Goal: Use online tool/utility: Utilize a website feature to perform a specific function

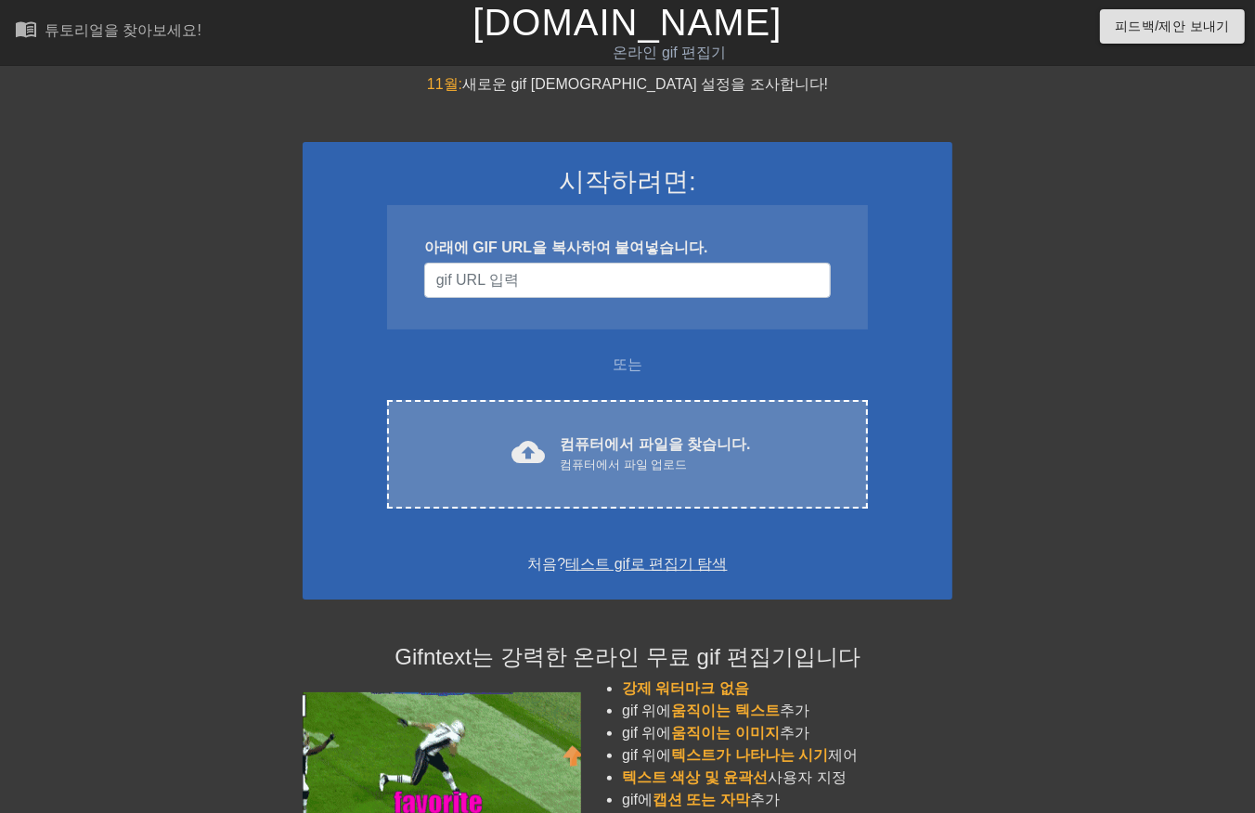
click at [637, 437] on font "컴퓨터에서 파일을 찾습니다." at bounding box center [655, 444] width 190 height 16
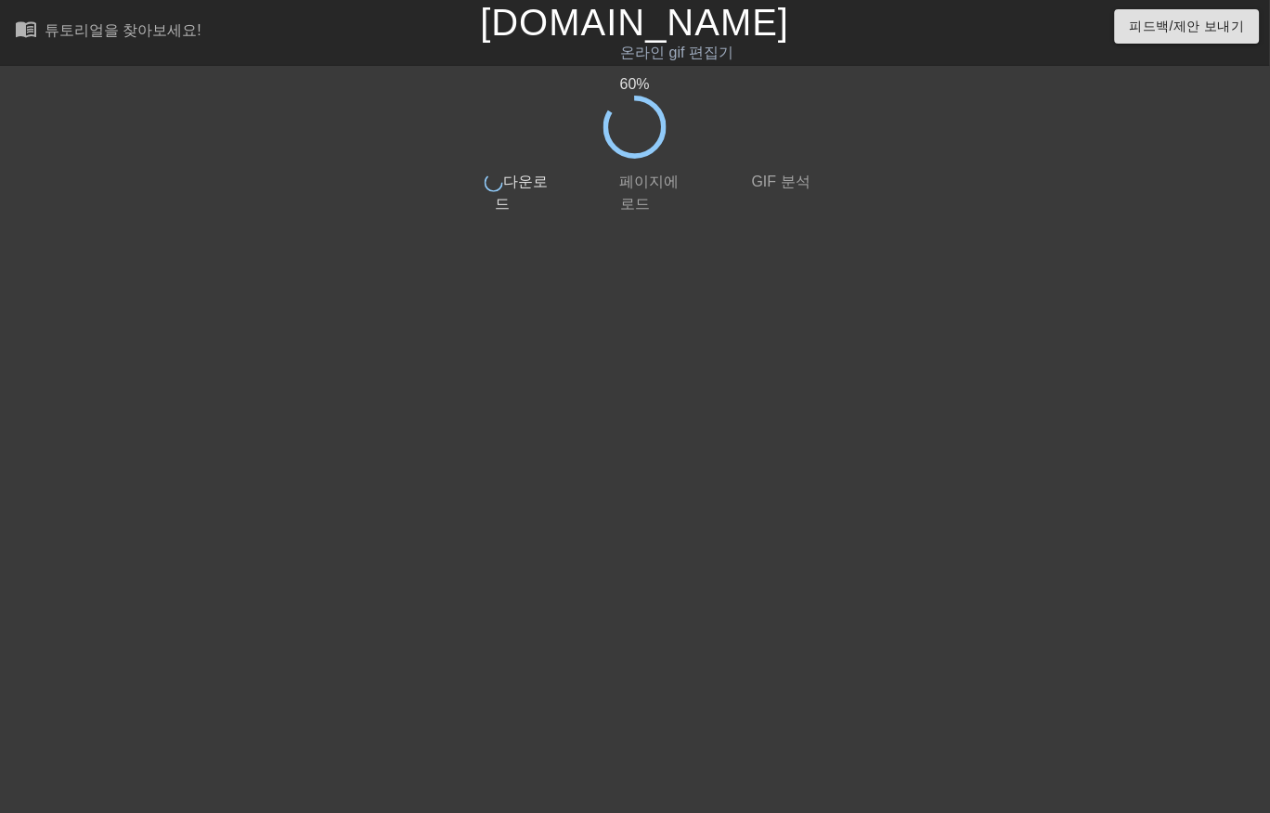
drag, startPoint x: 683, startPoint y: 707, endPoint x: 662, endPoint y: 732, distance: 32.9
click at [689, 639] on html "menu_book 튜토리얼을 찾아보세요! [DOMAIN_NAME] 온라인 gif 편집기 피드백/제안 보내기 60 % done 다운로드 done…" at bounding box center [635, 319] width 1270 height 639
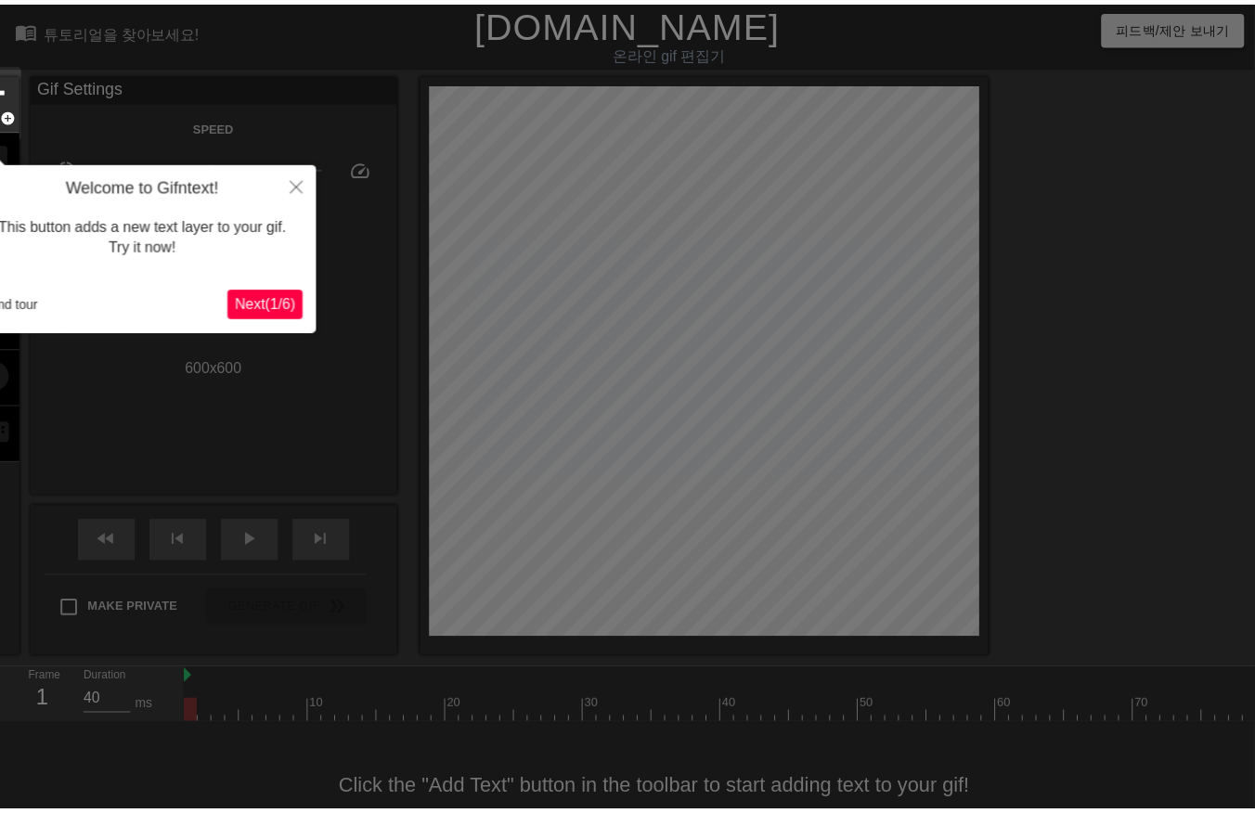
scroll to position [45, 0]
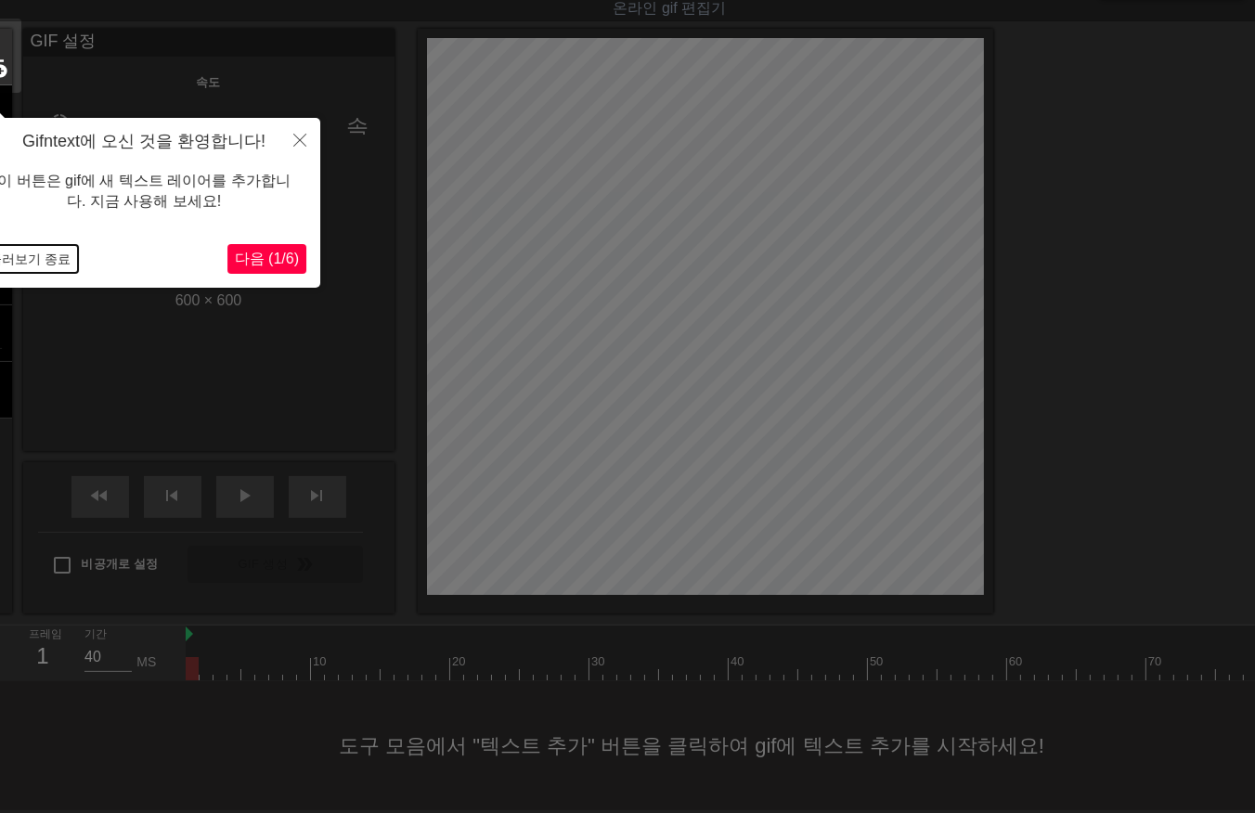
click at [56, 256] on button "둘러보기 종료" at bounding box center [29, 259] width 97 height 28
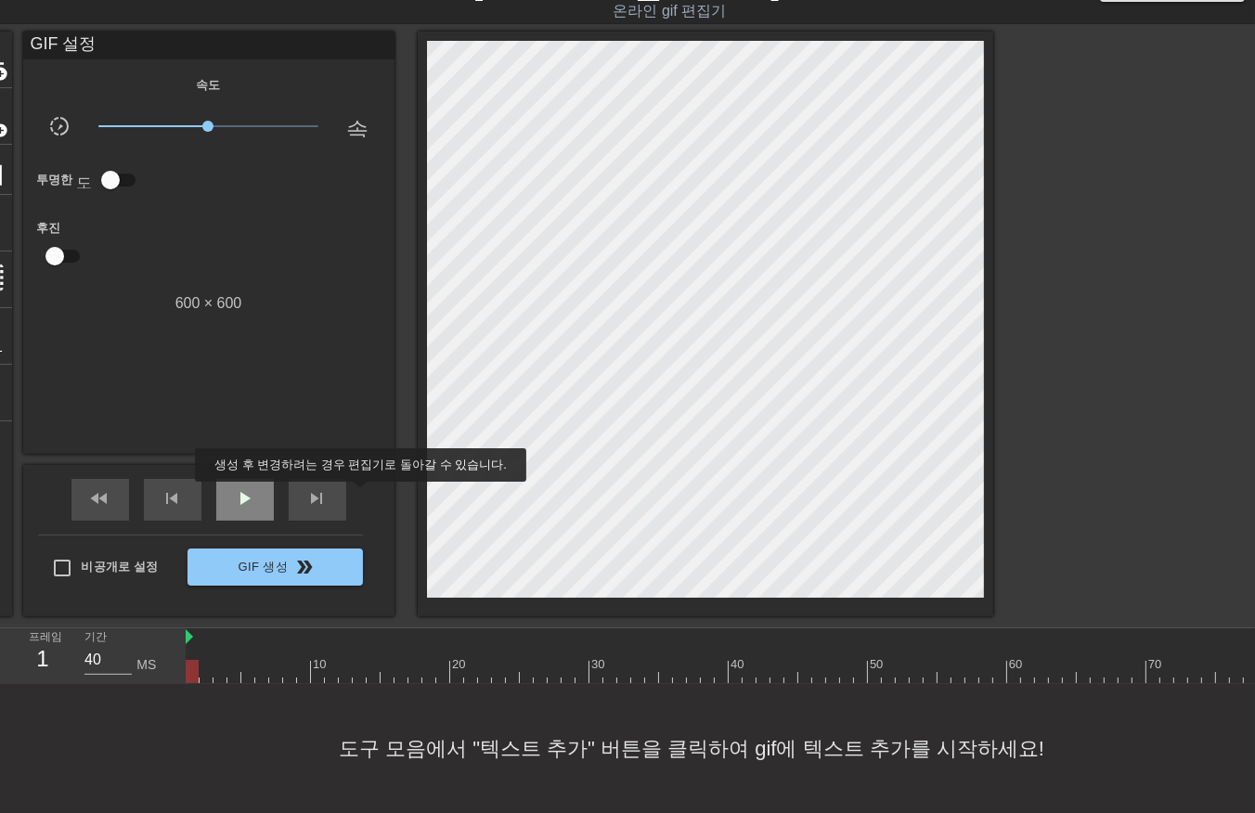
click at [229, 494] on div "play_arrow" at bounding box center [245, 500] width 58 height 42
click at [246, 498] on span "일시 중지" at bounding box center [245, 498] width 22 height 22
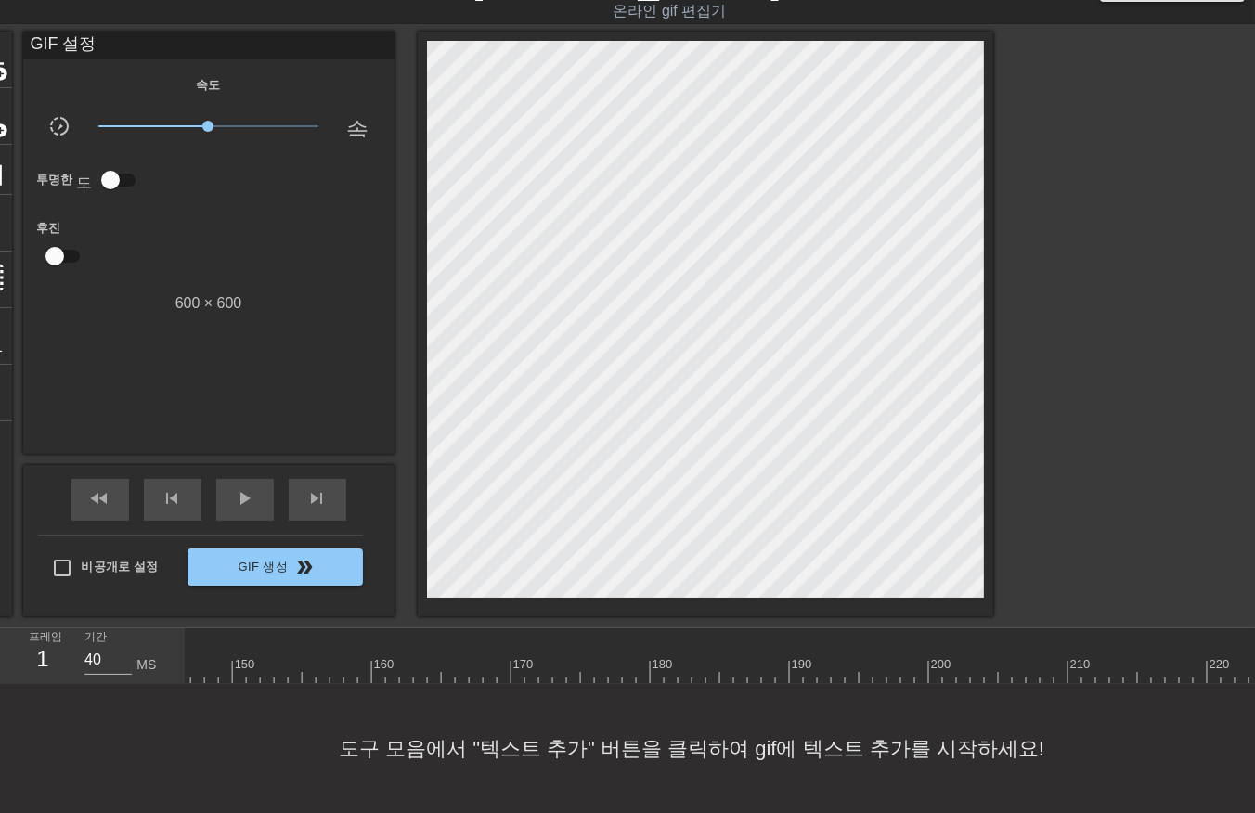
scroll to position [0, 2151]
drag, startPoint x: 189, startPoint y: 661, endPoint x: 183, endPoint y: 682, distance: 22.3
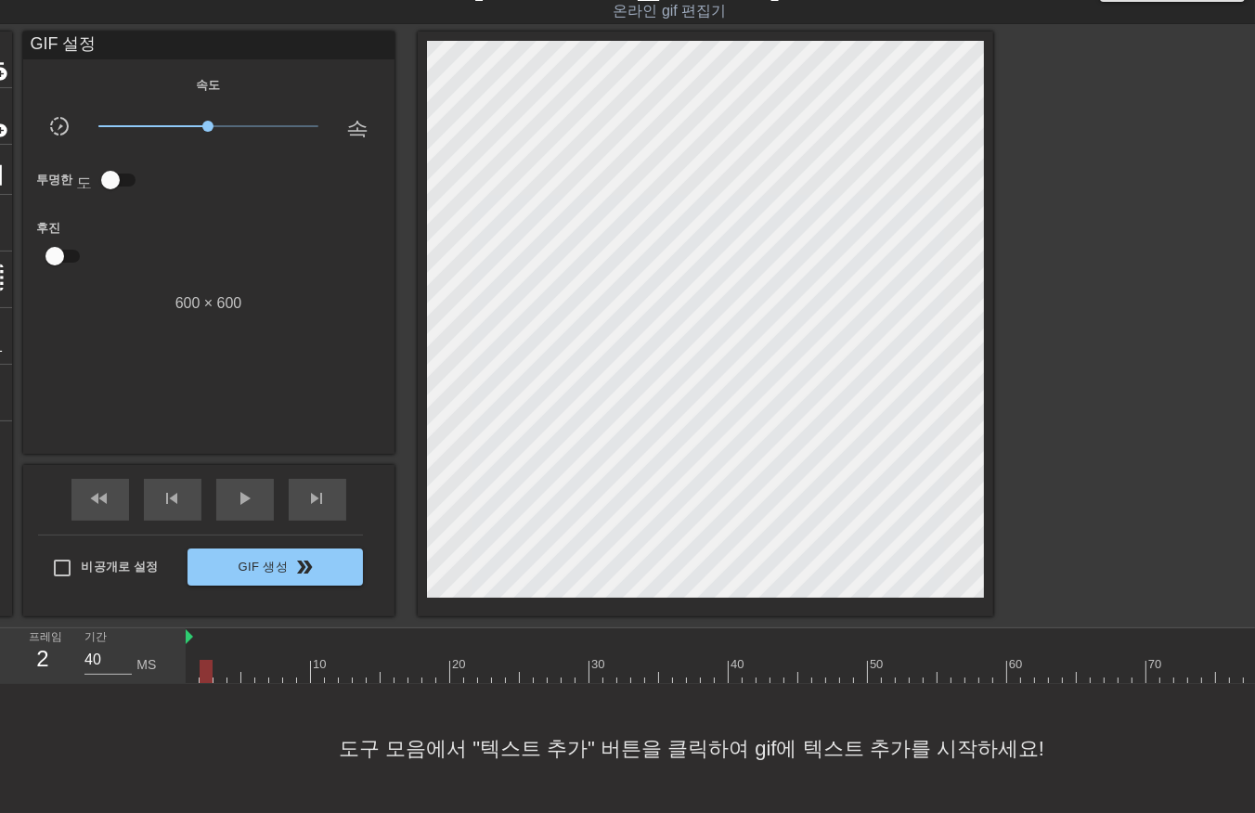
drag, startPoint x: 249, startPoint y: 671, endPoint x: 245, endPoint y: 681, distance: 10.9
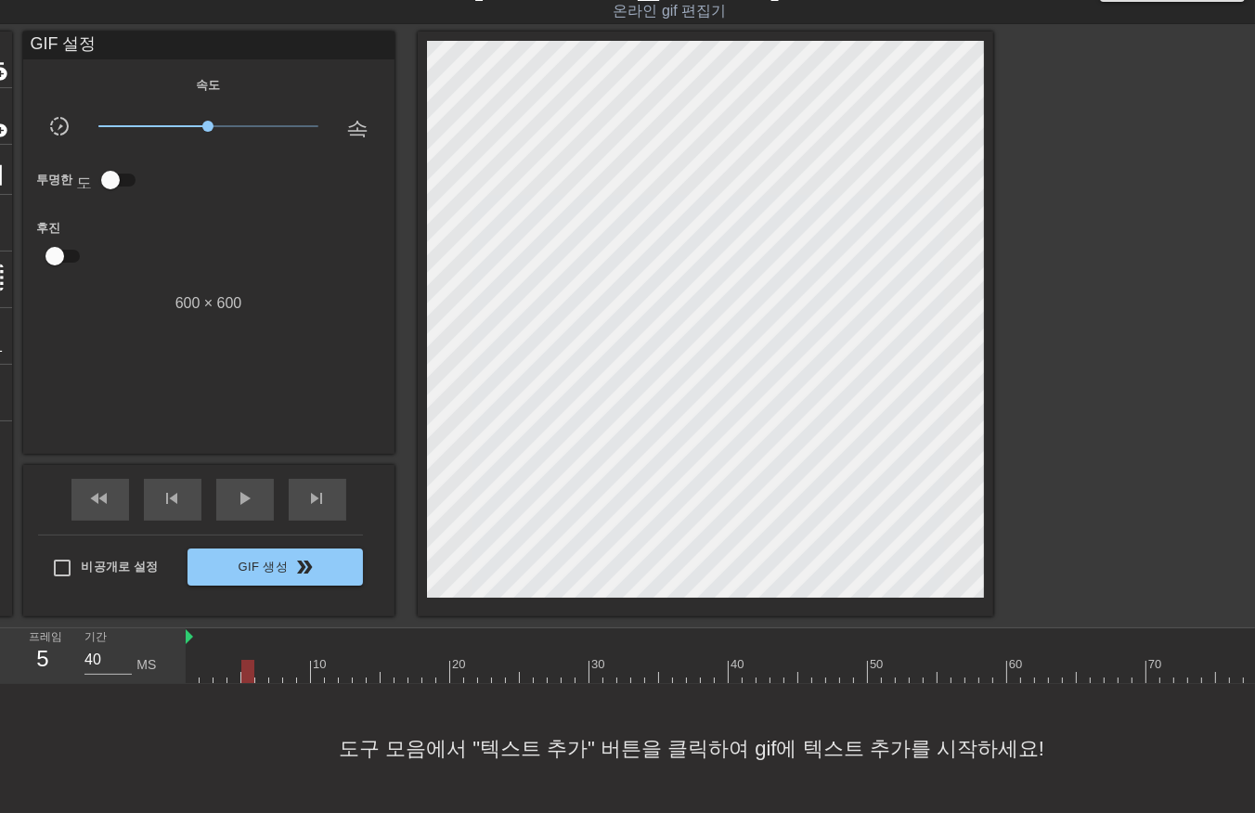
click at [253, 672] on div at bounding box center [247, 671] width 13 height 23
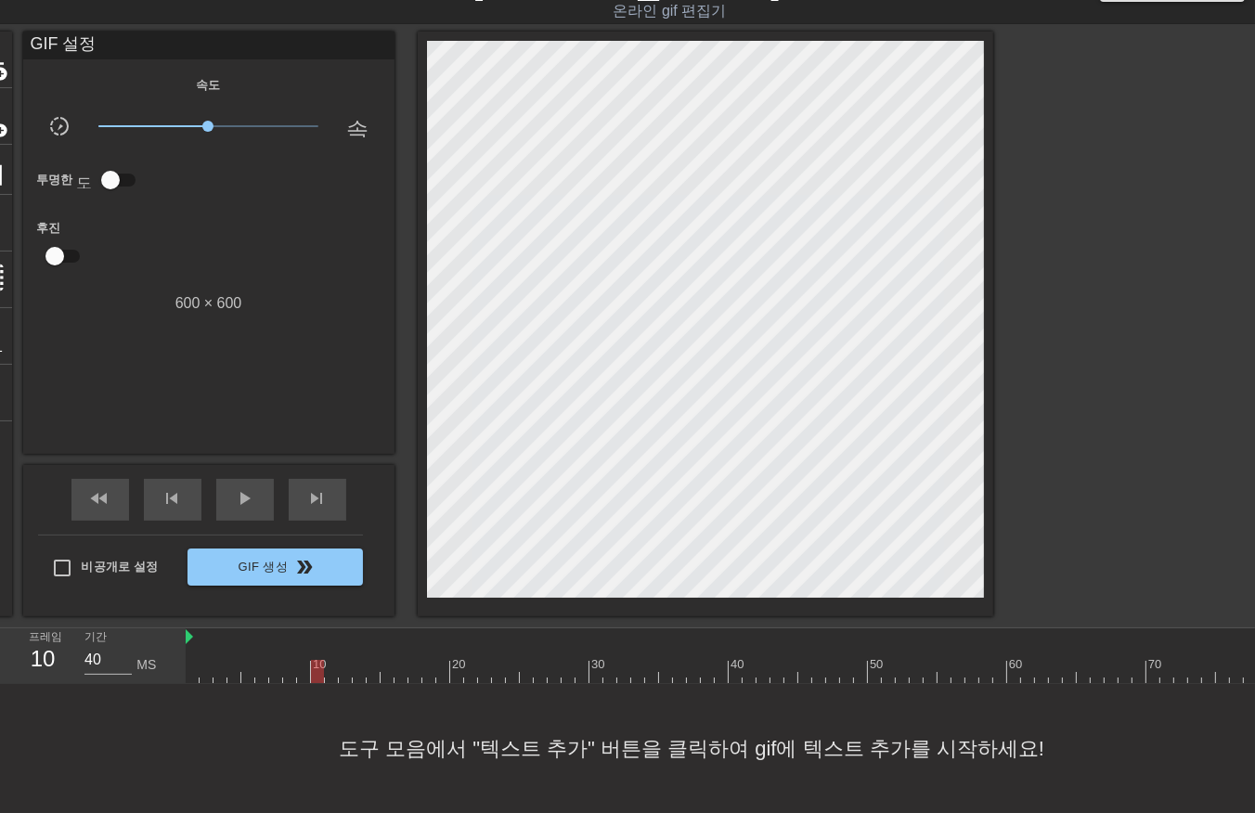
drag, startPoint x: 330, startPoint y: 669, endPoint x: 327, endPoint y: 688, distance: 18.8
drag, startPoint x: 344, startPoint y: 672, endPoint x: 347, endPoint y: 696, distance: 24.3
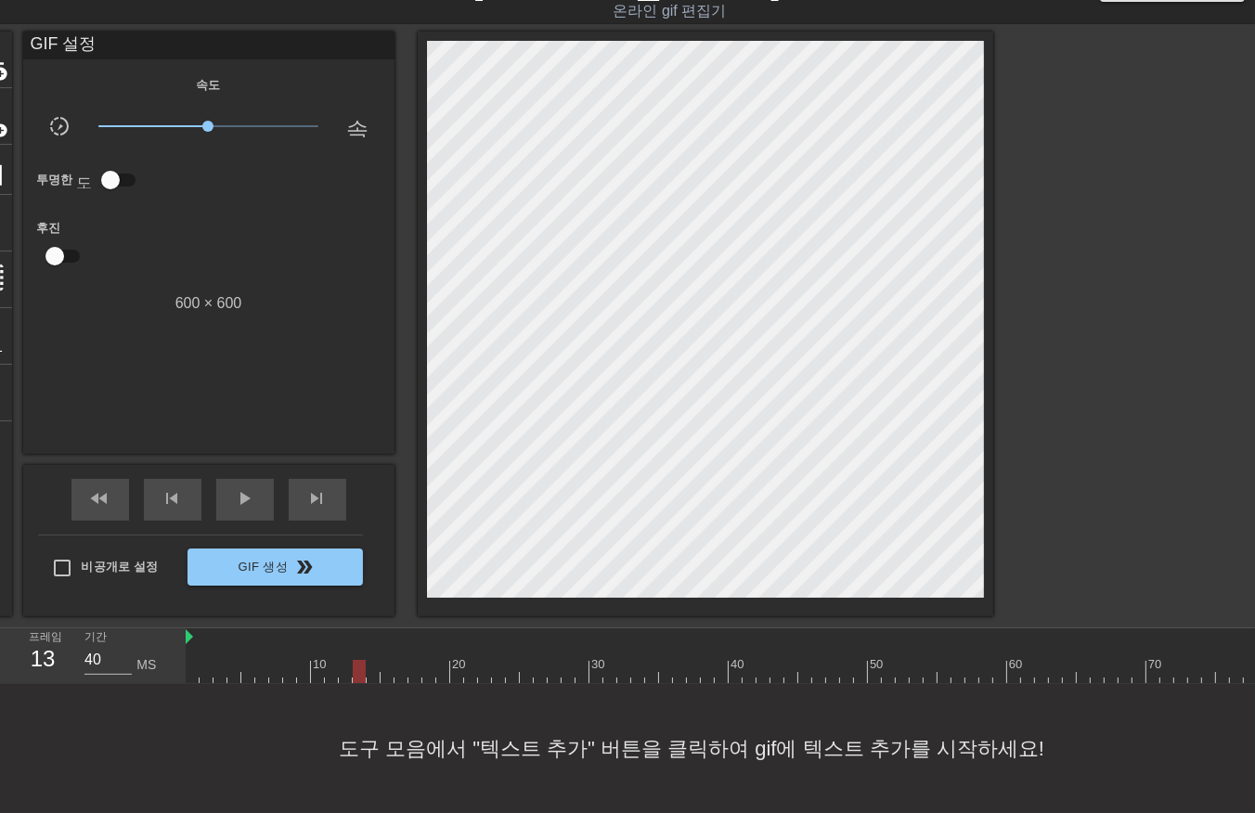
drag, startPoint x: 357, startPoint y: 672, endPoint x: 362, endPoint y: 682, distance: 11.2
drag, startPoint x: 369, startPoint y: 671, endPoint x: 371, endPoint y: 681, distance: 10.6
drag, startPoint x: 387, startPoint y: 671, endPoint x: 385, endPoint y: 681, distance: 10.4
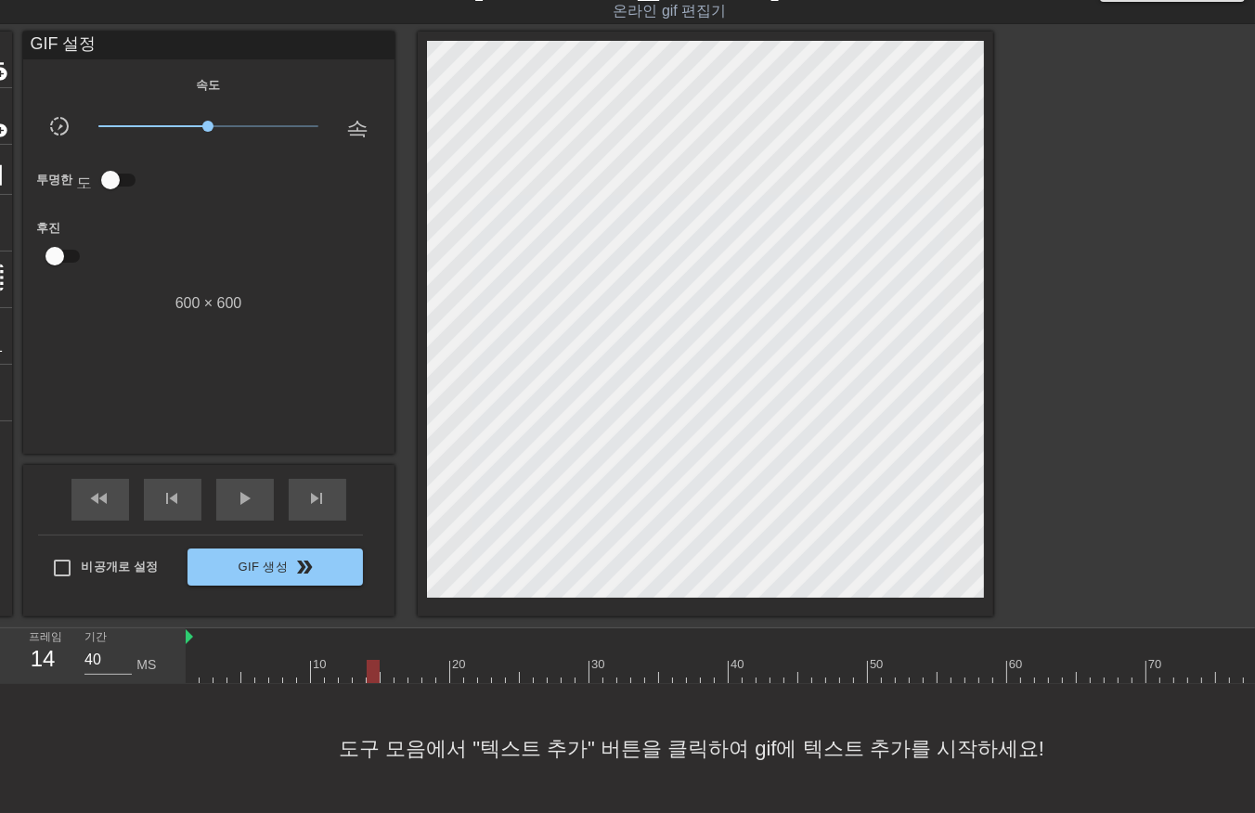
drag, startPoint x: 403, startPoint y: 667, endPoint x: 396, endPoint y: 682, distance: 17.4
click at [396, 681] on div "10 20 30 40 50 60 70 80 90 100 110 120 130 140 150 160" at bounding box center [721, 657] width 1070 height 56
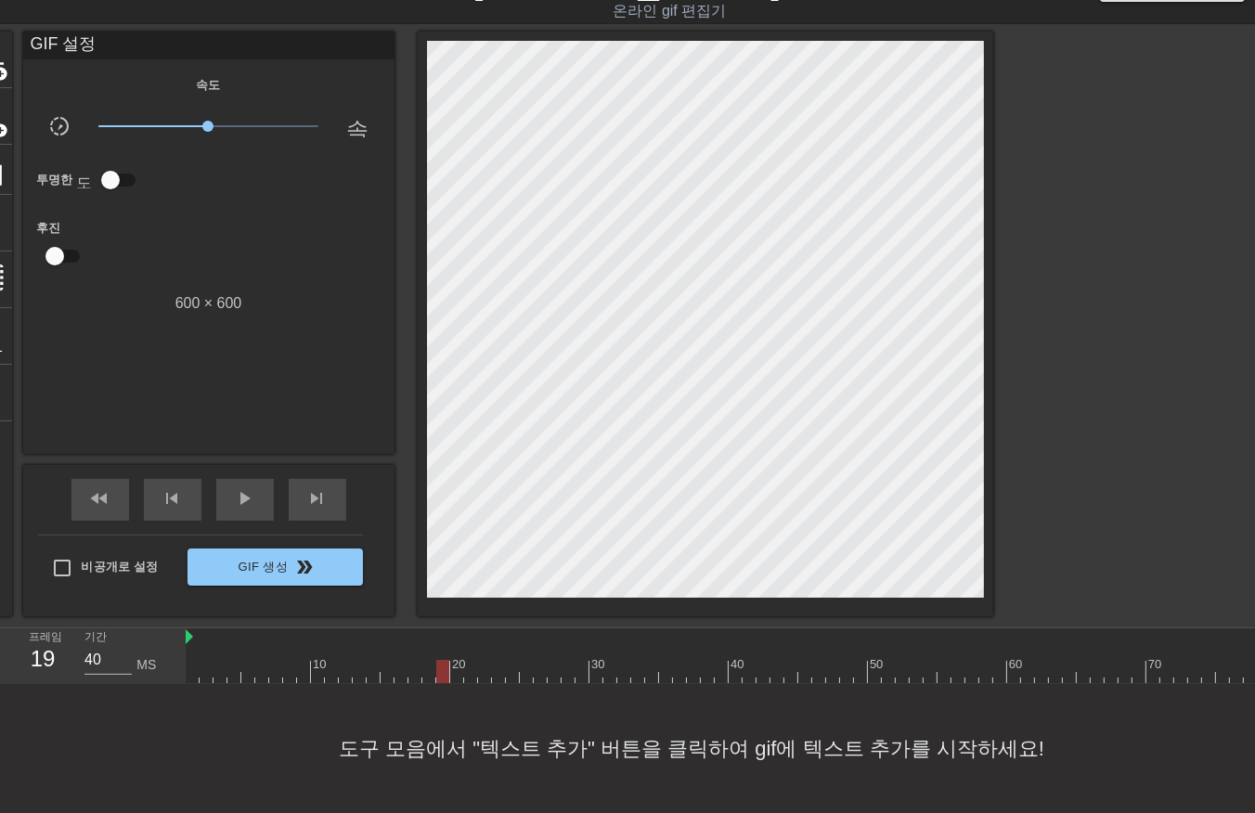
drag, startPoint x: 440, startPoint y: 671, endPoint x: 440, endPoint y: 683, distance: 12.1
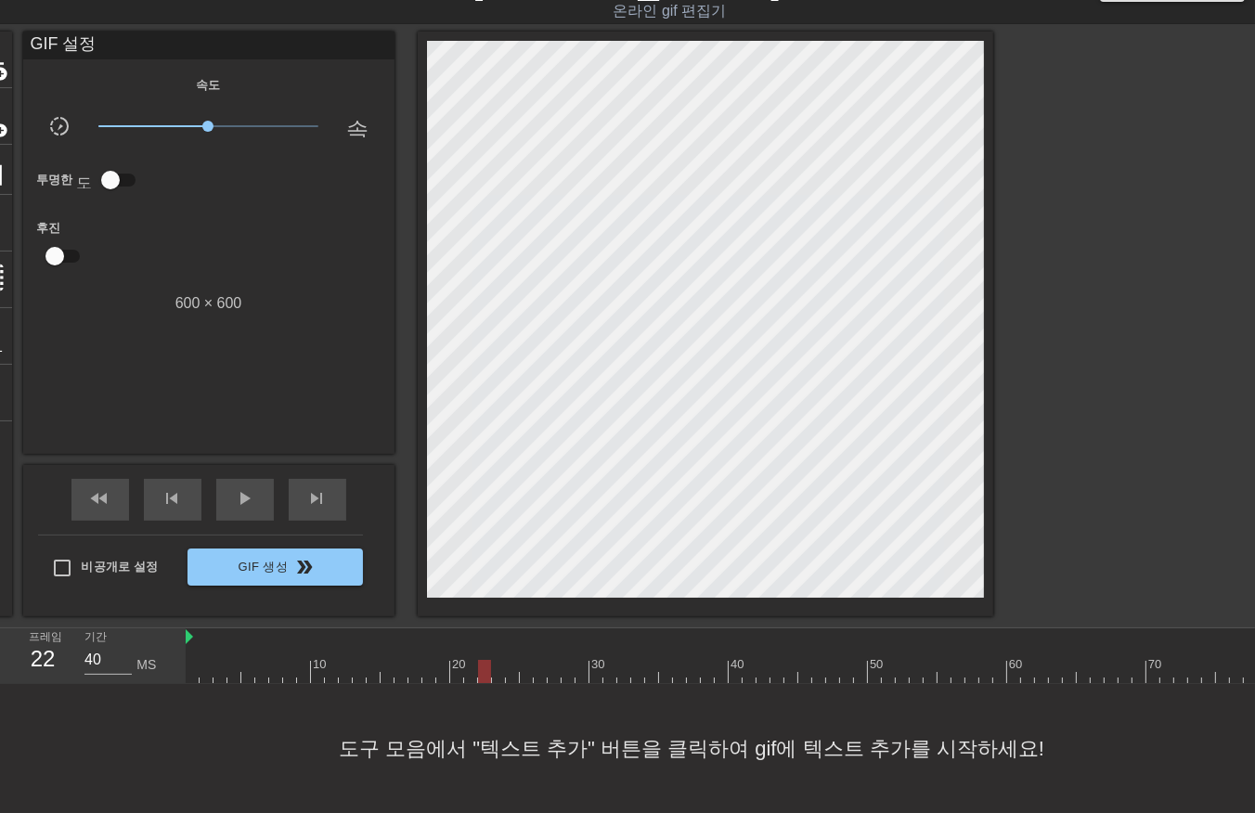
drag, startPoint x: 512, startPoint y: 674, endPoint x: 514, endPoint y: 683, distance: 9.5
click at [514, 682] on div "10 20 30 40 50 60 70 80 90 100 110 120 130 140 150 160" at bounding box center [721, 657] width 1070 height 56
drag, startPoint x: 525, startPoint y: 673, endPoint x: 522, endPoint y: 683, distance: 10.6
click at [522, 682] on div "10 20 30 40 50 60 70 80 90 100 110 120 130 140 150 160" at bounding box center [721, 657] width 1070 height 56
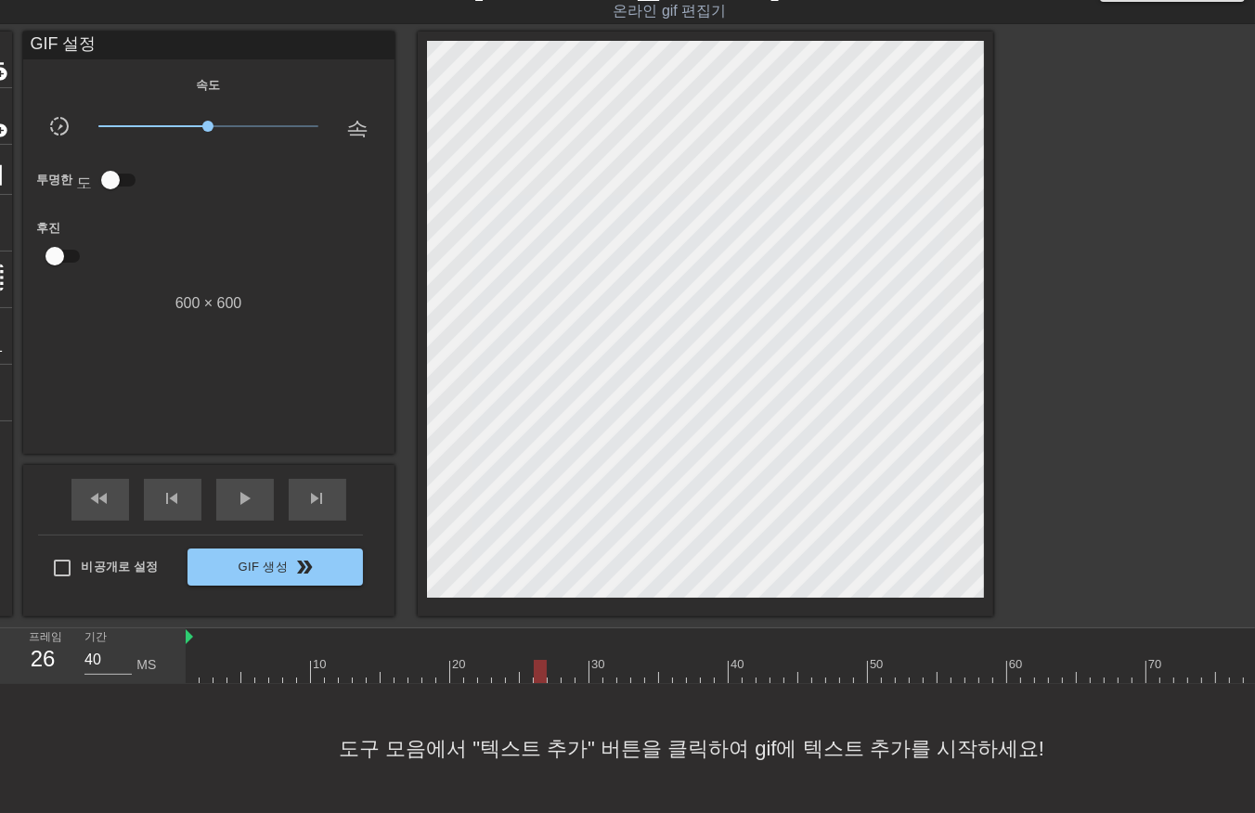
drag, startPoint x: 535, startPoint y: 670, endPoint x: 535, endPoint y: 687, distance: 16.7
click at [535, 681] on div "10 20 30 40 50 60 70 80 90 100 110 120 130 140 150 160" at bounding box center [721, 657] width 1070 height 56
drag, startPoint x: 554, startPoint y: 670, endPoint x: 548, endPoint y: 692, distance: 22.3
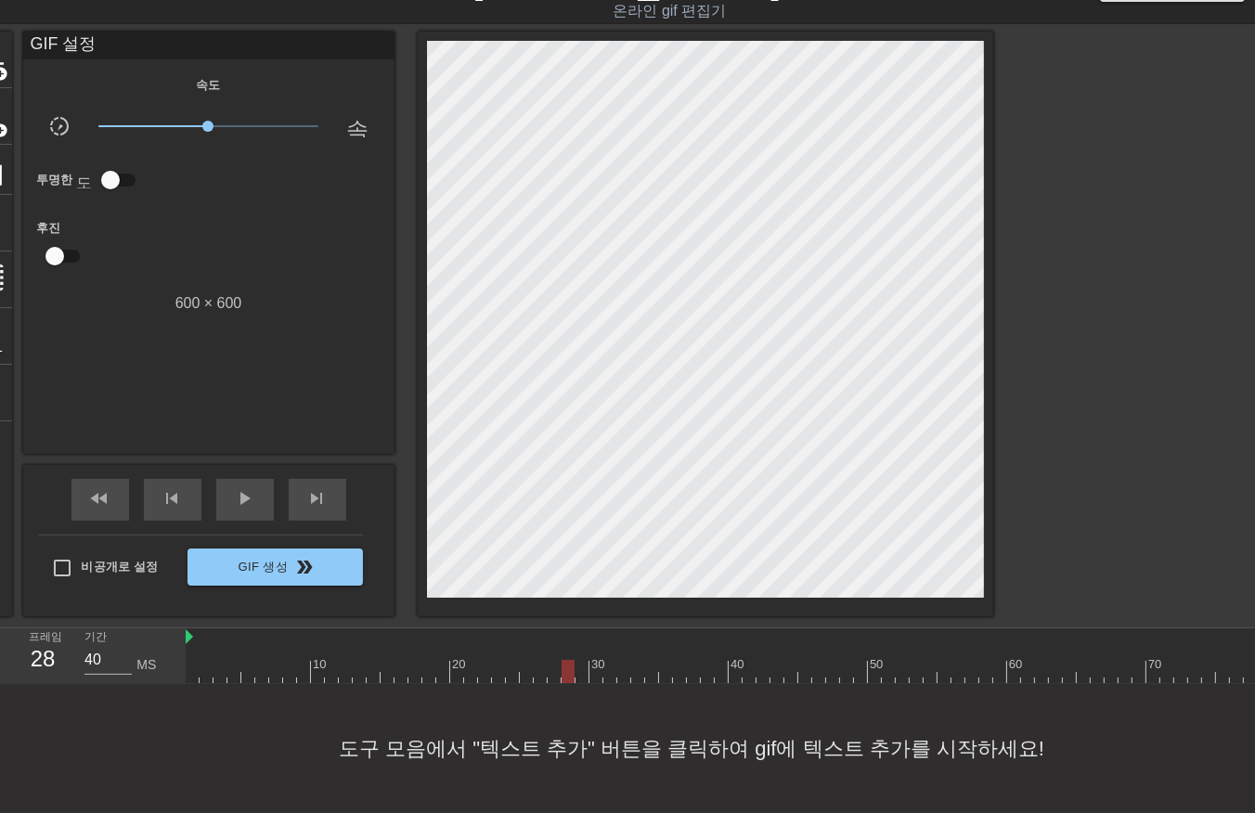
drag, startPoint x: 577, startPoint y: 673, endPoint x: 571, endPoint y: 681, distance: 10.0
drag, startPoint x: 591, startPoint y: 672, endPoint x: 590, endPoint y: 688, distance: 15.8
click at [589, 682] on div "10 20 30 40 50 60 70 80 90 100 110 120 130 140 150 160" at bounding box center [721, 657] width 1070 height 56
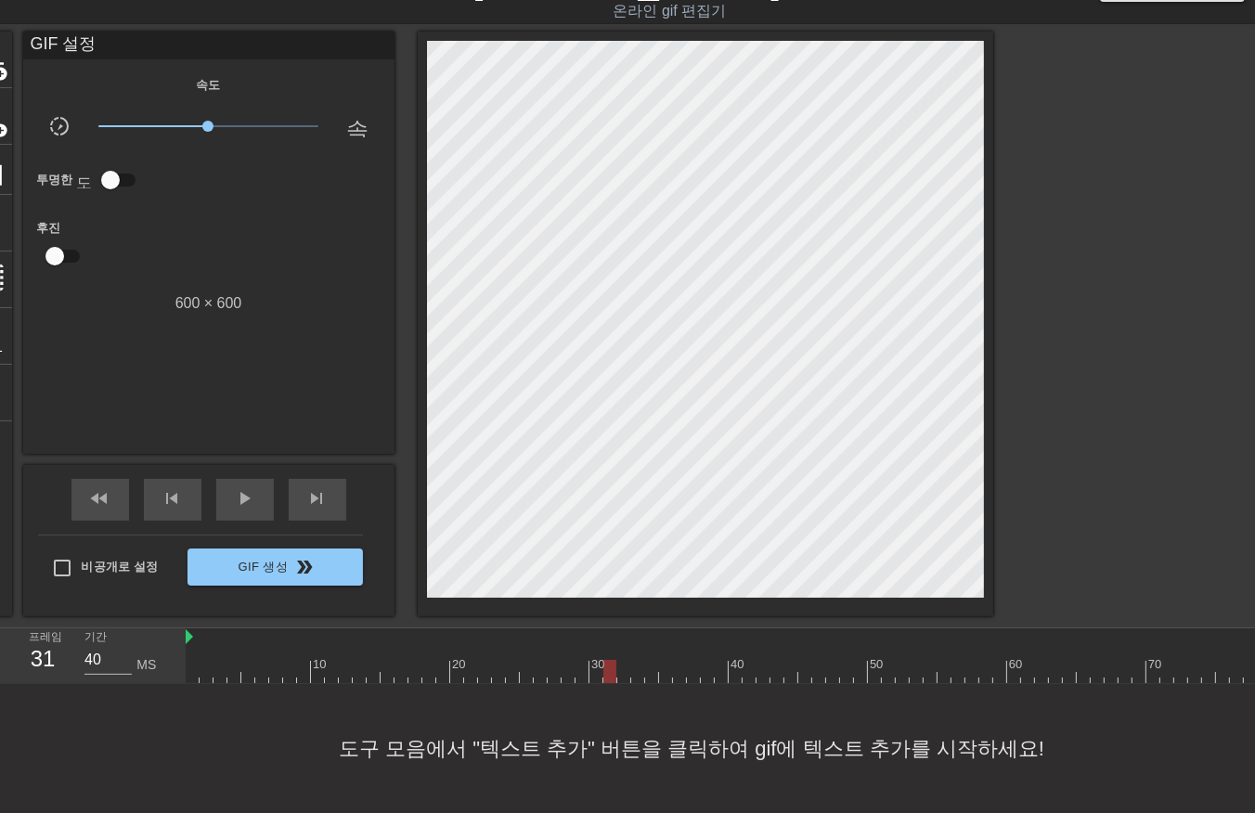
drag, startPoint x: 609, startPoint y: 666, endPoint x: 598, endPoint y: 696, distance: 32.6
click at [599, 684] on div "10 20 30 40 50 60 70 80 90 100 110 120 130 140 150 160" at bounding box center [721, 657] width 1070 height 56
drag, startPoint x: 606, startPoint y: 668, endPoint x: 608, endPoint y: 678, distance: 9.5
drag, startPoint x: 620, startPoint y: 666, endPoint x: 624, endPoint y: 690, distance: 24.4
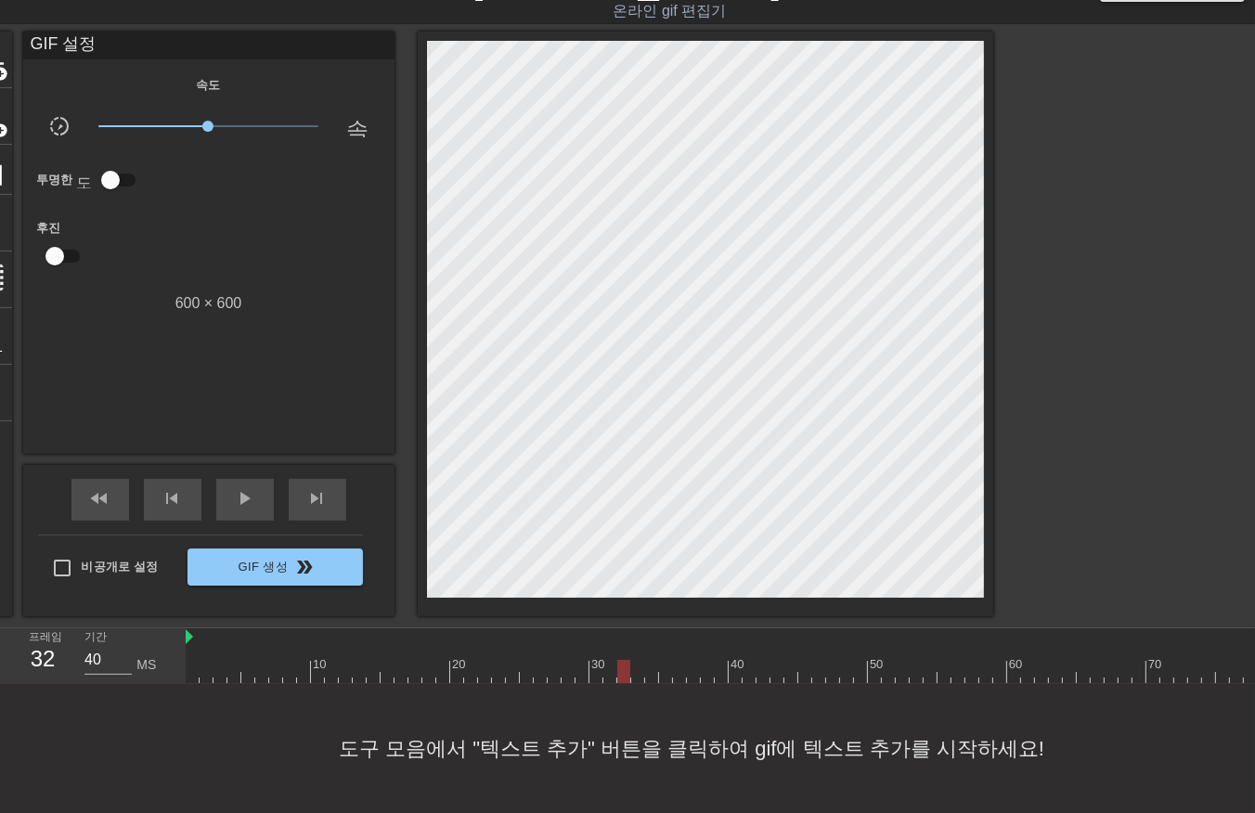
click at [622, 684] on div "10 20 30 40 50 60 70 80 90 100 110 120 130 140 150 160" at bounding box center [721, 657] width 1070 height 56
drag, startPoint x: 631, startPoint y: 670, endPoint x: 636, endPoint y: 684, distance: 14.7
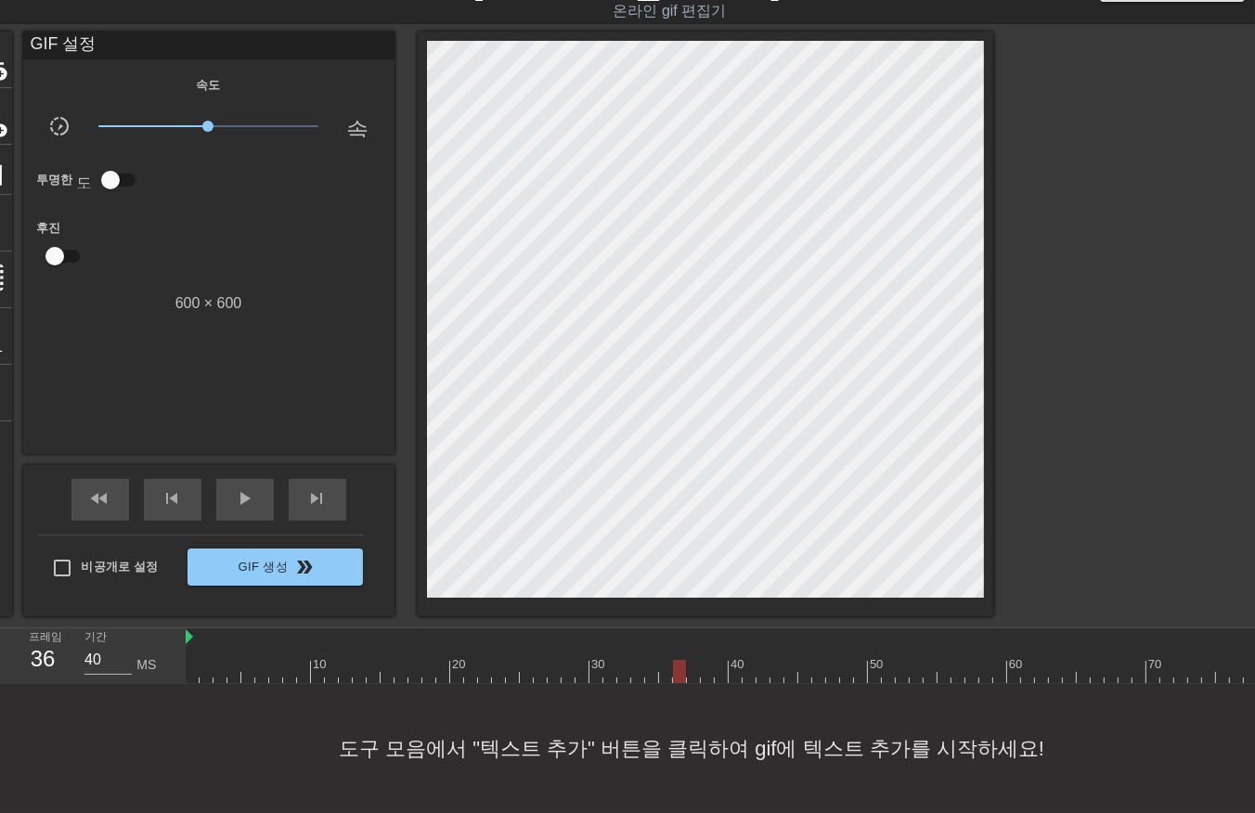
drag, startPoint x: 696, startPoint y: 670, endPoint x: 702, endPoint y: 687, distance: 17.6
drag, startPoint x: 721, startPoint y: 671, endPoint x: 734, endPoint y: 680, distance: 15.5
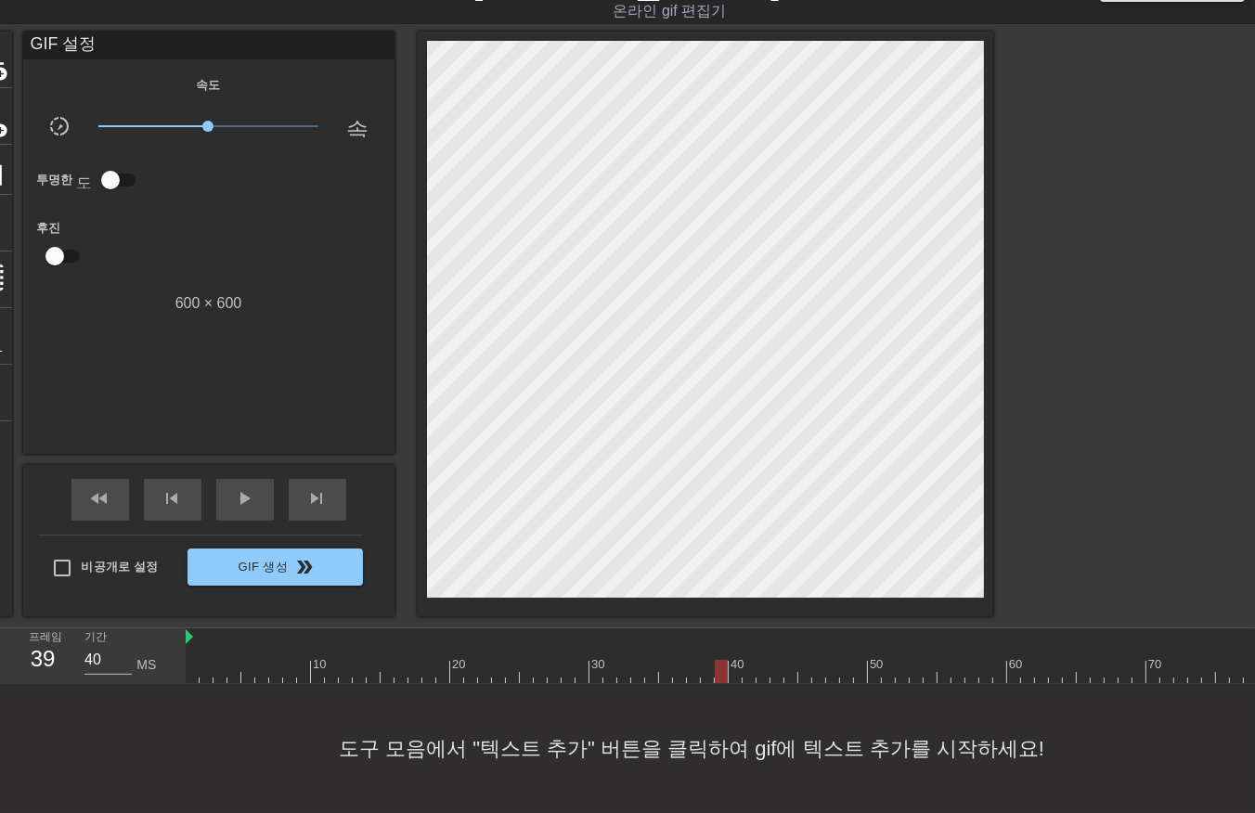
drag, startPoint x: 735, startPoint y: 673, endPoint x: 738, endPoint y: 690, distance: 16.9
drag, startPoint x: 748, startPoint y: 672, endPoint x: 756, endPoint y: 691, distance: 20.0
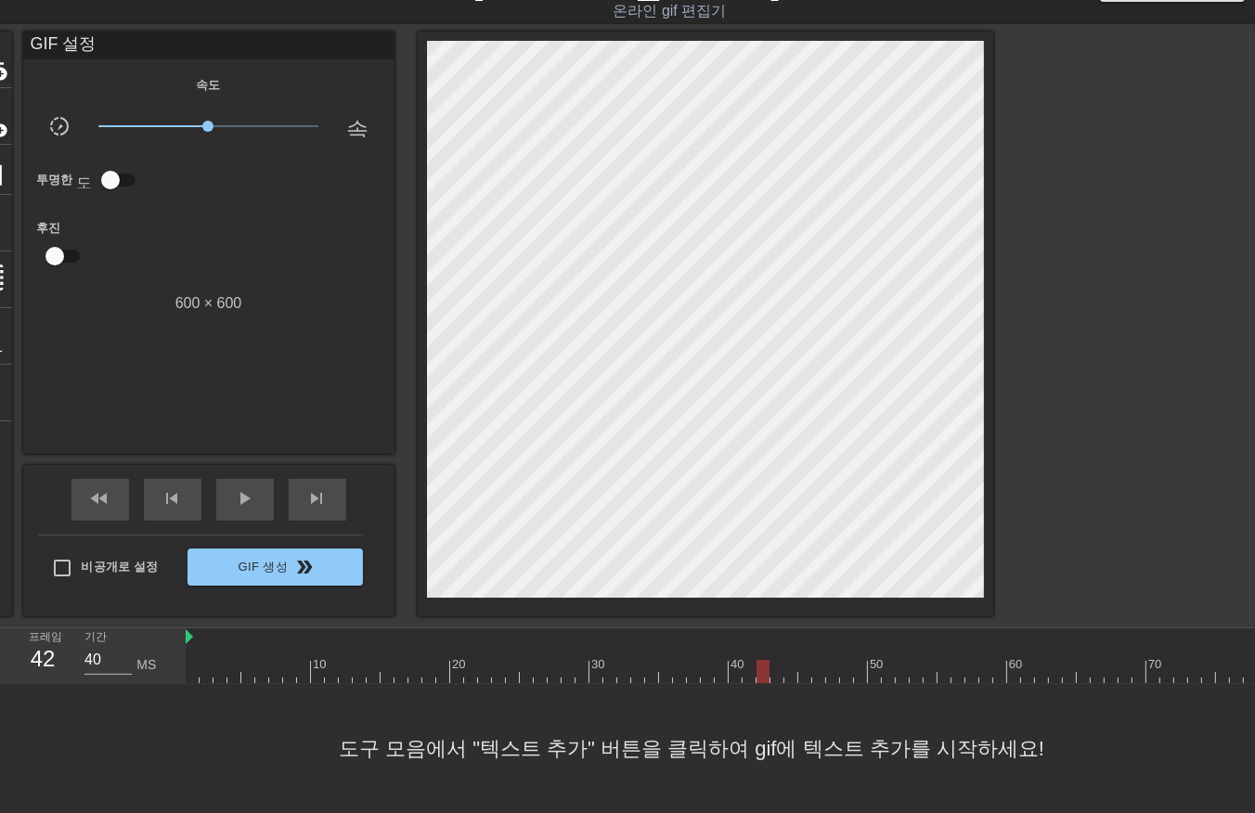
drag, startPoint x: 763, startPoint y: 672, endPoint x: 766, endPoint y: 687, distance: 15.1
click at [764, 682] on div "10 20 30 40 50 60 70 80 90 100 110 120 130 140 150 160" at bounding box center [721, 657] width 1070 height 56
drag, startPoint x: 791, startPoint y: 671, endPoint x: 791, endPoint y: 688, distance: 16.7
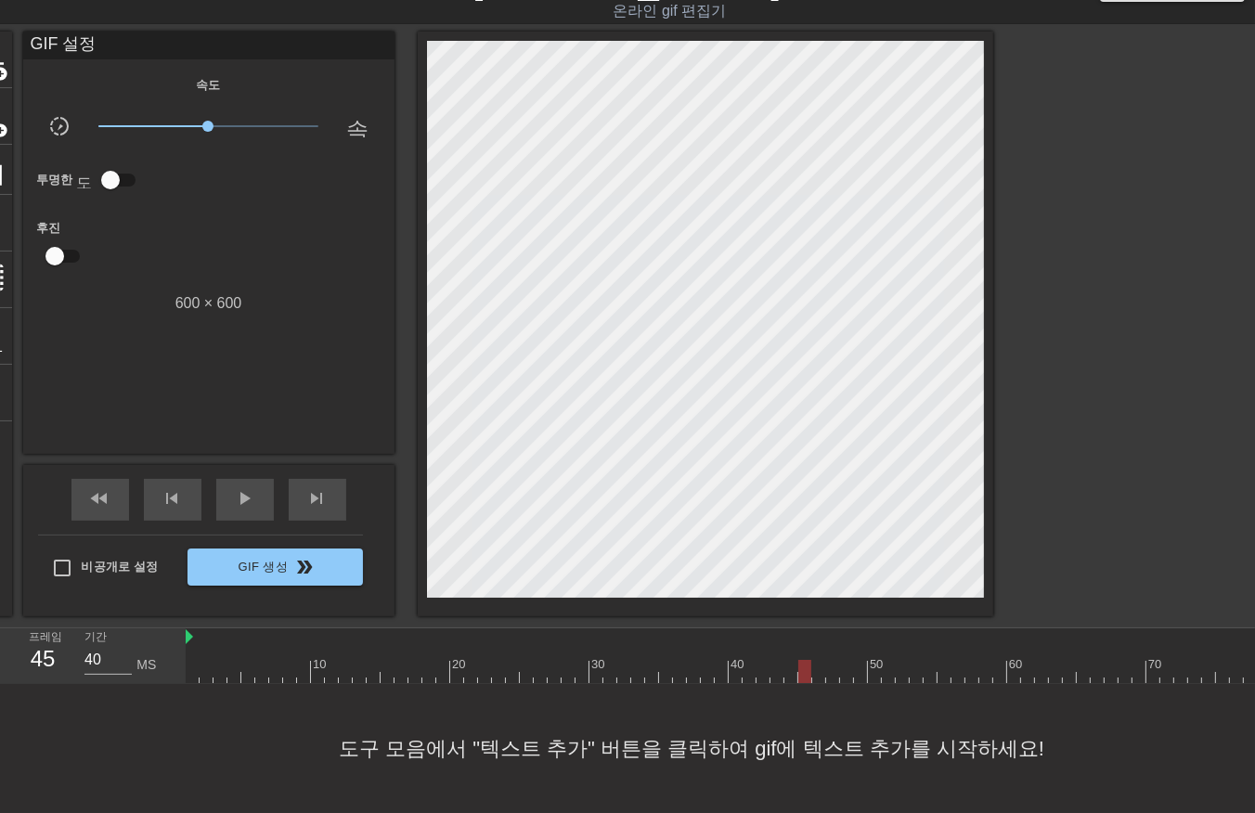
drag, startPoint x: 804, startPoint y: 670, endPoint x: 806, endPoint y: 687, distance: 16.8
click at [804, 682] on div "10 20 30 40 50 60 70 80 90 100 110 120 130 140 150 160" at bounding box center [721, 657] width 1070 height 56
drag, startPoint x: 817, startPoint y: 673, endPoint x: 817, endPoint y: 685, distance: 12.1
drag, startPoint x: 836, startPoint y: 672, endPoint x: 832, endPoint y: 683, distance: 11.7
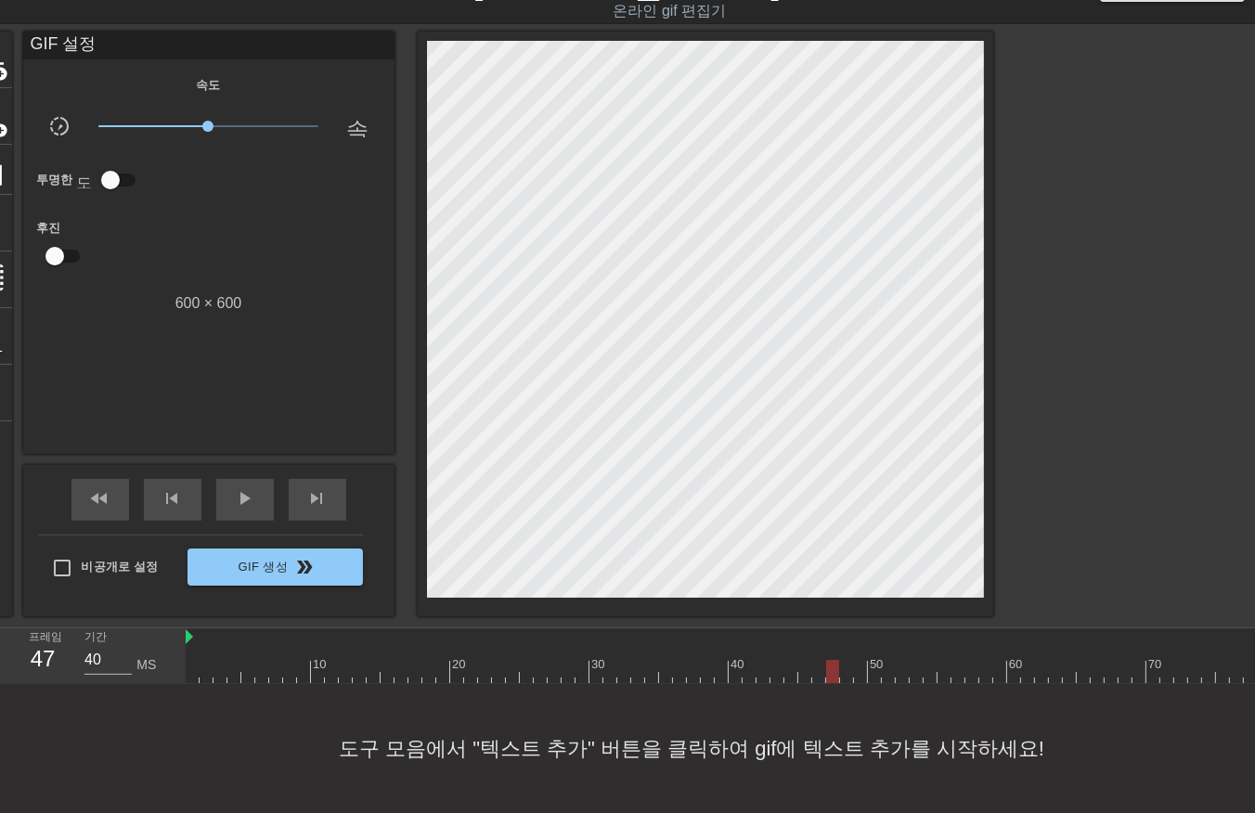
drag, startPoint x: 847, startPoint y: 670, endPoint x: 855, endPoint y: 684, distance: 16.2
drag, startPoint x: 861, startPoint y: 670, endPoint x: 855, endPoint y: 681, distance: 11.6
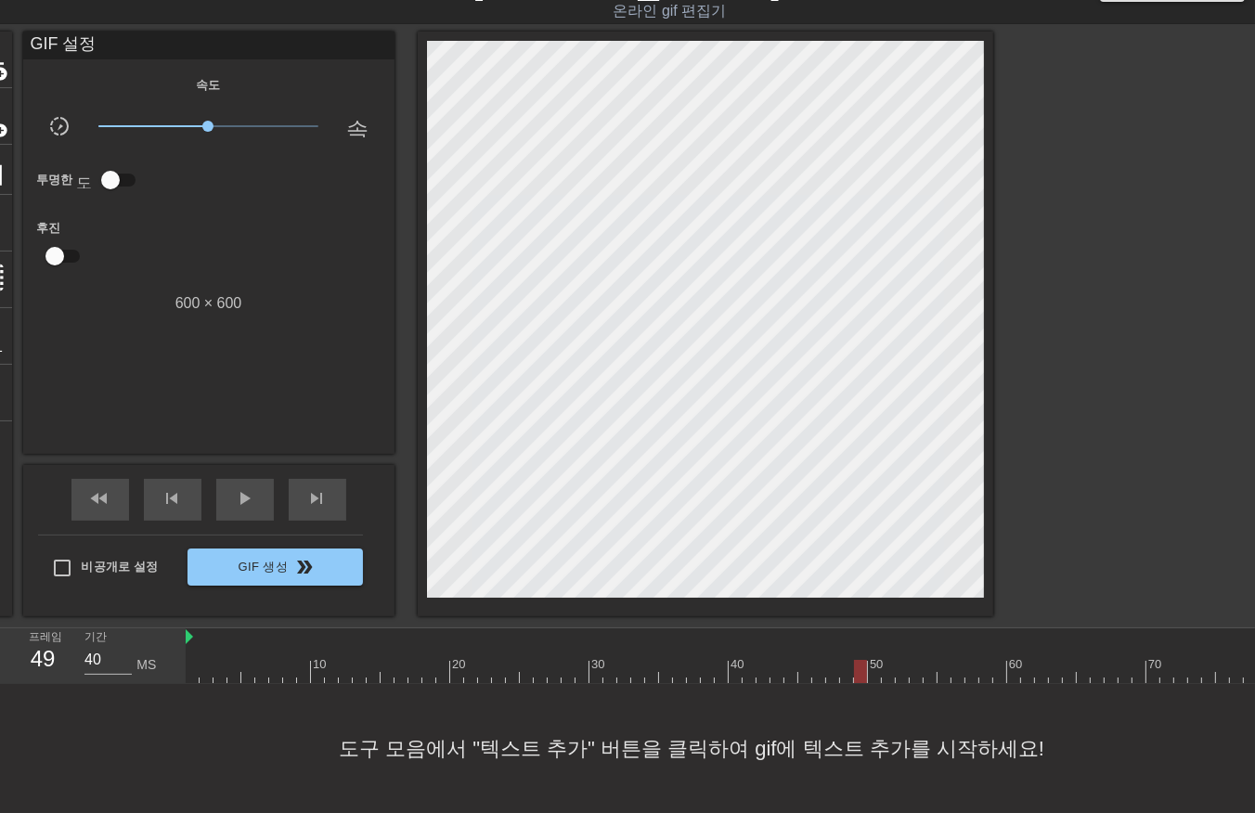
drag, startPoint x: 873, startPoint y: 671, endPoint x: 870, endPoint y: 681, distance: 9.7
drag, startPoint x: 902, startPoint y: 674, endPoint x: 901, endPoint y: 684, distance: 10.4
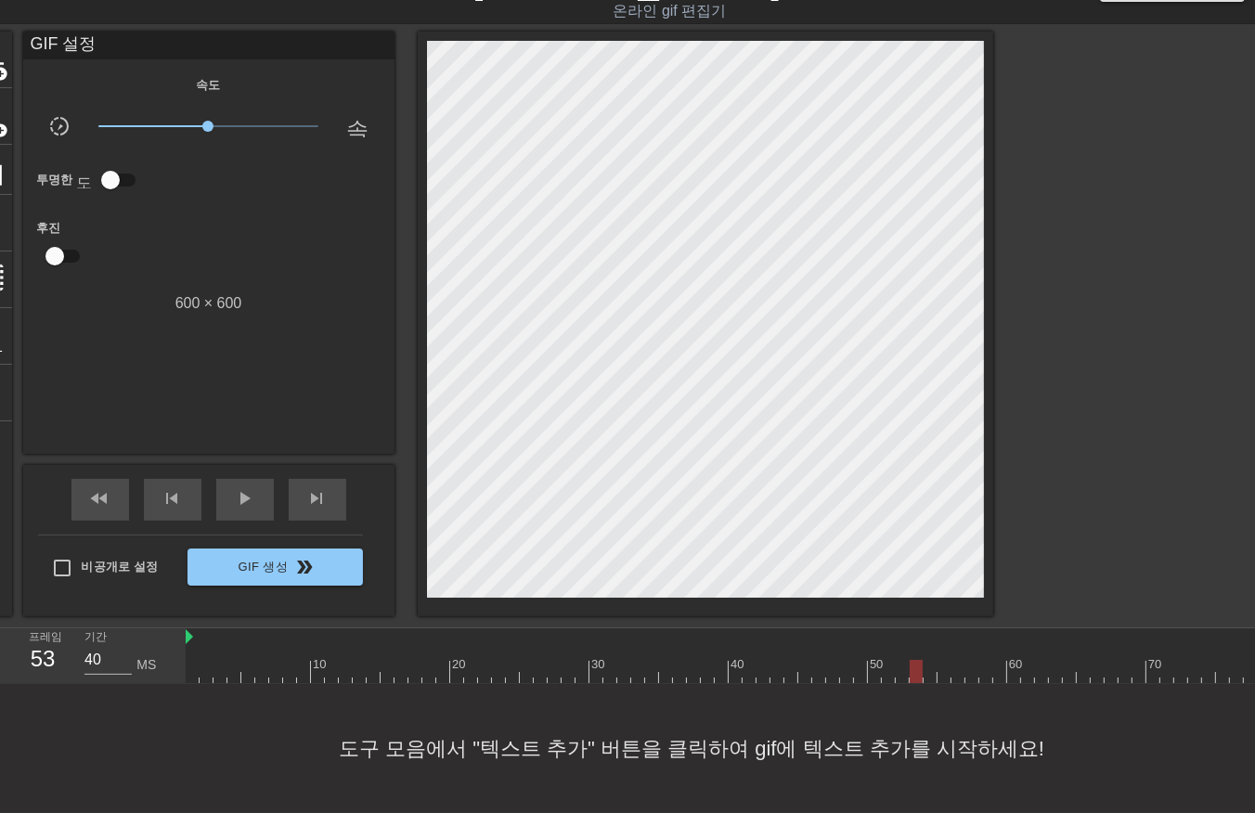
drag, startPoint x: 949, startPoint y: 675, endPoint x: 954, endPoint y: 685, distance: 11.6
drag, startPoint x: 959, startPoint y: 678, endPoint x: 956, endPoint y: 693, distance: 15.1
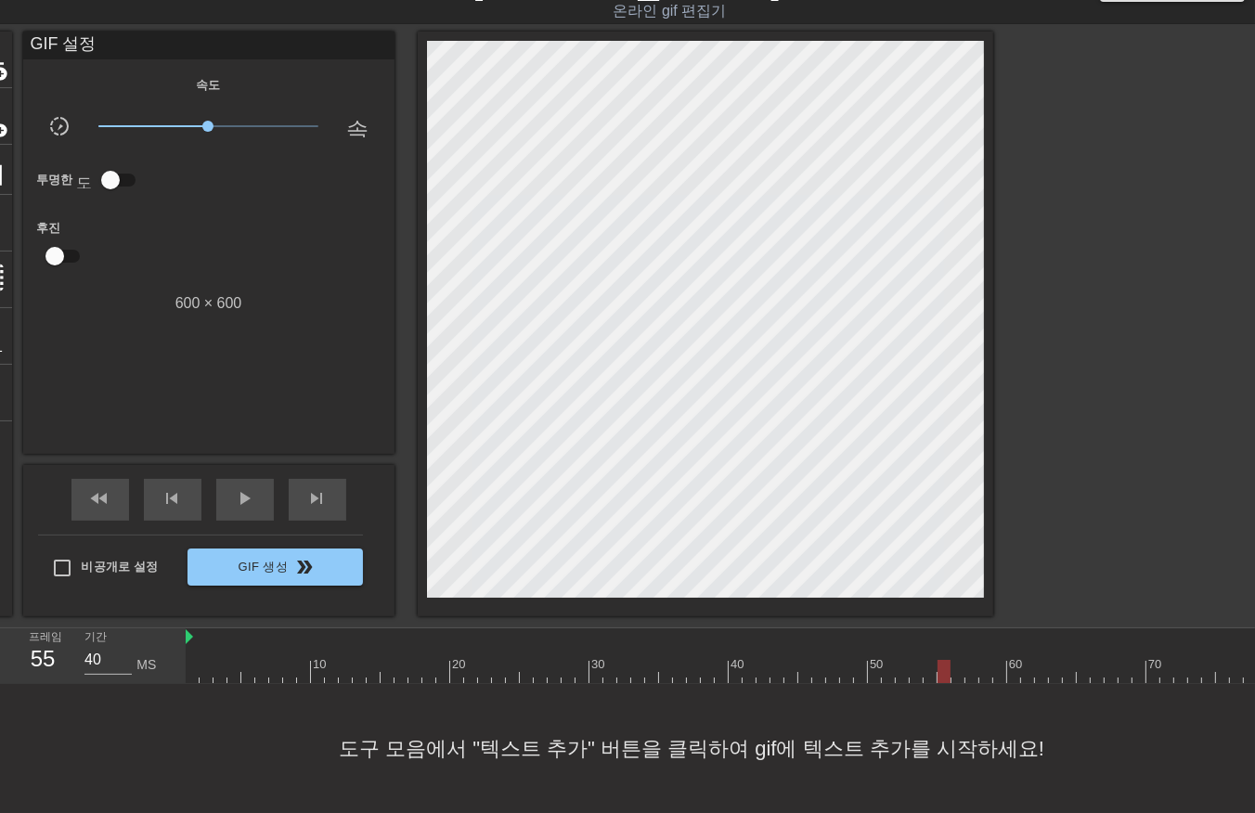
click at [956, 684] on div "10 20 30 40 50 60 70 80 90 100 110 120 130 140 150 160" at bounding box center [721, 657] width 1070 height 56
drag, startPoint x: 969, startPoint y: 673, endPoint x: 971, endPoint y: 688, distance: 15.0
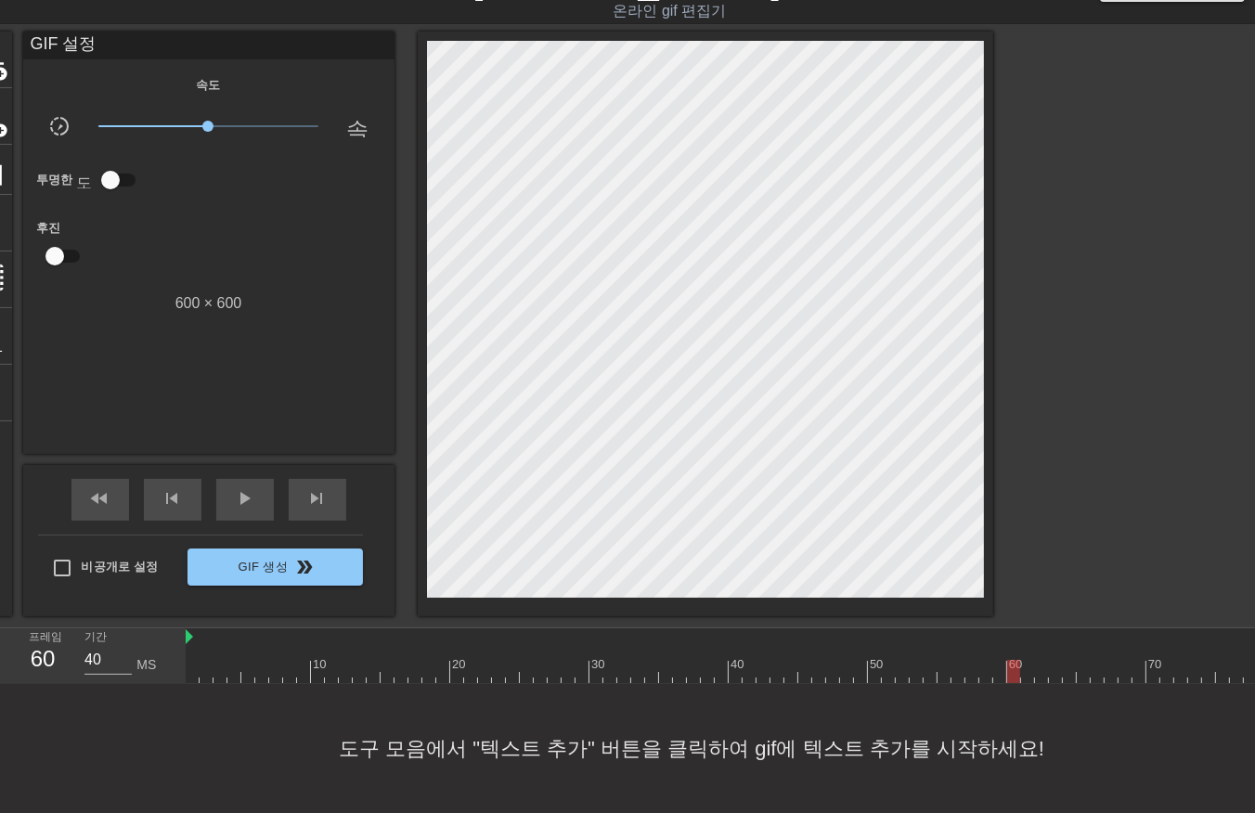
drag, startPoint x: 1009, startPoint y: 672, endPoint x: 1016, endPoint y: 685, distance: 14.5
drag, startPoint x: 1052, startPoint y: 669, endPoint x: 1063, endPoint y: 675, distance: 12.5
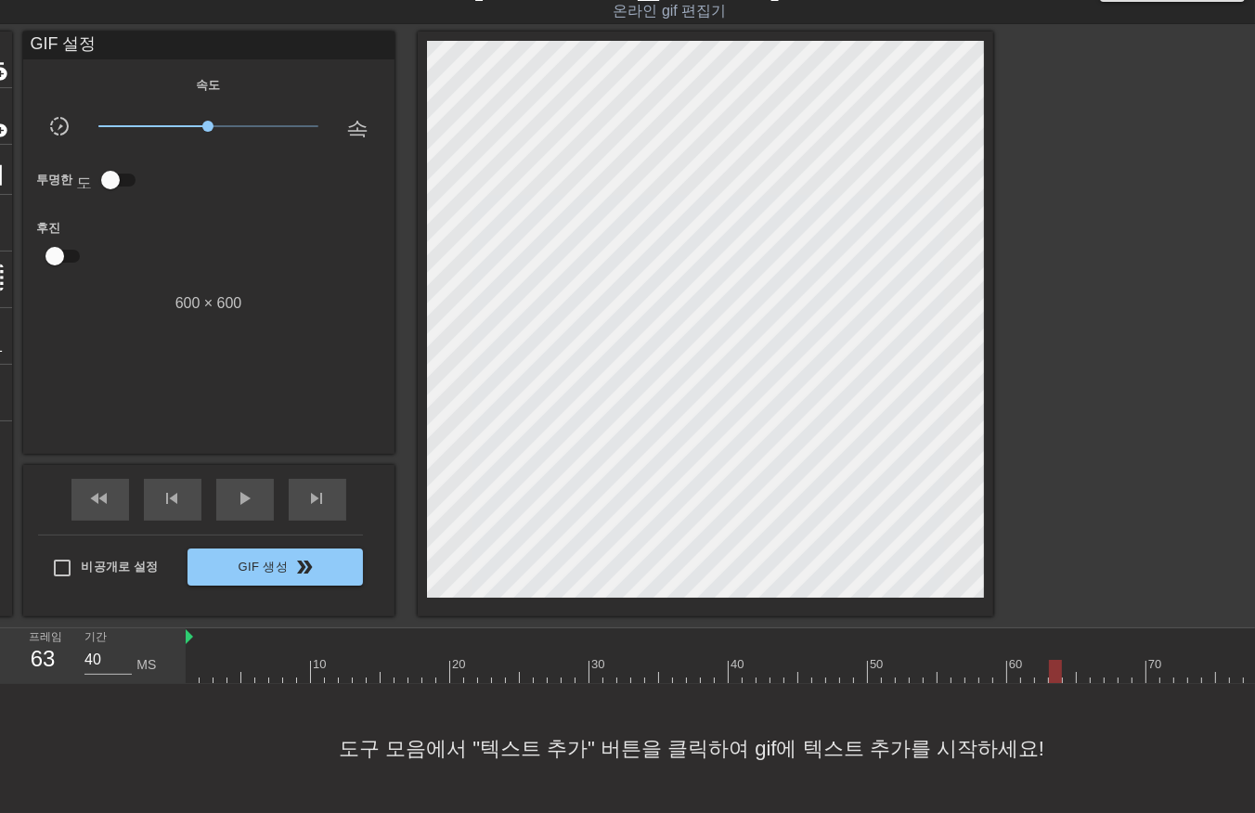
drag, startPoint x: 1071, startPoint y: 666, endPoint x: 1068, endPoint y: 679, distance: 13.5
drag, startPoint x: 1083, startPoint y: 675, endPoint x: 1092, endPoint y: 688, distance: 16.0
click at [1086, 683] on div "10 20 30 40 50 60 70 80 90 100 110 120 130 140 150 160" at bounding box center [721, 657] width 1070 height 56
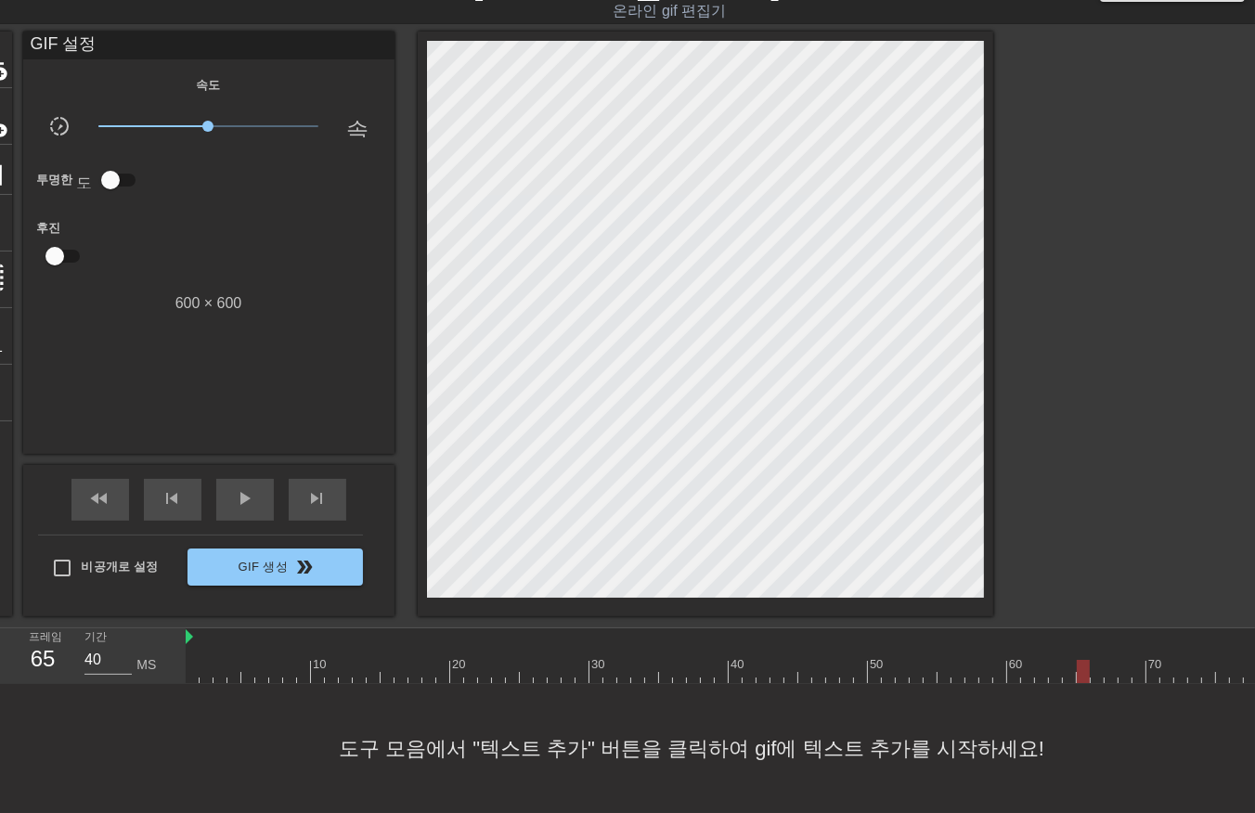
drag, startPoint x: 1111, startPoint y: 666, endPoint x: 1125, endPoint y: 681, distance: 20.4
drag, startPoint x: 1121, startPoint y: 667, endPoint x: 1135, endPoint y: 678, distance: 17.8
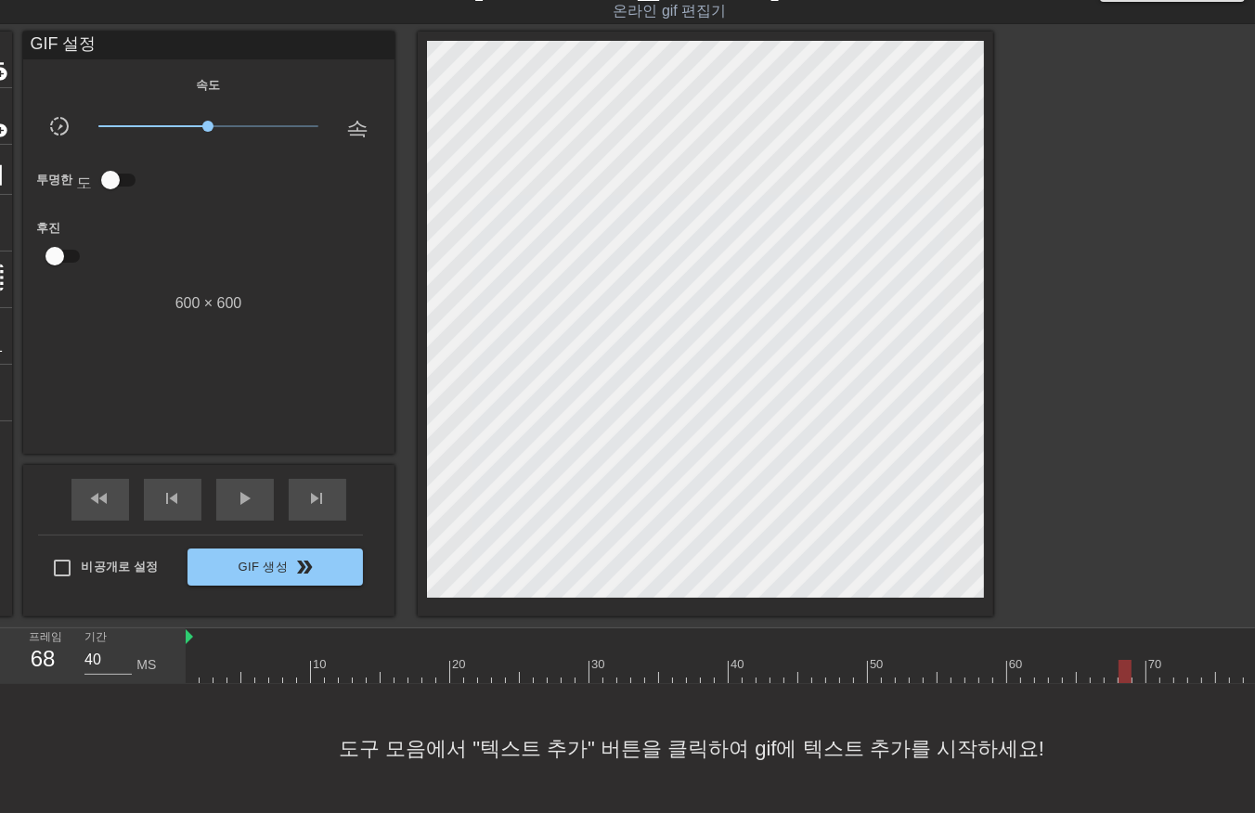
drag, startPoint x: 1135, startPoint y: 668, endPoint x: 1130, endPoint y: 689, distance: 20.9
drag, startPoint x: 1153, startPoint y: 668, endPoint x: 1157, endPoint y: 680, distance: 11.7
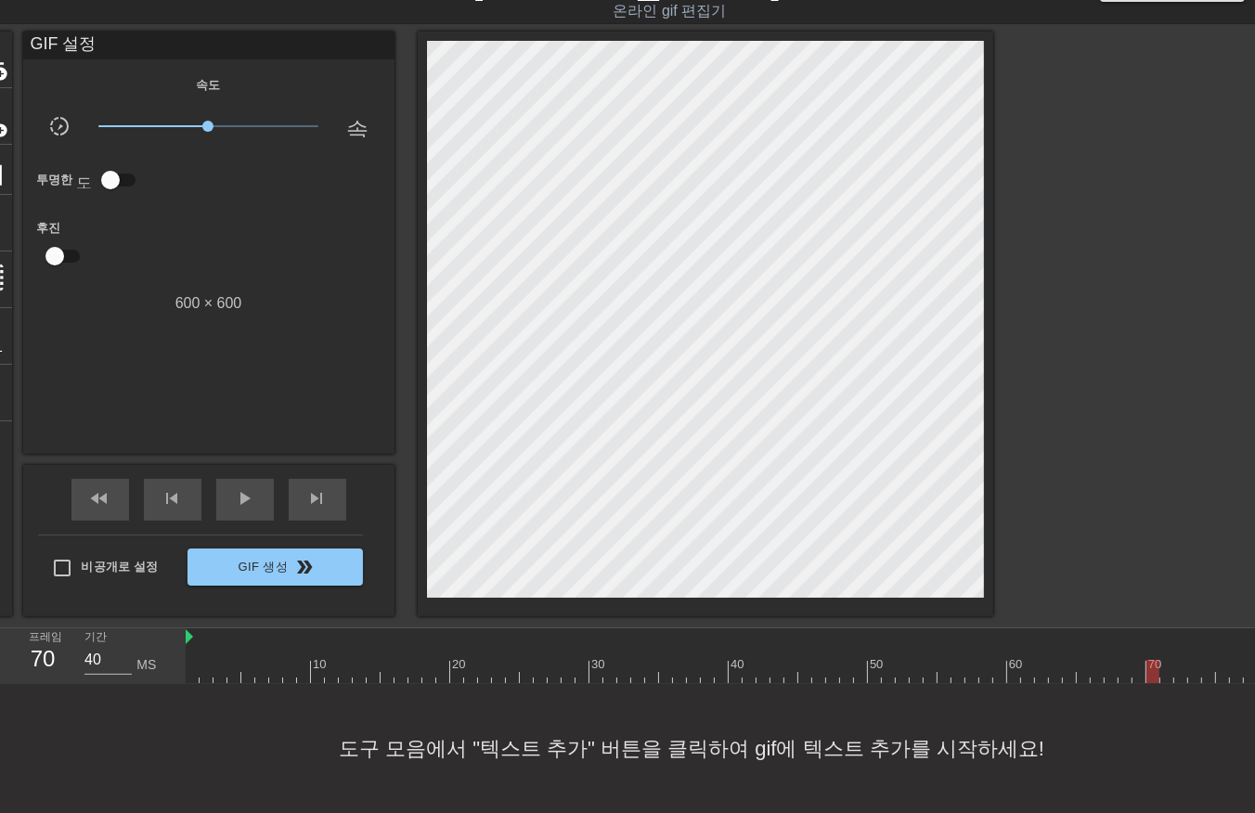
drag, startPoint x: 1168, startPoint y: 673, endPoint x: 1168, endPoint y: 688, distance: 14.9
drag, startPoint x: 1180, startPoint y: 666, endPoint x: 1176, endPoint y: 681, distance: 16.2
drag, startPoint x: 1195, startPoint y: 670, endPoint x: 1195, endPoint y: 682, distance: 12.1
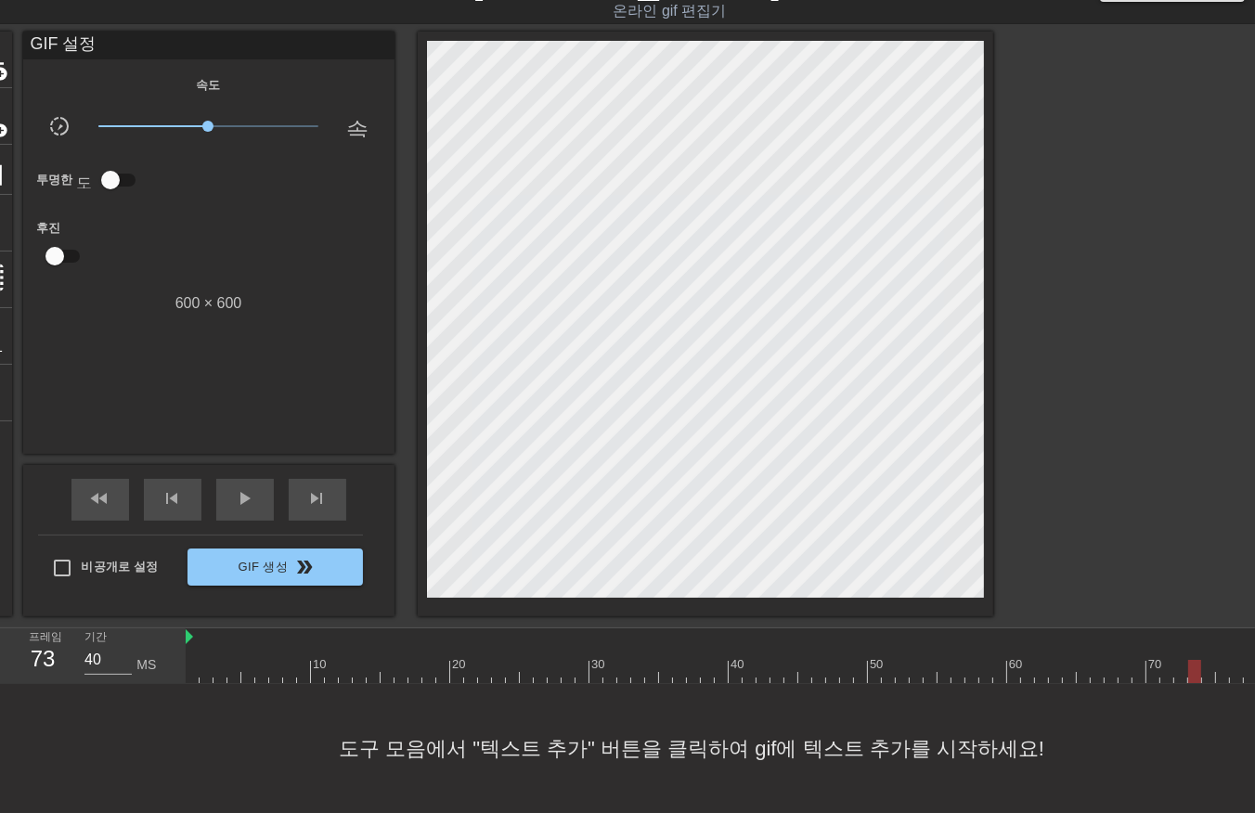
drag, startPoint x: 1221, startPoint y: 671, endPoint x: 1208, endPoint y: 691, distance: 23.4
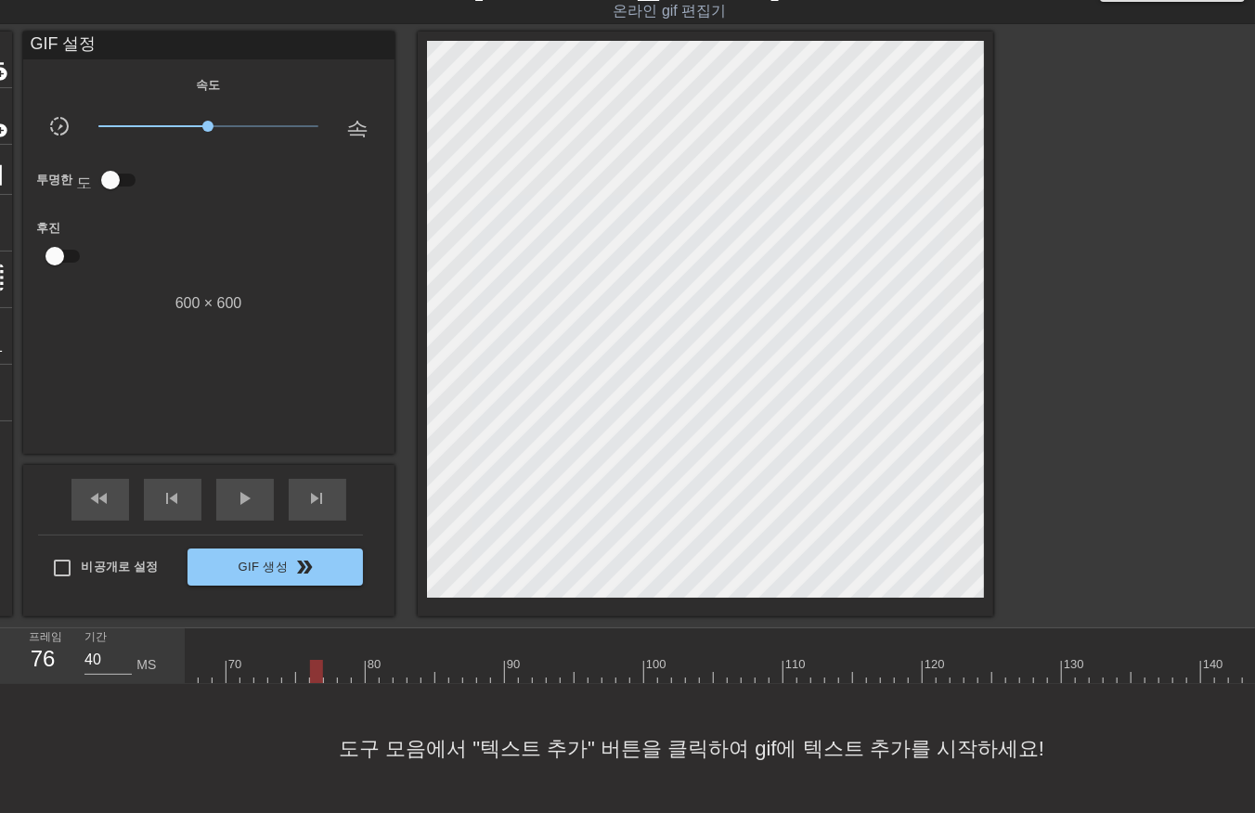
click at [314, 670] on div at bounding box center [874, 671] width 3217 height 23
click at [330, 676] on div at bounding box center [874, 671] width 3217 height 23
click at [344, 671] on div at bounding box center [874, 671] width 3217 height 23
drag, startPoint x: 358, startPoint y: 668, endPoint x: 366, endPoint y: 679, distance: 12.6
click at [358, 672] on div at bounding box center [874, 671] width 3217 height 23
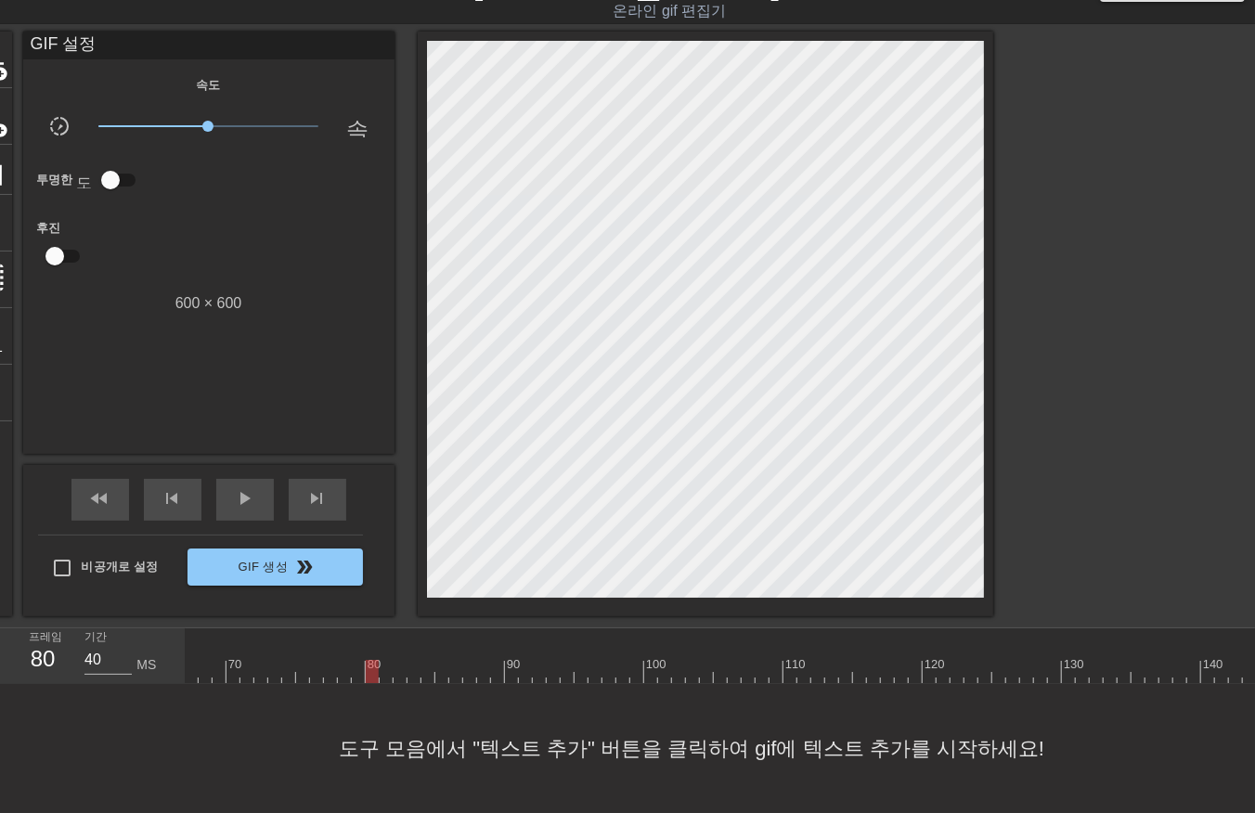
drag, startPoint x: 370, startPoint y: 673, endPoint x: 383, endPoint y: 690, distance: 21.2
click at [371, 676] on div at bounding box center [874, 671] width 3217 height 23
drag, startPoint x: 384, startPoint y: 670, endPoint x: 383, endPoint y: 680, distance: 9.3
click at [383, 673] on div at bounding box center [874, 671] width 3217 height 23
drag, startPoint x: 397, startPoint y: 668, endPoint x: 396, endPoint y: 688, distance: 19.6
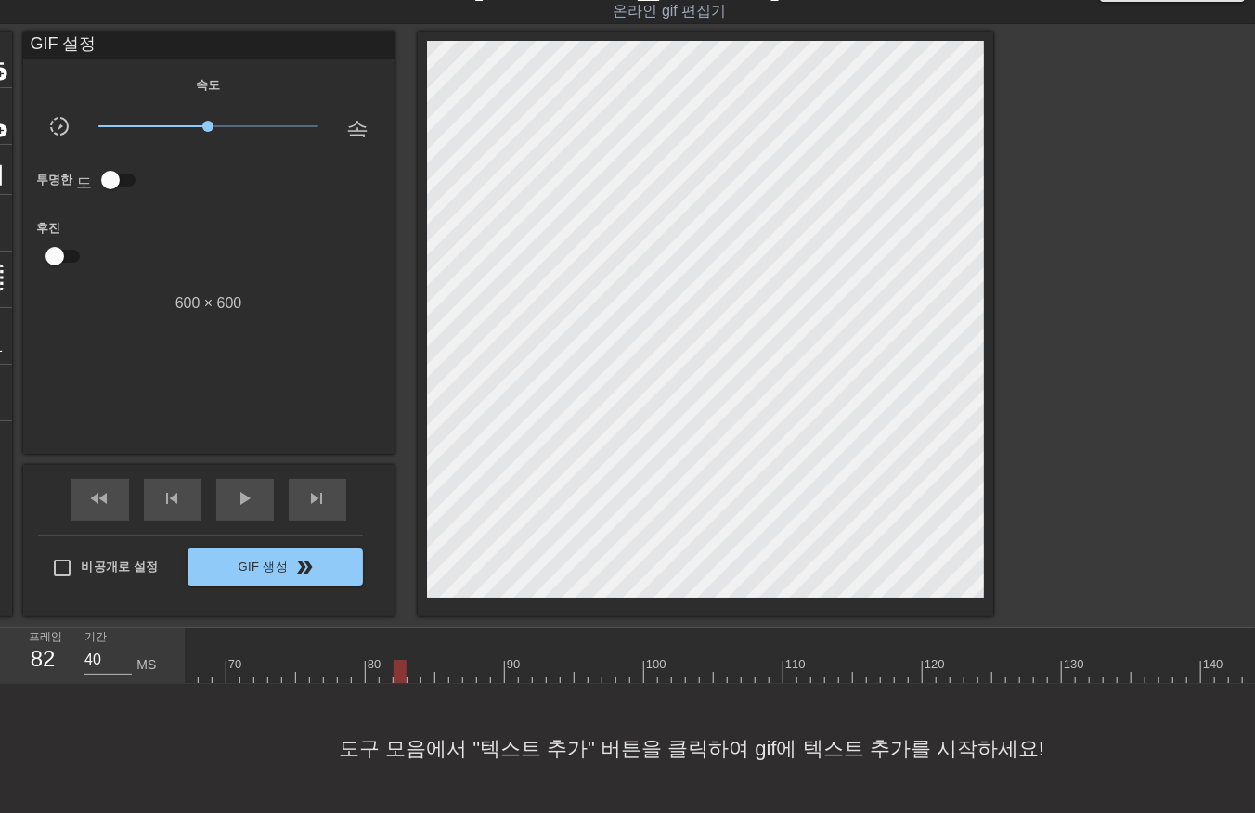
click at [396, 681] on div "10 20 30 40 50 60 70 80 90 100 110 120 130 140 150 160" at bounding box center [721, 657] width 1070 height 56
click at [412, 675] on div at bounding box center [874, 671] width 3217 height 23
drag, startPoint x: 429, startPoint y: 669, endPoint x: 437, endPoint y: 681, distance: 13.9
click at [425, 673] on div at bounding box center [874, 671] width 3217 height 23
click at [438, 674] on div at bounding box center [874, 671] width 3217 height 23
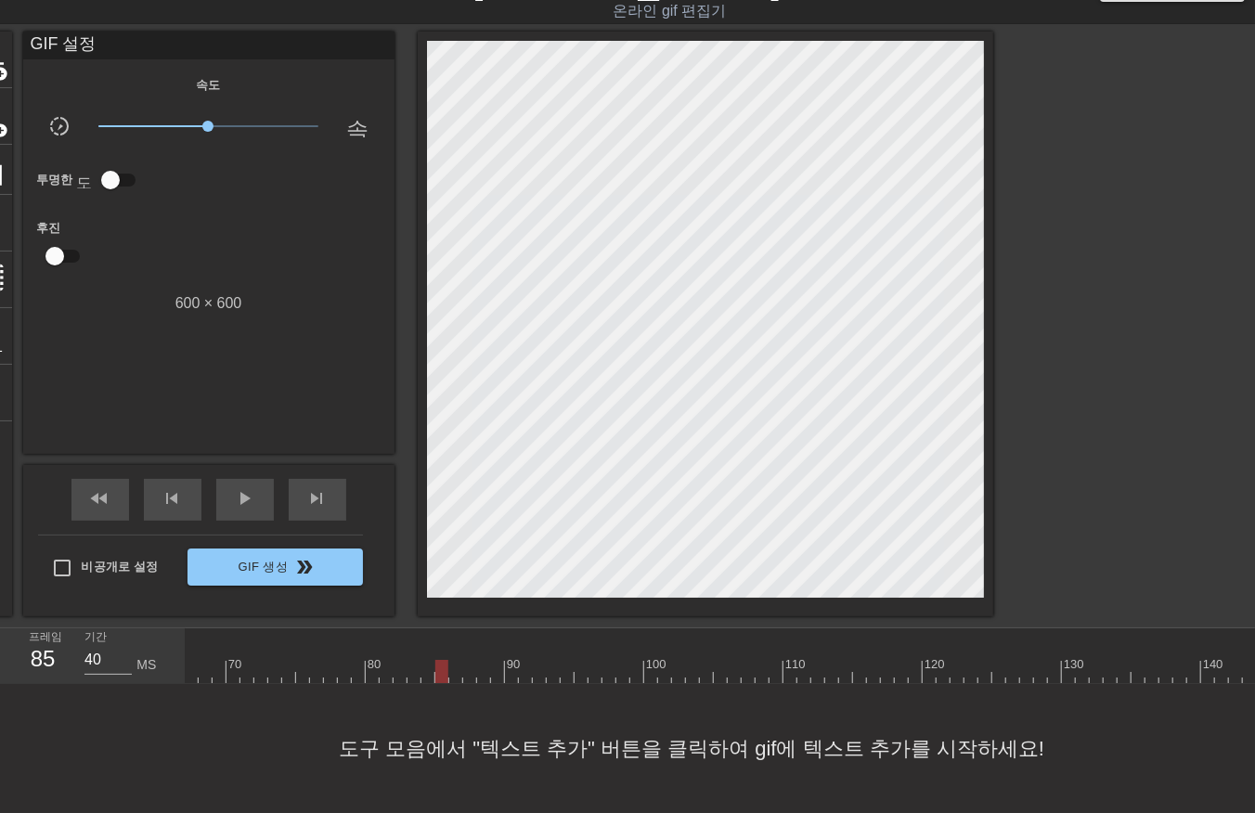
click at [453, 676] on div at bounding box center [874, 671] width 3217 height 23
drag, startPoint x: 465, startPoint y: 673, endPoint x: 477, endPoint y: 684, distance: 16.4
click at [465, 674] on div at bounding box center [874, 671] width 3217 height 23
drag, startPoint x: 481, startPoint y: 669, endPoint x: 486, endPoint y: 680, distance: 11.6
click at [481, 673] on div at bounding box center [874, 671] width 3217 height 23
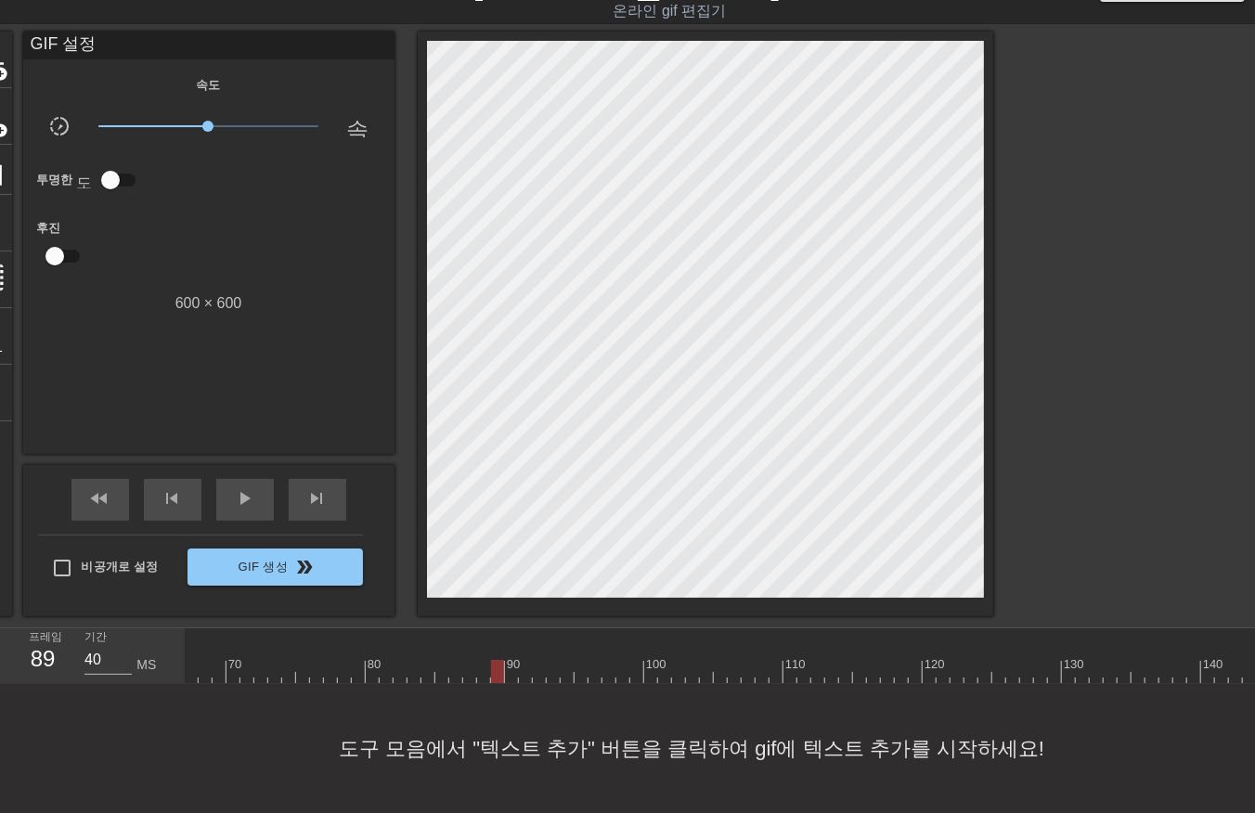
drag, startPoint x: 499, startPoint y: 668, endPoint x: 506, endPoint y: 676, distance: 9.9
click at [499, 674] on div at bounding box center [874, 671] width 3217 height 23
click at [511, 676] on div at bounding box center [874, 671] width 3217 height 23
click at [525, 675] on div at bounding box center [874, 671] width 3217 height 23
click at [535, 674] on div at bounding box center [874, 671] width 3217 height 23
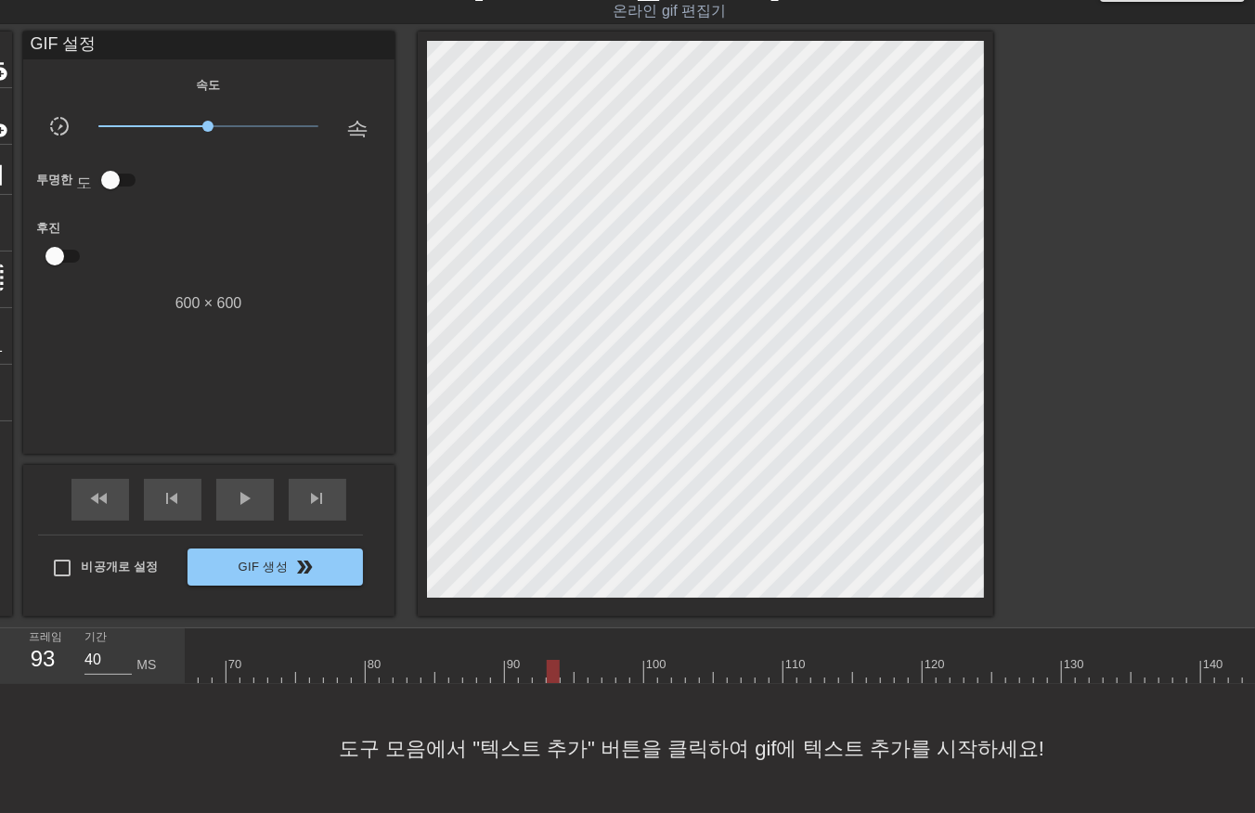
drag, startPoint x: 551, startPoint y: 668, endPoint x: 563, endPoint y: 681, distance: 17.7
click at [550, 671] on div at bounding box center [874, 671] width 3217 height 23
drag, startPoint x: 566, startPoint y: 668, endPoint x: 571, endPoint y: 685, distance: 17.3
click at [566, 672] on div at bounding box center [874, 671] width 3217 height 23
click at [577, 680] on div at bounding box center [874, 671] width 3217 height 23
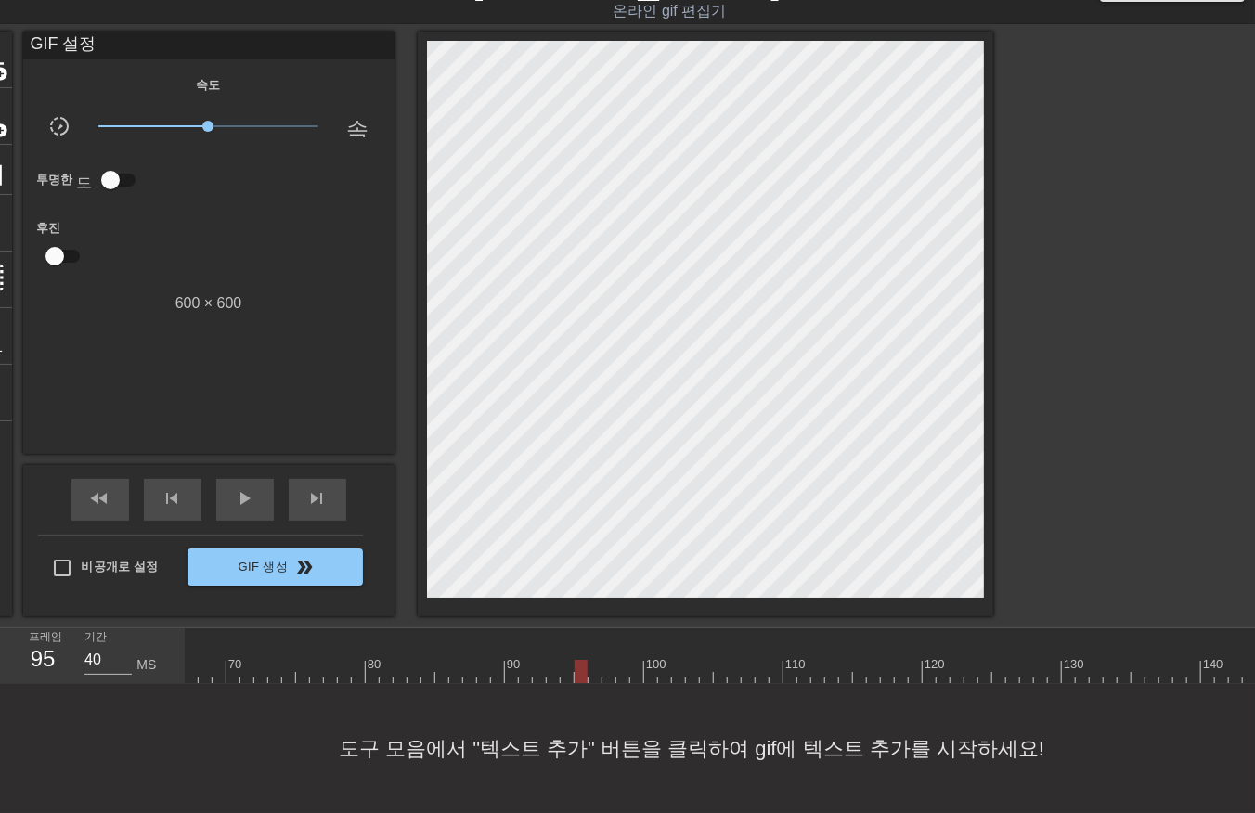
click at [591, 673] on div at bounding box center [874, 671] width 3217 height 23
click at [606, 674] on div at bounding box center [874, 671] width 3217 height 23
drag, startPoint x: 622, startPoint y: 669, endPoint x: 629, endPoint y: 688, distance: 19.7
click at [622, 672] on div at bounding box center [874, 671] width 3217 height 23
click at [632, 672] on div at bounding box center [874, 671] width 3217 height 23
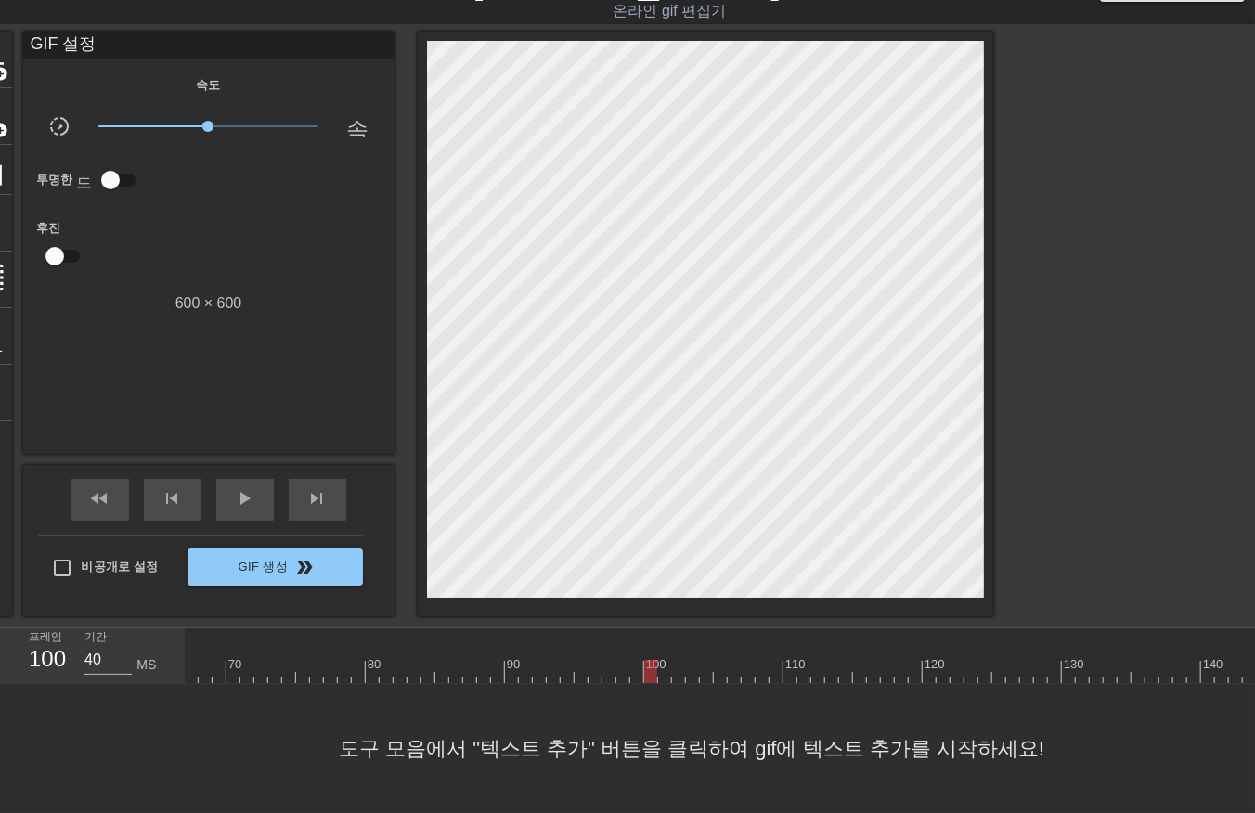
drag, startPoint x: 648, startPoint y: 666, endPoint x: 644, endPoint y: 687, distance: 21.7
click at [648, 674] on div at bounding box center [874, 671] width 3217 height 23
drag, startPoint x: 665, startPoint y: 671, endPoint x: 664, endPoint y: 688, distance: 16.7
click at [663, 682] on div "10 20 30 40 50 60 70 80 90 100 110 120 130 140 150 160" at bounding box center [721, 657] width 1070 height 56
drag, startPoint x: 675, startPoint y: 669, endPoint x: 682, endPoint y: 685, distance: 17.4
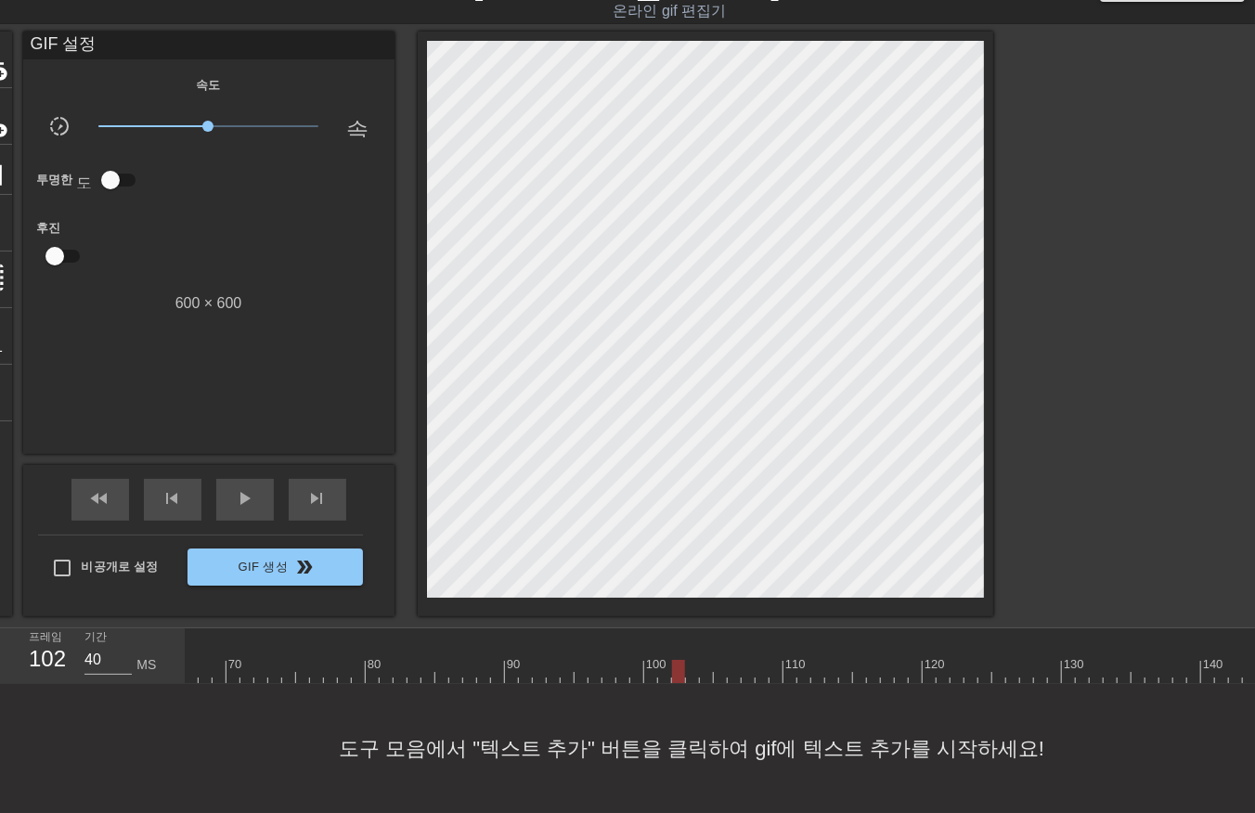
click at [674, 674] on div at bounding box center [874, 671] width 3217 height 23
drag, startPoint x: 688, startPoint y: 668, endPoint x: 701, endPoint y: 678, distance: 16.0
click at [688, 674] on div at bounding box center [874, 671] width 3217 height 23
drag, startPoint x: 701, startPoint y: 666, endPoint x: 703, endPoint y: 681, distance: 15.9
click at [701, 672] on div at bounding box center [874, 671] width 3217 height 23
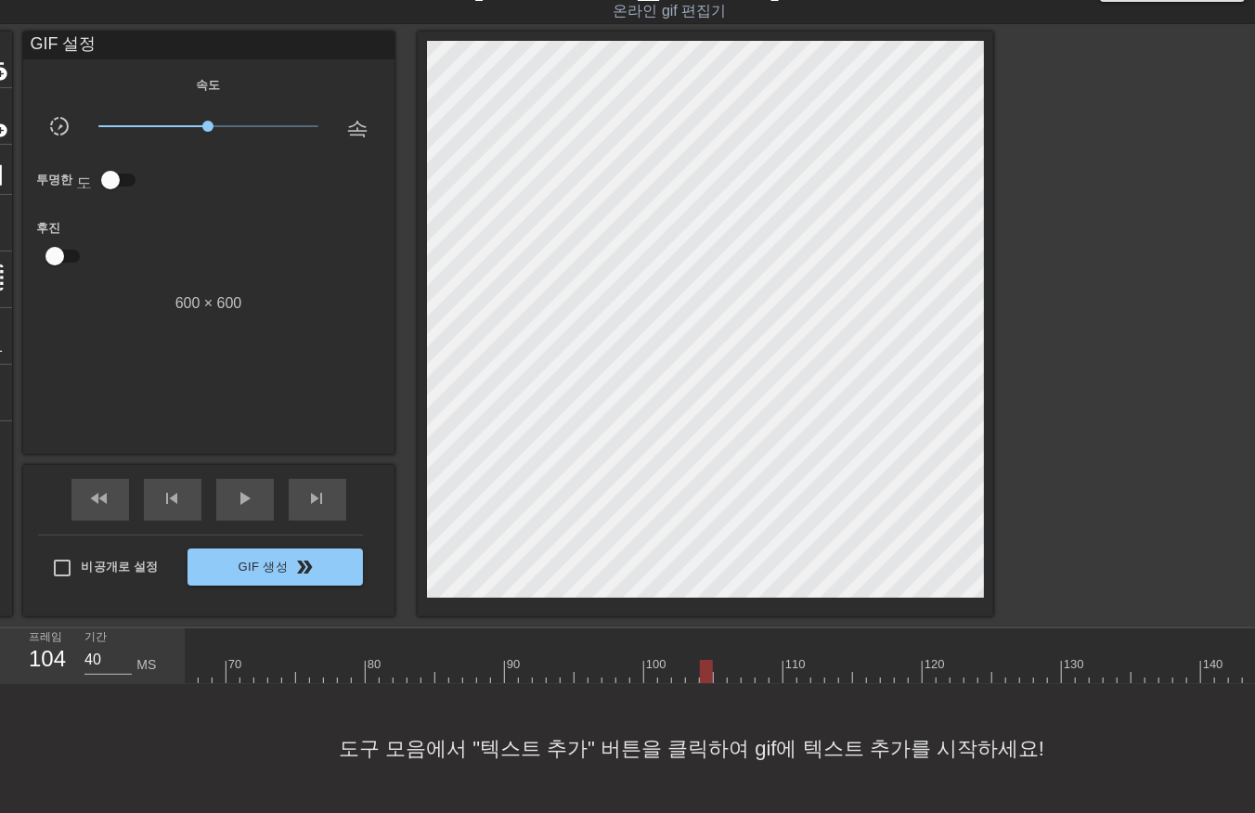
click at [722, 678] on div at bounding box center [874, 671] width 3217 height 23
drag, startPoint x: 735, startPoint y: 670, endPoint x: 739, endPoint y: 683, distance: 13.5
click at [735, 674] on div at bounding box center [874, 671] width 3217 height 23
click at [746, 672] on div at bounding box center [874, 671] width 3217 height 23
drag, startPoint x: 759, startPoint y: 670, endPoint x: 766, endPoint y: 681, distance: 12.9
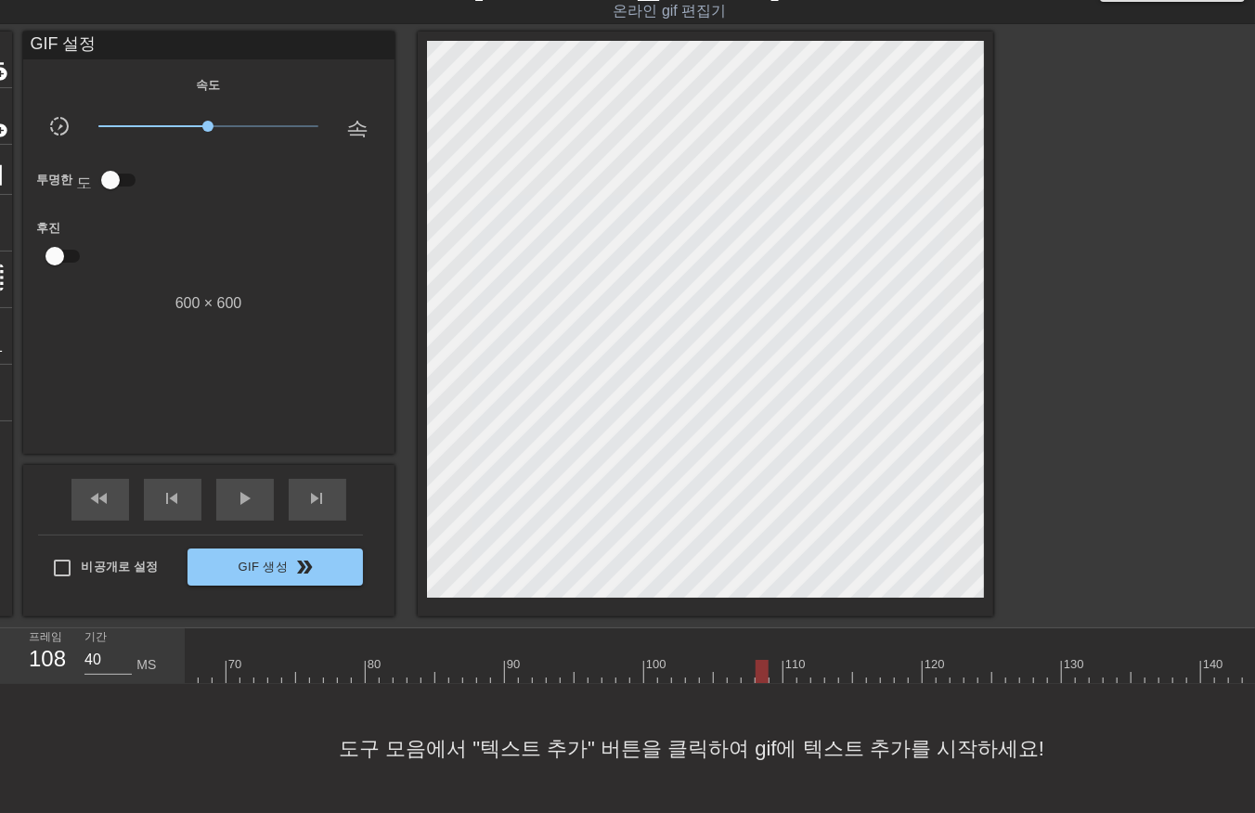
click at [759, 679] on div at bounding box center [874, 671] width 3217 height 23
drag, startPoint x: 772, startPoint y: 667, endPoint x: 771, endPoint y: 679, distance: 12.1
click at [771, 679] on div at bounding box center [874, 671] width 3217 height 23
drag, startPoint x: 790, startPoint y: 671, endPoint x: 787, endPoint y: 681, distance: 9.7
click at [787, 681] on div "10 20 30 40 50 60 70 80 90 100 110 120 130 140 150 160" at bounding box center [874, 657] width 3217 height 56
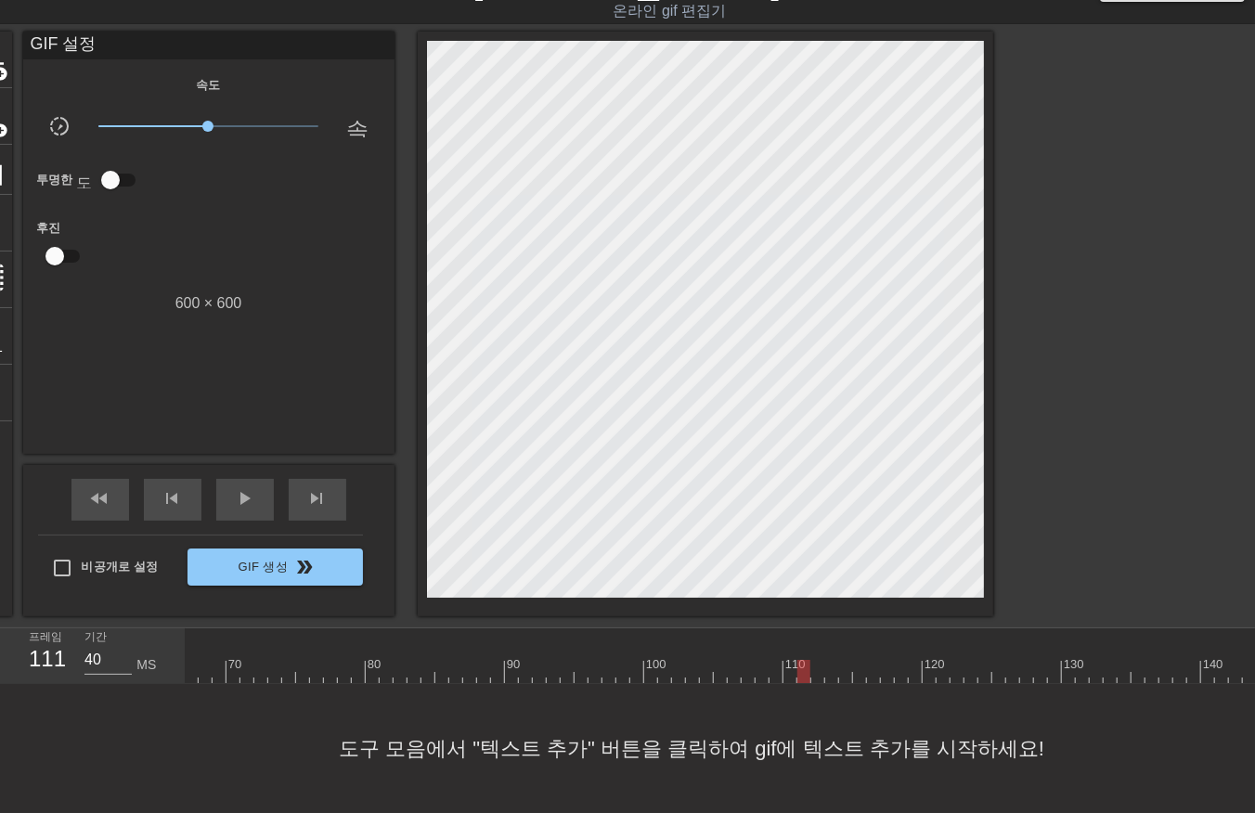
drag, startPoint x: 801, startPoint y: 666, endPoint x: 800, endPoint y: 687, distance: 21.4
click at [799, 681] on div "10 20 30 40 50 60 70 80 90 100 110 120 130 140 150 160" at bounding box center [874, 657] width 3217 height 56
drag, startPoint x: 814, startPoint y: 672, endPoint x: 819, endPoint y: 688, distance: 16.5
click at [813, 680] on div at bounding box center [874, 671] width 3217 height 23
click at [824, 678] on div at bounding box center [874, 671] width 3217 height 23
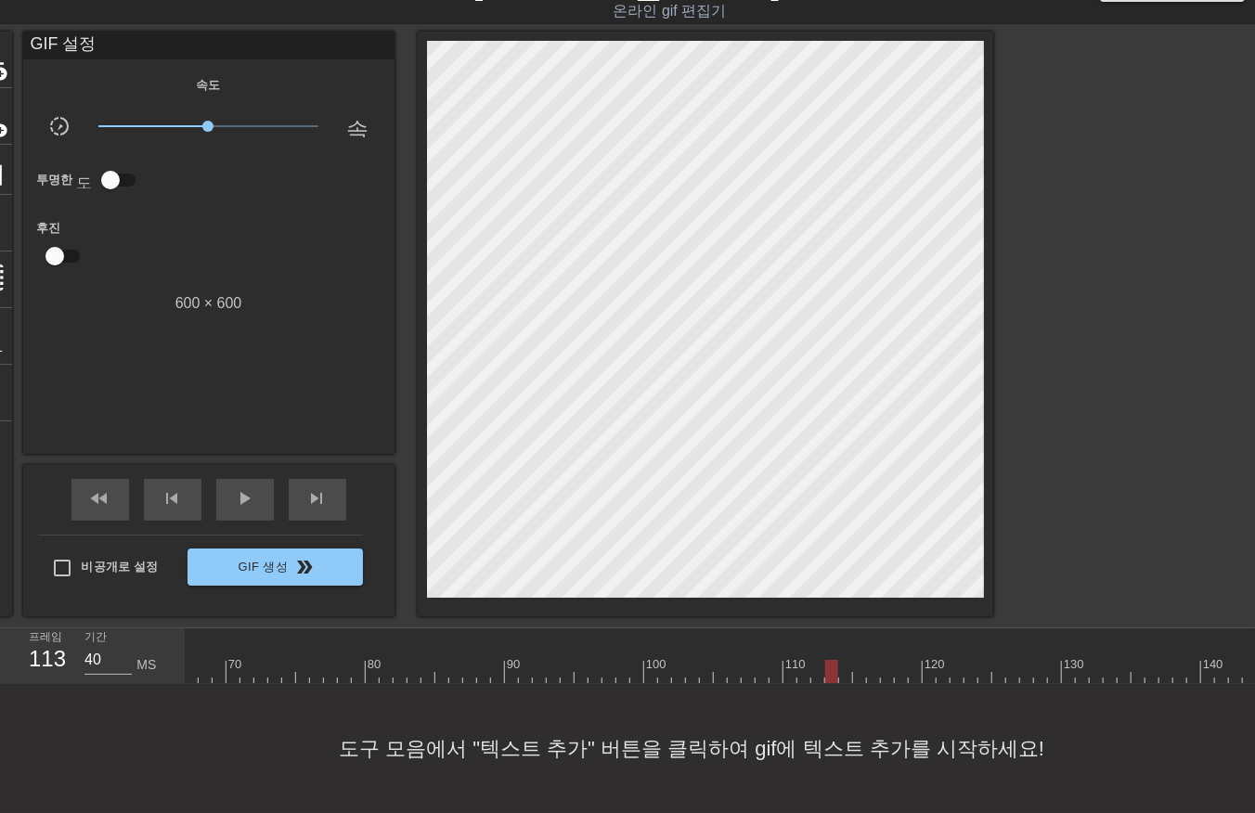
drag, startPoint x: 828, startPoint y: 672, endPoint x: 830, endPoint y: 683, distance: 11.3
click at [828, 675] on div at bounding box center [874, 671] width 3217 height 23
click at [839, 680] on div at bounding box center [874, 671] width 3217 height 23
drag, startPoint x: 863, startPoint y: 667, endPoint x: 859, endPoint y: 678, distance: 12.1
click at [859, 676] on div at bounding box center [874, 671] width 3217 height 23
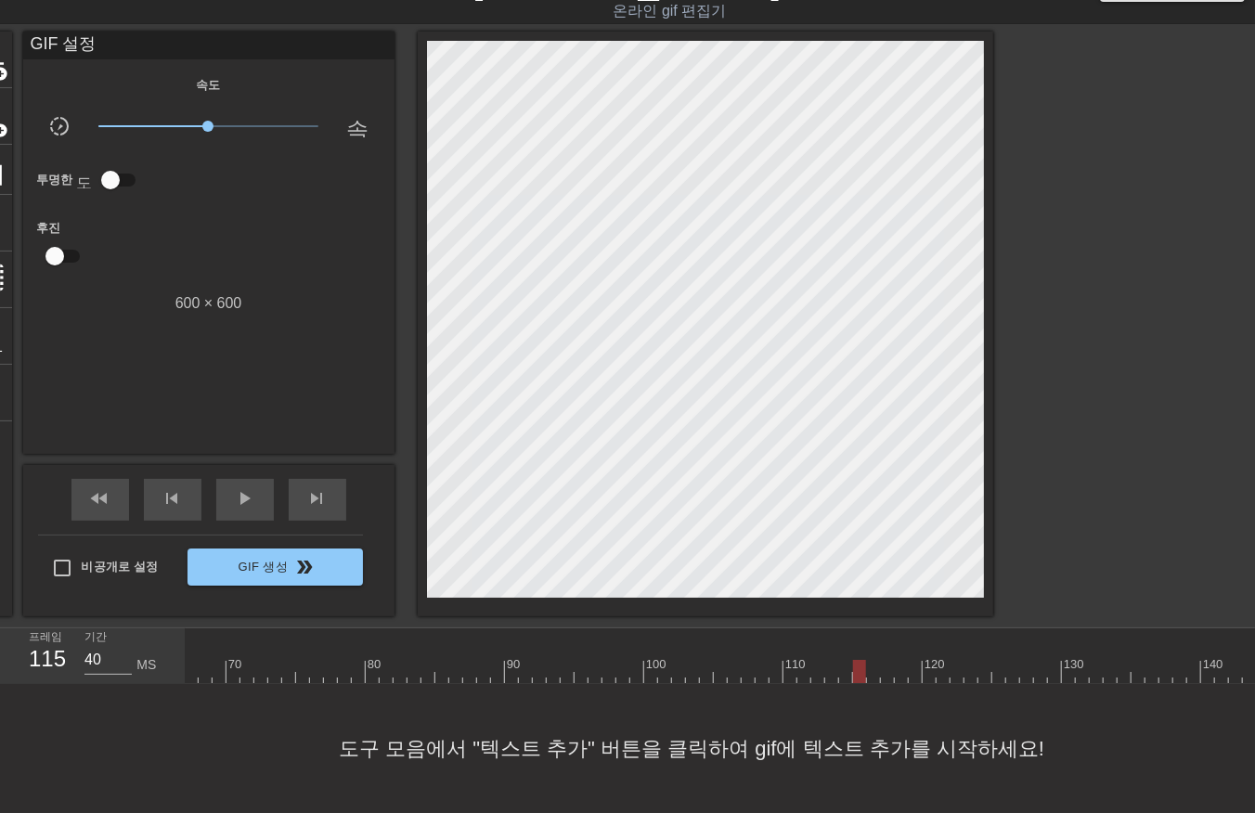
click at [873, 674] on div at bounding box center [874, 671] width 3217 height 23
drag
click at [884, 676] on div at bounding box center [874, 671] width 3217 height 23
click at [897, 675] on div at bounding box center [874, 671] width 3217 height 23
click at [913, 672] on div at bounding box center [874, 671] width 3217 height 23
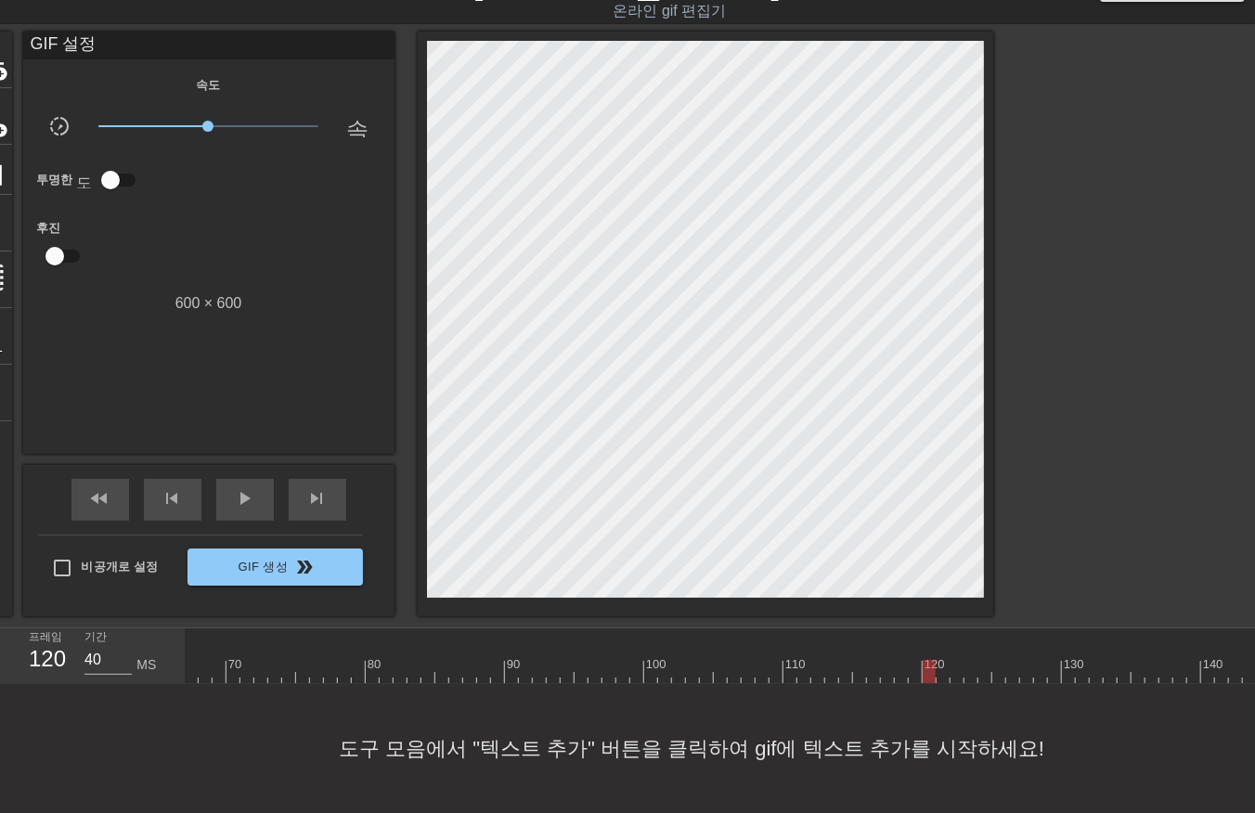
click at [926, 674] on div at bounding box center [874, 671] width 3217 height 23
click at [940, 684] on div "10 20 30 40 50 60 70 80 90 100 110 120 130 140 150 160" at bounding box center [721, 657] width 1070 height 56
click at [952, 673] on div at bounding box center [874, 671] width 3217 height 23
drag, startPoint x: 971, startPoint y: 666, endPoint x: 971, endPoint y: 676, distance: 10.2
click at [967, 675] on div at bounding box center [874, 671] width 3217 height 23
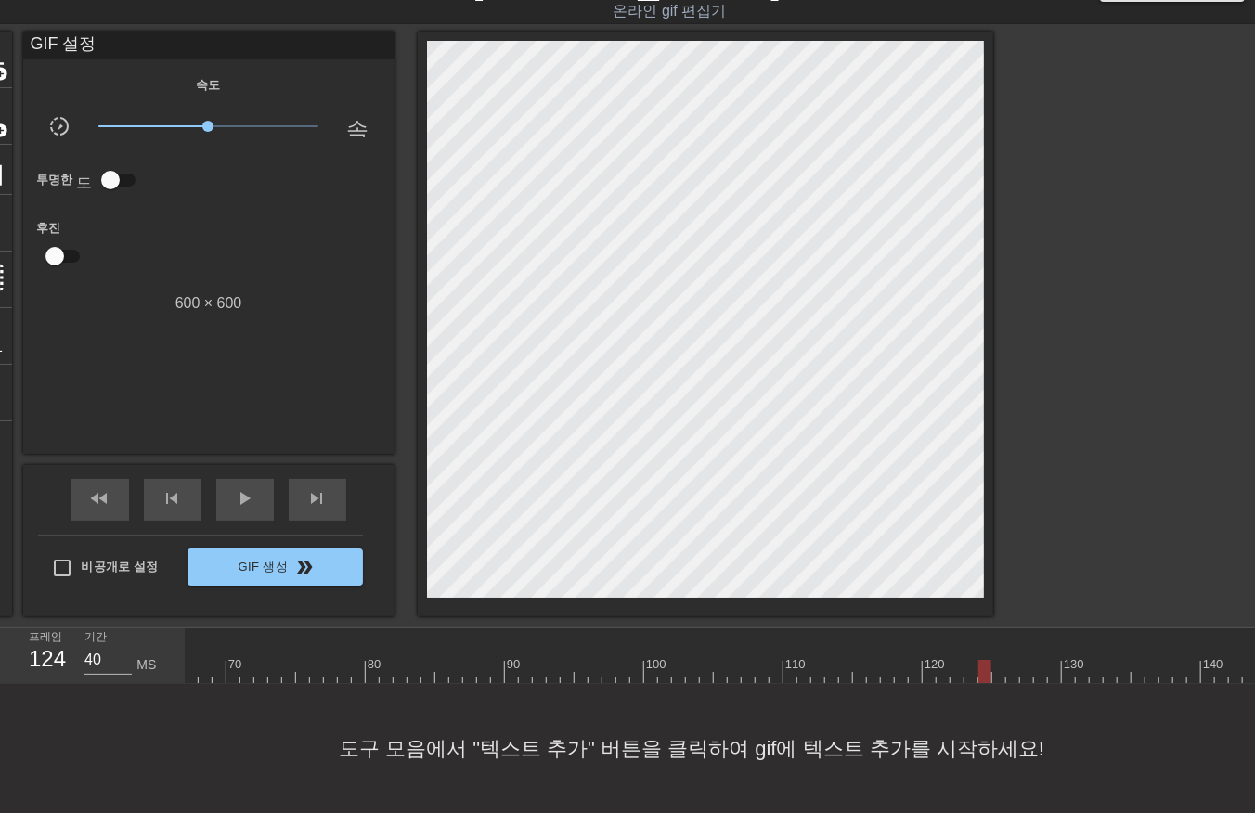
drag, startPoint x: 984, startPoint y: 670, endPoint x: 993, endPoint y: 679, distance: 12.5
click at [984, 672] on div at bounding box center [874, 671] width 3217 height 23
drag, startPoint x: 994, startPoint y: 673, endPoint x: 1005, endPoint y: 689, distance: 18.8
click at [996, 681] on div "10 20 30 40 50 60 70 80 90 100 110 120 130 140 150 160" at bounding box center [721, 657] width 1070 height 56
click at [1006, 679] on div at bounding box center [874, 671] width 3217 height 23
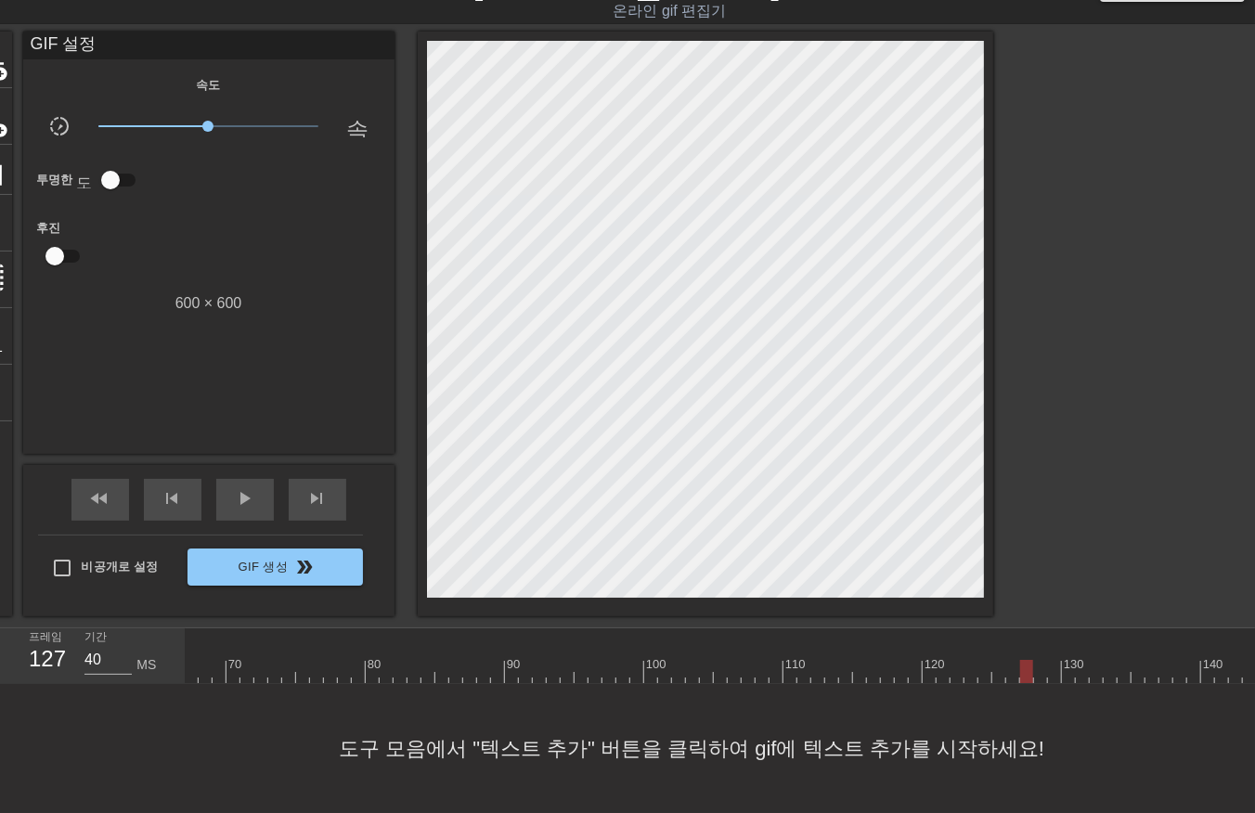
drag, startPoint x: 1025, startPoint y: 667, endPoint x: 1023, endPoint y: 680, distance: 13.1
click at [1023, 679] on div at bounding box center [874, 671] width 3217 height 23
click at [1036, 675] on div at bounding box center [874, 671] width 3217 height 23
click at [1050, 679] on div at bounding box center [874, 671] width 3217 height 23
click at [1055, 684] on div "10 20 30 40 50 60 70 80 90 100 110 120 130 140 150 160" at bounding box center [721, 657] width 1070 height 56
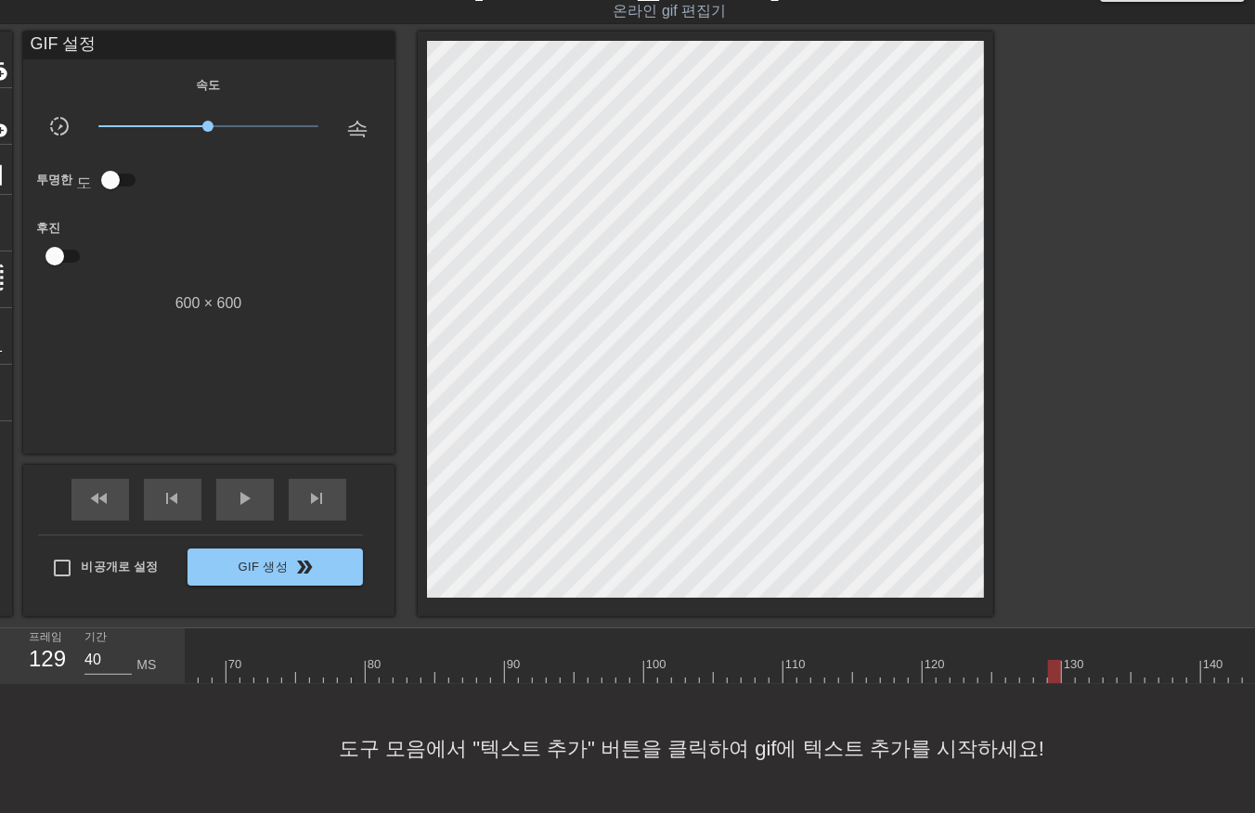
click at [1068, 676] on div at bounding box center [874, 671] width 3217 height 23
drag, startPoint x: 406, startPoint y: 666, endPoint x: 405, endPoint y: 678, distance: 12.1
click at [406, 671] on div at bounding box center [199, 671] width 3217 height 23
click at [421, 672] on div at bounding box center [199, 671] width 3217 height 23
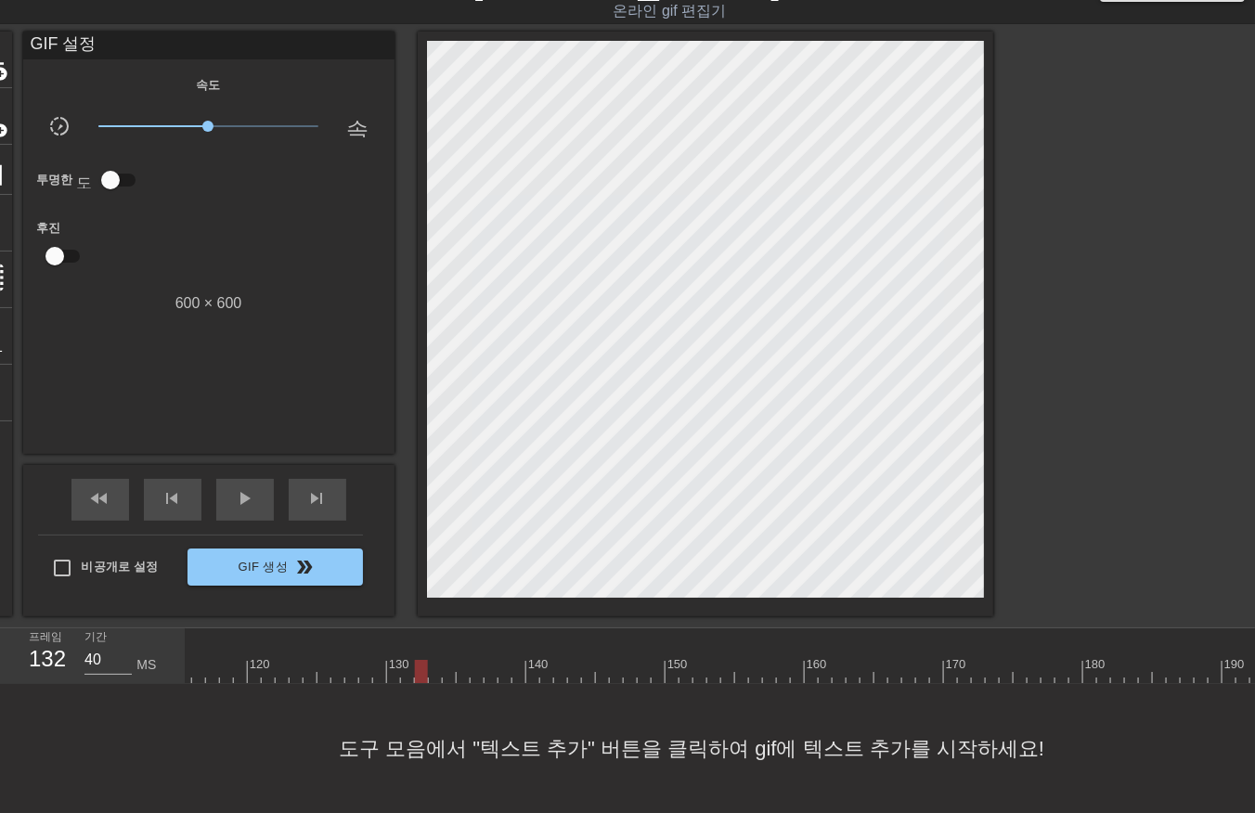
click at [432, 670] on div at bounding box center [199, 671] width 3217 height 23
drag, startPoint x: 446, startPoint y: 671, endPoint x: 453, endPoint y: 681, distance: 11.9
click at [446, 673] on div at bounding box center [199, 671] width 3217 height 23
click at [458, 672] on div at bounding box center [199, 671] width 3217 height 23
click at [474, 673] on div at bounding box center [199, 671] width 3217 height 23
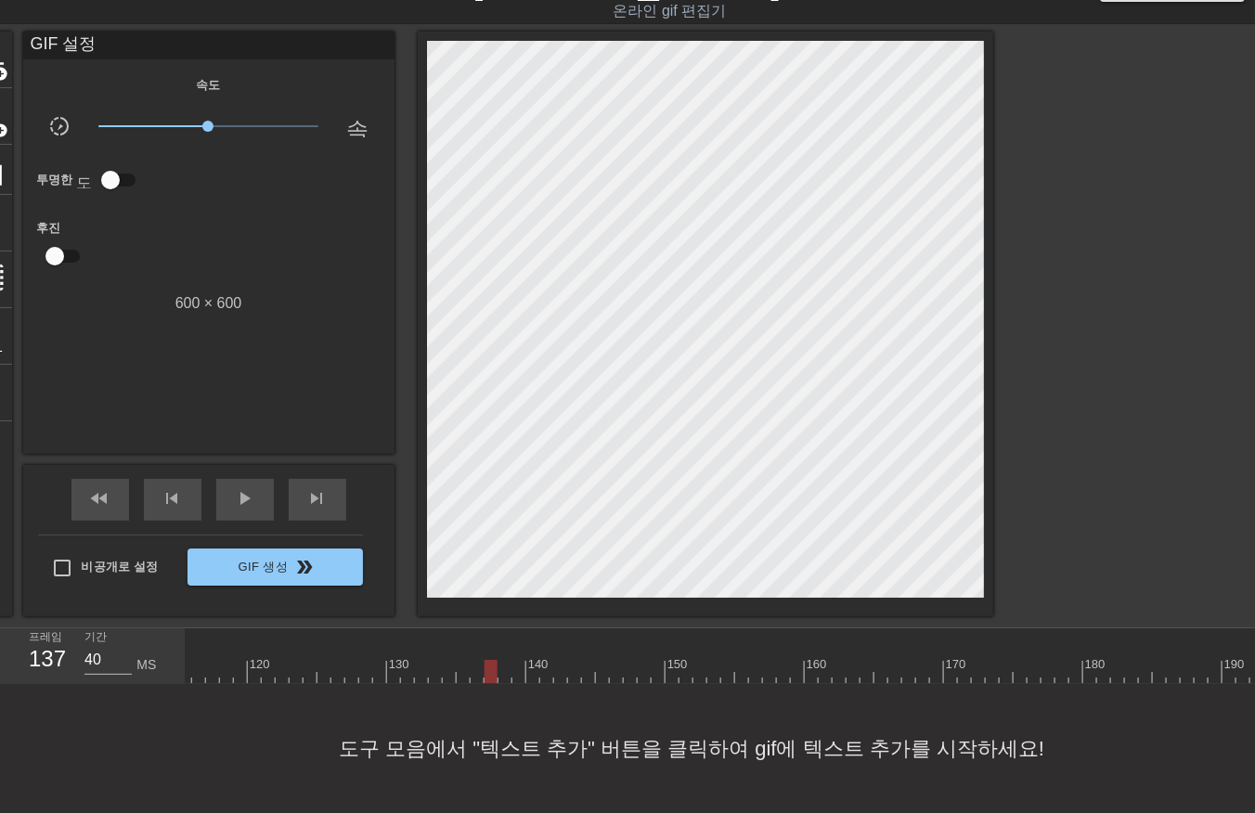
click at [486, 675] on div at bounding box center [199, 671] width 3217 height 23
click at [501, 674] on div at bounding box center [199, 671] width 3217 height 23
click at [517, 670] on div at bounding box center [199, 671] width 3217 height 23
click at [535, 663] on div at bounding box center [199, 671] width 3217 height 23
drag, startPoint x: 543, startPoint y: 665, endPoint x: 548, endPoint y: 681, distance: 16.5
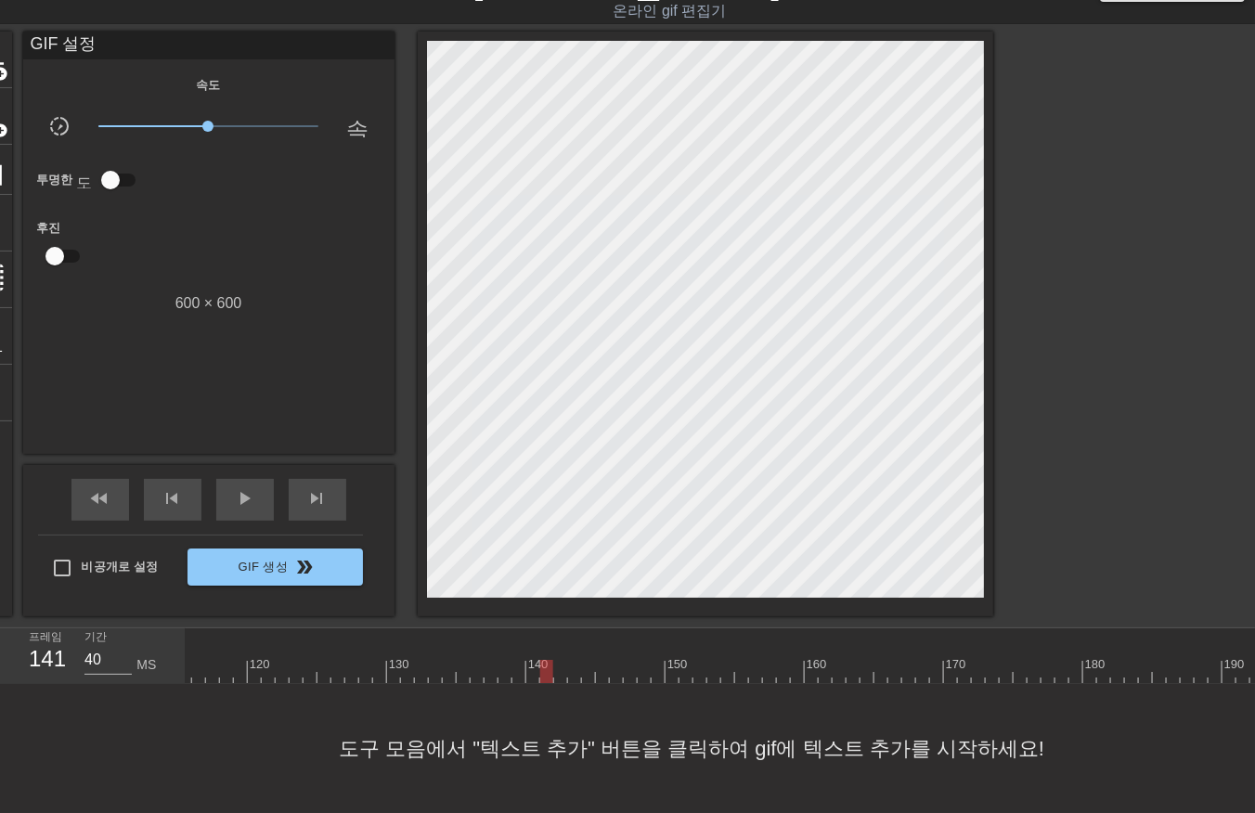
click at [542, 667] on div at bounding box center [199, 671] width 3217 height 23
drag, startPoint x: 558, startPoint y: 668, endPoint x: 555, endPoint y: 678, distance: 9.7
click at [555, 675] on div at bounding box center [199, 671] width 3217 height 23
click at [571, 670] on div at bounding box center [199, 671] width 3217 height 23
click at [583, 669] on div at bounding box center [199, 671] width 3217 height 23
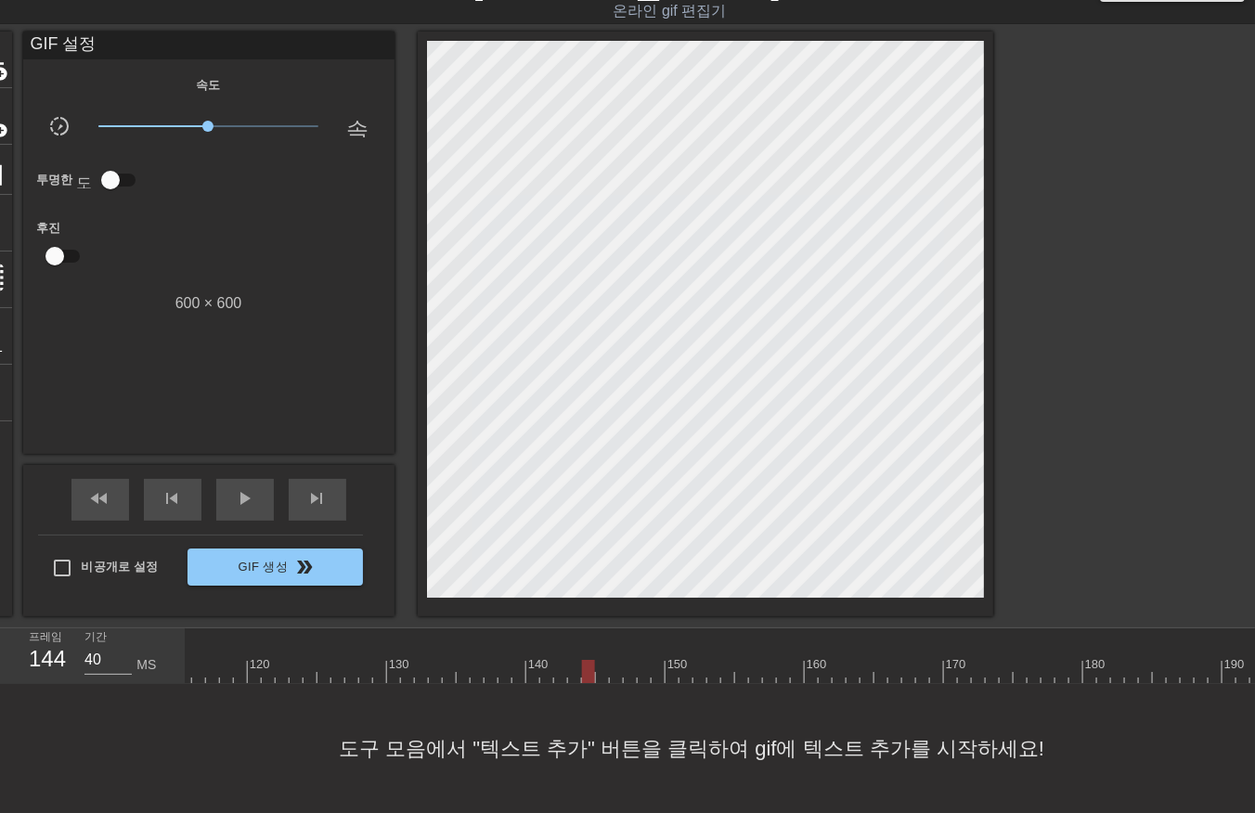
click at [598, 671] on div at bounding box center [199, 671] width 3217 height 23
drag, startPoint x: 611, startPoint y: 669, endPoint x: 618, endPoint y: 681, distance: 14.2
click at [613, 670] on div at bounding box center [199, 671] width 3217 height 23
click at [625, 675] on div at bounding box center [199, 671] width 3217 height 23
click at [641, 674] on div at bounding box center [199, 671] width 3217 height 23
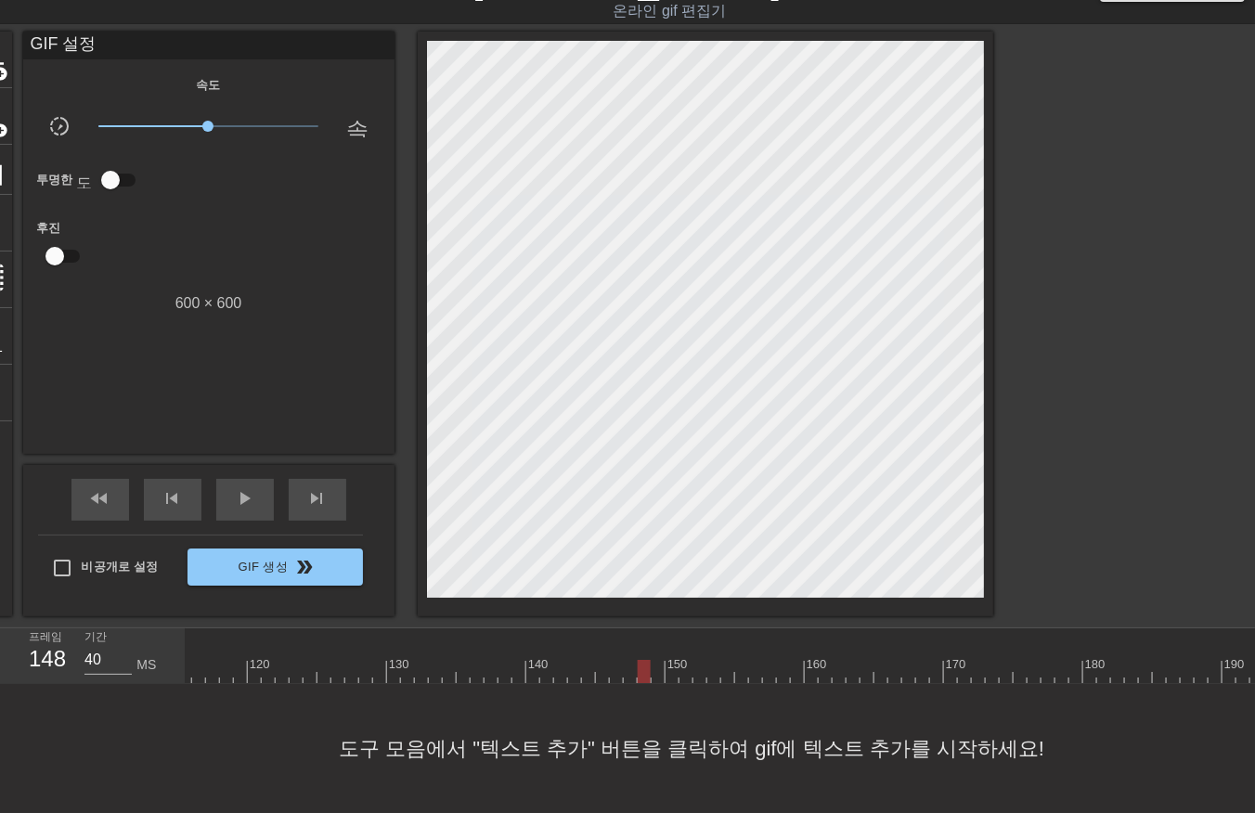
click at [655, 669] on div at bounding box center [199, 671] width 3217 height 23
click at [670, 669] on div at bounding box center [199, 671] width 3217 height 23
drag, startPoint x: 683, startPoint y: 670, endPoint x: 697, endPoint y: 684, distance: 19.7
click at [683, 673] on div at bounding box center [199, 671] width 3217 height 23
click at [693, 669] on div at bounding box center [686, 671] width 13 height 23
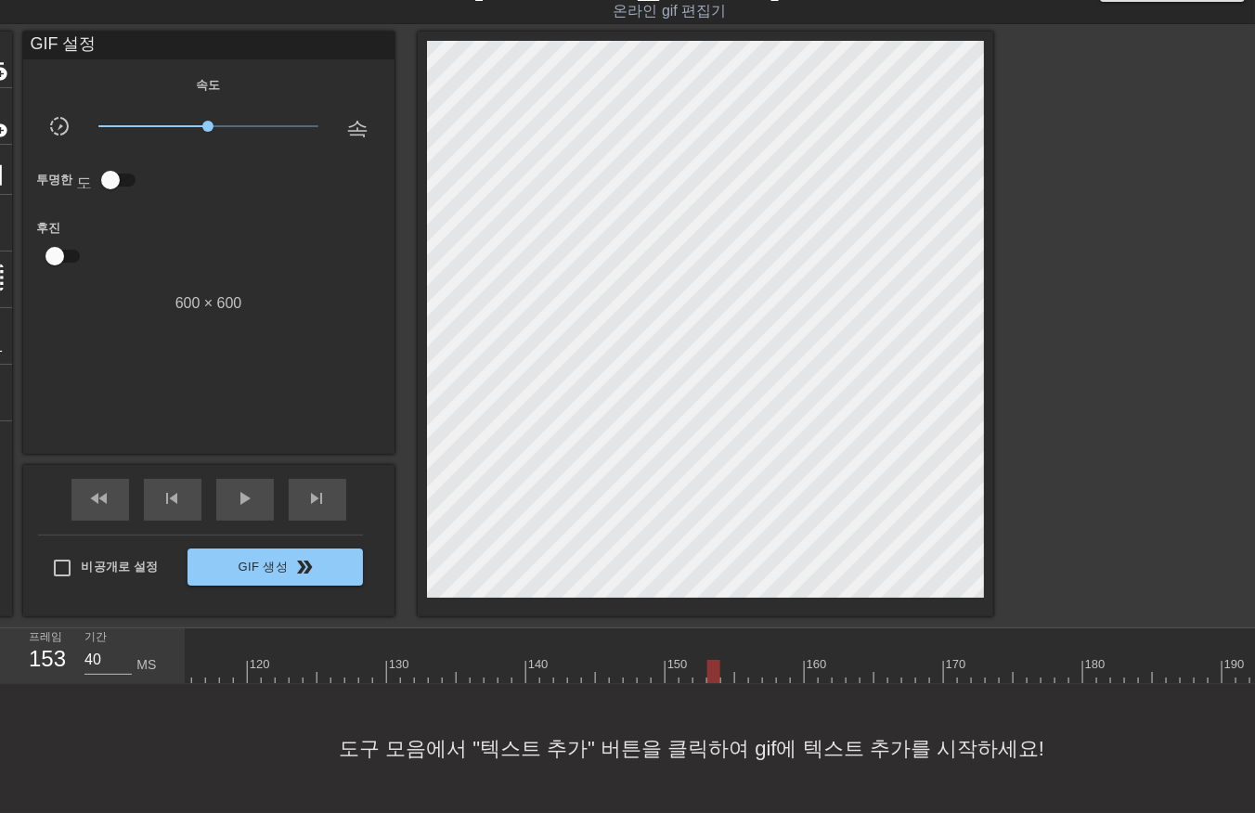
click at [716, 667] on div at bounding box center [199, 671] width 3217 height 23
drag, startPoint x: 724, startPoint y: 668, endPoint x: 725, endPoint y: 681, distance: 12.1
click at [722, 679] on div at bounding box center [199, 671] width 3217 height 23
drag, startPoint x: 741, startPoint y: 667, endPoint x: 744, endPoint y: 676, distance: 9.7
click at [741, 672] on div at bounding box center [199, 671] width 3217 height 23
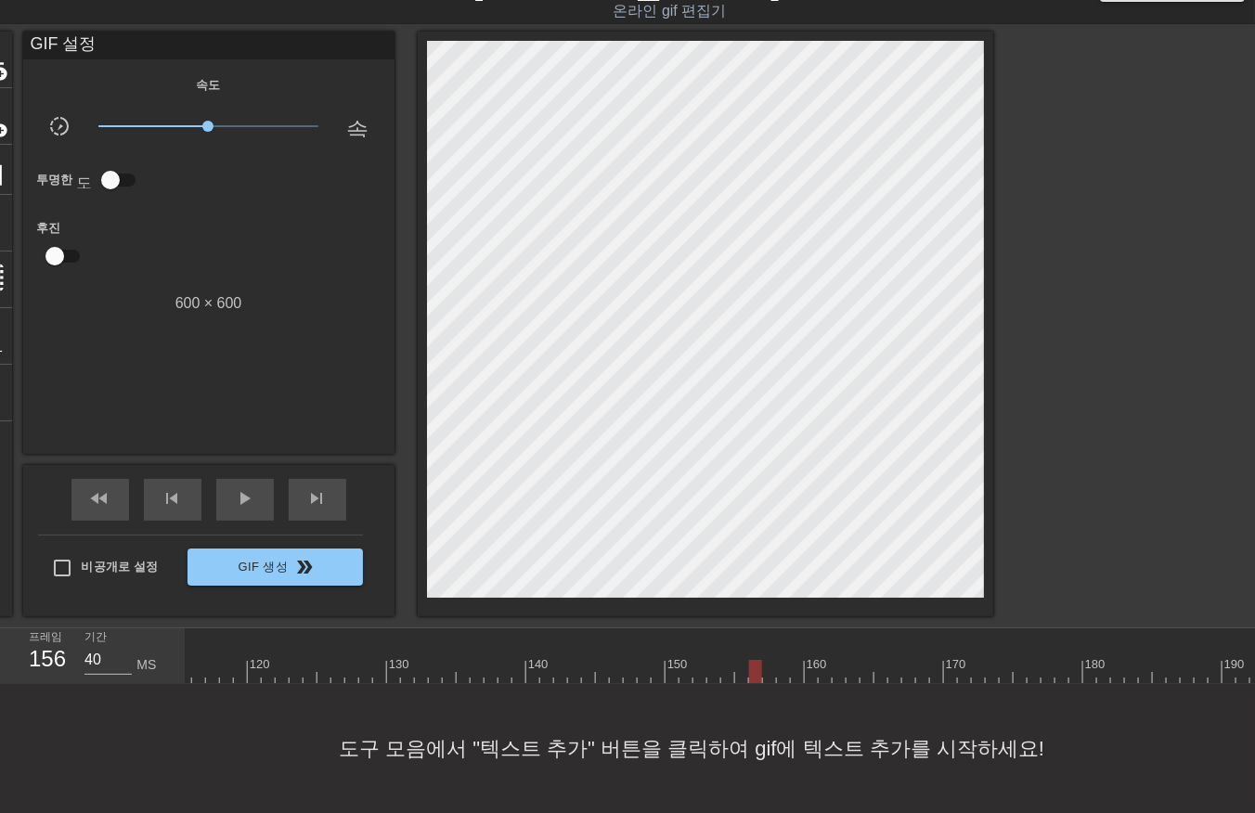
drag, startPoint x: 752, startPoint y: 669, endPoint x: 764, endPoint y: 690, distance: 23.7
click at [752, 672] on div at bounding box center [199, 671] width 3217 height 23
drag, startPoint x: 765, startPoint y: 669, endPoint x: 765, endPoint y: 683, distance: 13.9
click at [763, 678] on div at bounding box center [199, 671] width 3217 height 23
click at [781, 671] on div at bounding box center [199, 671] width 3217 height 23
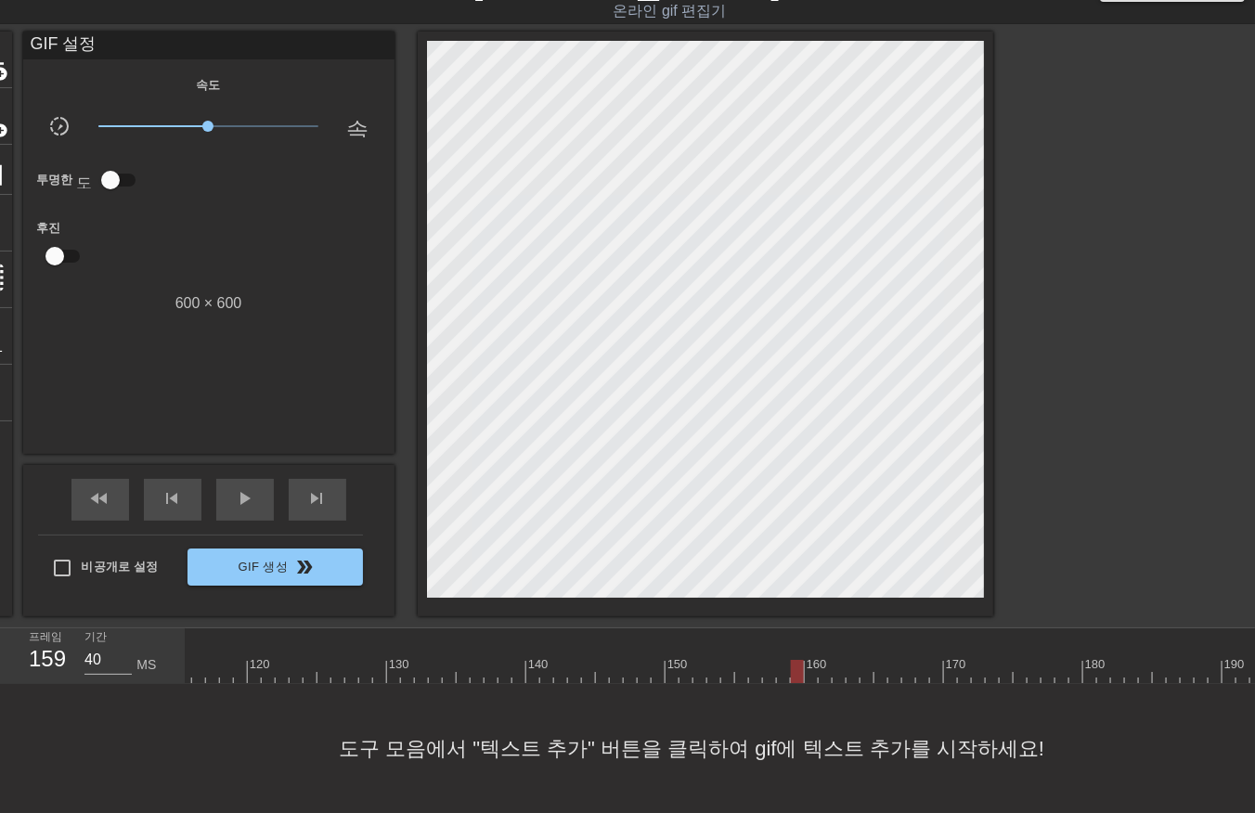
click at [795, 666] on div at bounding box center [199, 671] width 3217 height 23
drag, startPoint x: 810, startPoint y: 664, endPoint x: 812, endPoint y: 680, distance: 16.0
click at [812, 678] on div at bounding box center [199, 671] width 3217 height 23
drag, startPoint x: 821, startPoint y: 673, endPoint x: 828, endPoint y: 688, distance: 16.6
click at [821, 679] on div at bounding box center [199, 671] width 3217 height 23
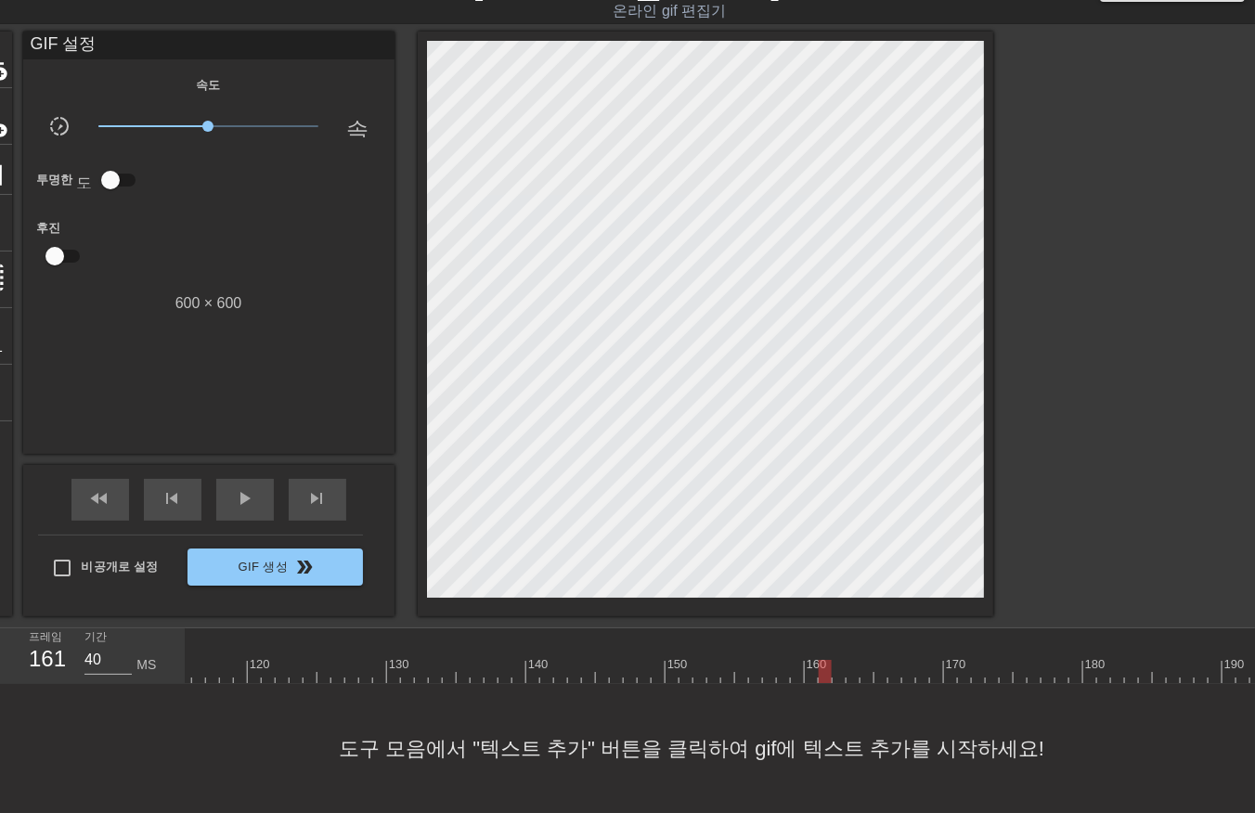
drag, startPoint x: 841, startPoint y: 666, endPoint x: 832, endPoint y: 680, distance: 16.7
click at [836, 674] on div at bounding box center [199, 671] width 3217 height 23
drag, startPoint x: 850, startPoint y: 664, endPoint x: 849, endPoint y: 682, distance: 18.7
click at [849, 678] on div at bounding box center [199, 671] width 3217 height 23
drag, startPoint x: 861, startPoint y: 669, endPoint x: 863, endPoint y: 682, distance: 13.3
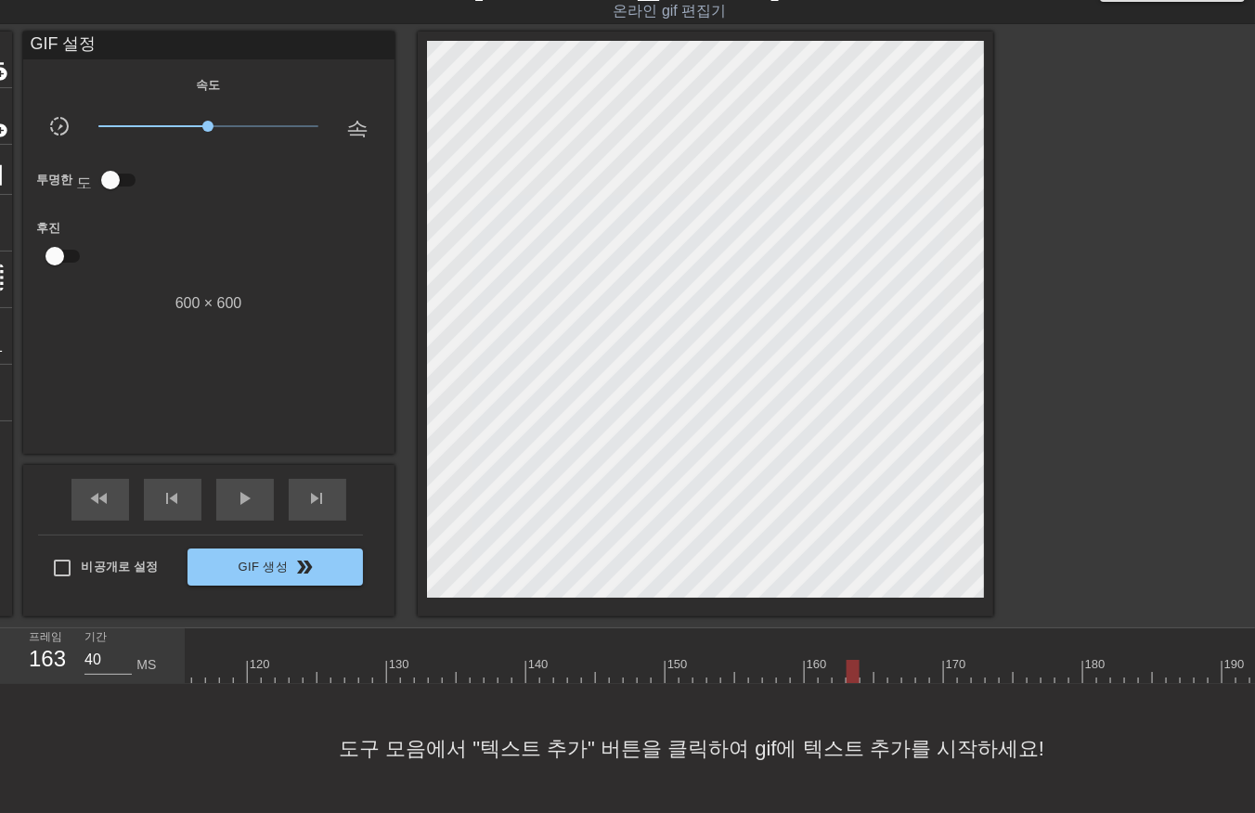
click at [861, 680] on div at bounding box center [199, 671] width 3217 height 23
drag, startPoint x: 880, startPoint y: 669, endPoint x: 882, endPoint y: 685, distance: 15.9
click at [879, 681] on div "10 20 30 40 50 60 70 80 90 100 110 120 130 140 150 160" at bounding box center [721, 657] width 1070 height 56
drag, startPoint x: 893, startPoint y: 666, endPoint x: 895, endPoint y: 676, distance: 10.4
click at [893, 675] on div at bounding box center [199, 671] width 3217 height 23
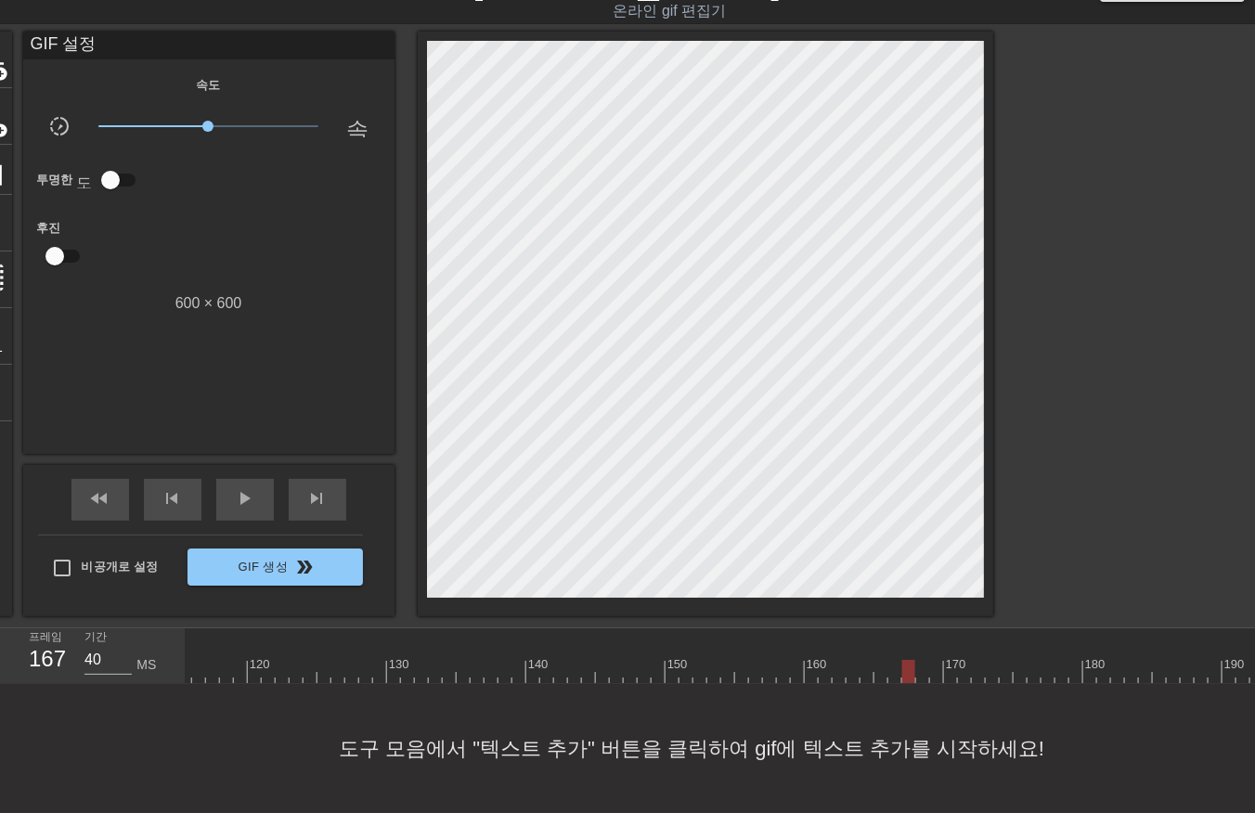
drag, startPoint x: 907, startPoint y: 668, endPoint x: 910, endPoint y: 684, distance: 16.0
click at [908, 681] on div "10 20 30 40 50 60 70 80 90 100 110 120 130 140 150 160" at bounding box center [199, 657] width 3217 height 56
drag, startPoint x: 922, startPoint y: 665, endPoint x: 925, endPoint y: 674, distance: 9.7
click at [925, 674] on div at bounding box center [199, 671] width 3217 height 23
drag, startPoint x: 934, startPoint y: 663, endPoint x: 943, endPoint y: 681, distance: 19.9
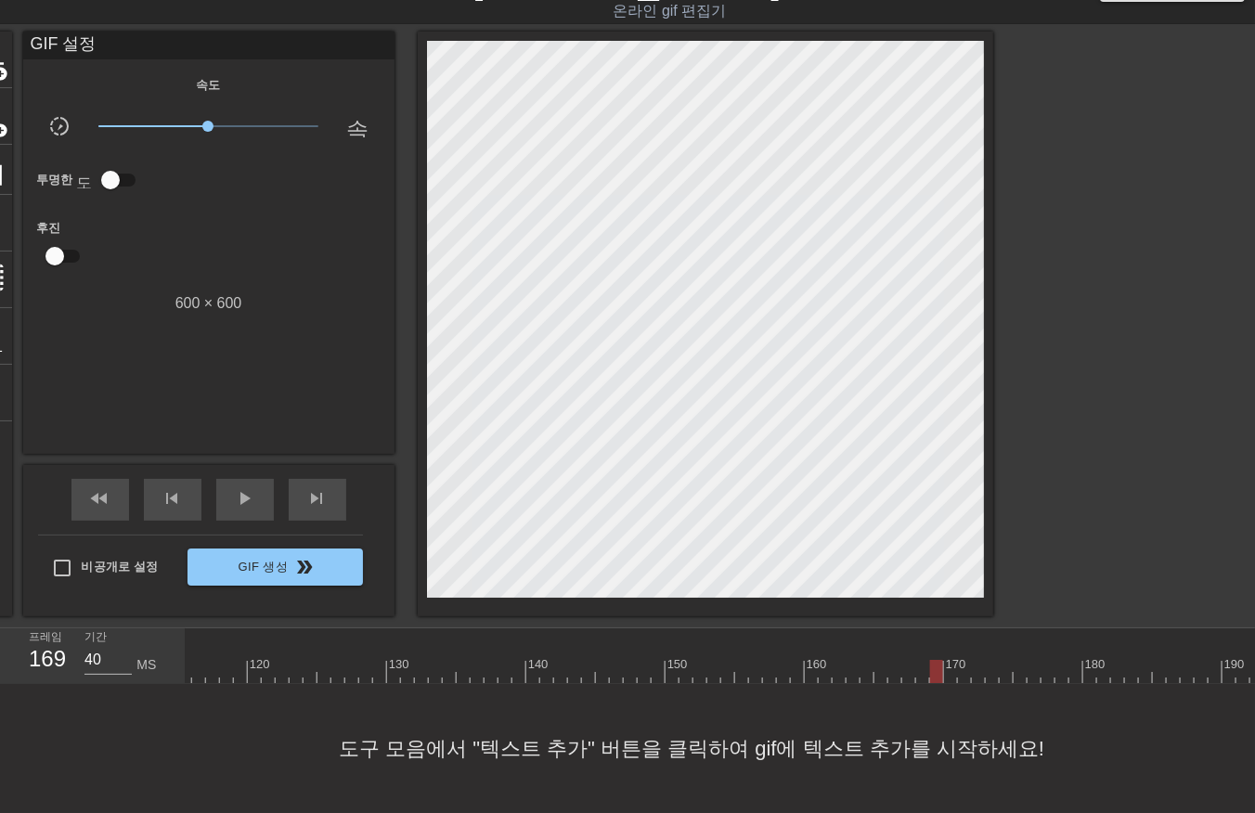
click at [934, 672] on div at bounding box center [199, 671] width 3217 height 23
drag, startPoint x: 950, startPoint y: 669, endPoint x: 953, endPoint y: 683, distance: 14.4
click at [949, 673] on div at bounding box center [199, 671] width 3217 height 23
click at [963, 675] on div at bounding box center [199, 671] width 3217 height 23
drag, startPoint x: 978, startPoint y: 667, endPoint x: 979, endPoint y: 694, distance: 27.9
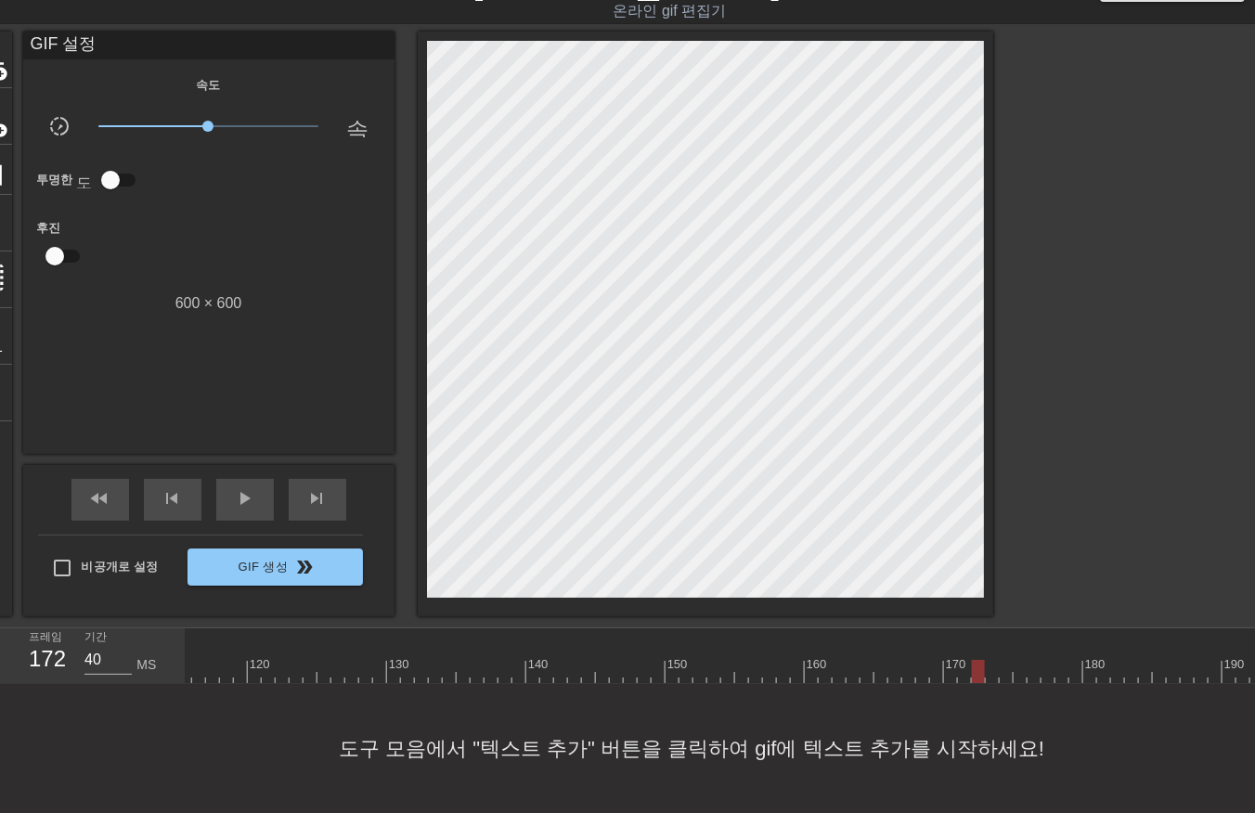
click at [972, 681] on div "10 20 30 40 50 60 70 80 90 100 110 120 130 140 150 160" at bounding box center [721, 657] width 1070 height 56
drag, startPoint x: 987, startPoint y: 670, endPoint x: 994, endPoint y: 682, distance: 14.2
click at [987, 674] on div at bounding box center [199, 671] width 3217 height 23
click at [1001, 675] on div at bounding box center [199, 671] width 3217 height 23
drag, startPoint x: 1017, startPoint y: 667, endPoint x: 1018, endPoint y: 679, distance: 12.1
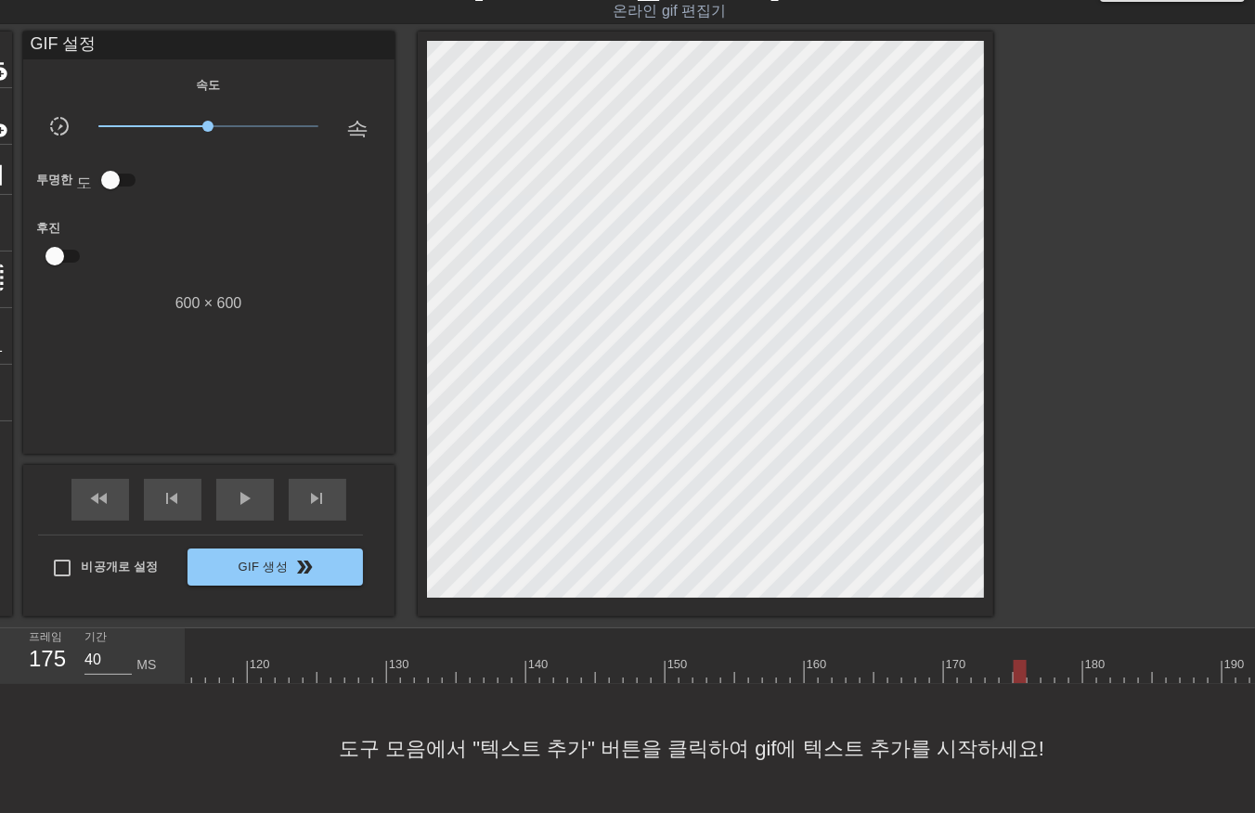
click at [1017, 674] on div at bounding box center [199, 671] width 3217 height 23
drag, startPoint x: 1031, startPoint y: 668, endPoint x: 1042, endPoint y: 684, distance: 19.3
click at [1032, 676] on div at bounding box center [199, 671] width 3217 height 23
drag, startPoint x: 1045, startPoint y: 663, endPoint x: 1045, endPoint y: 679, distance: 15.8
click at [1045, 679] on div at bounding box center [199, 671] width 3217 height 23
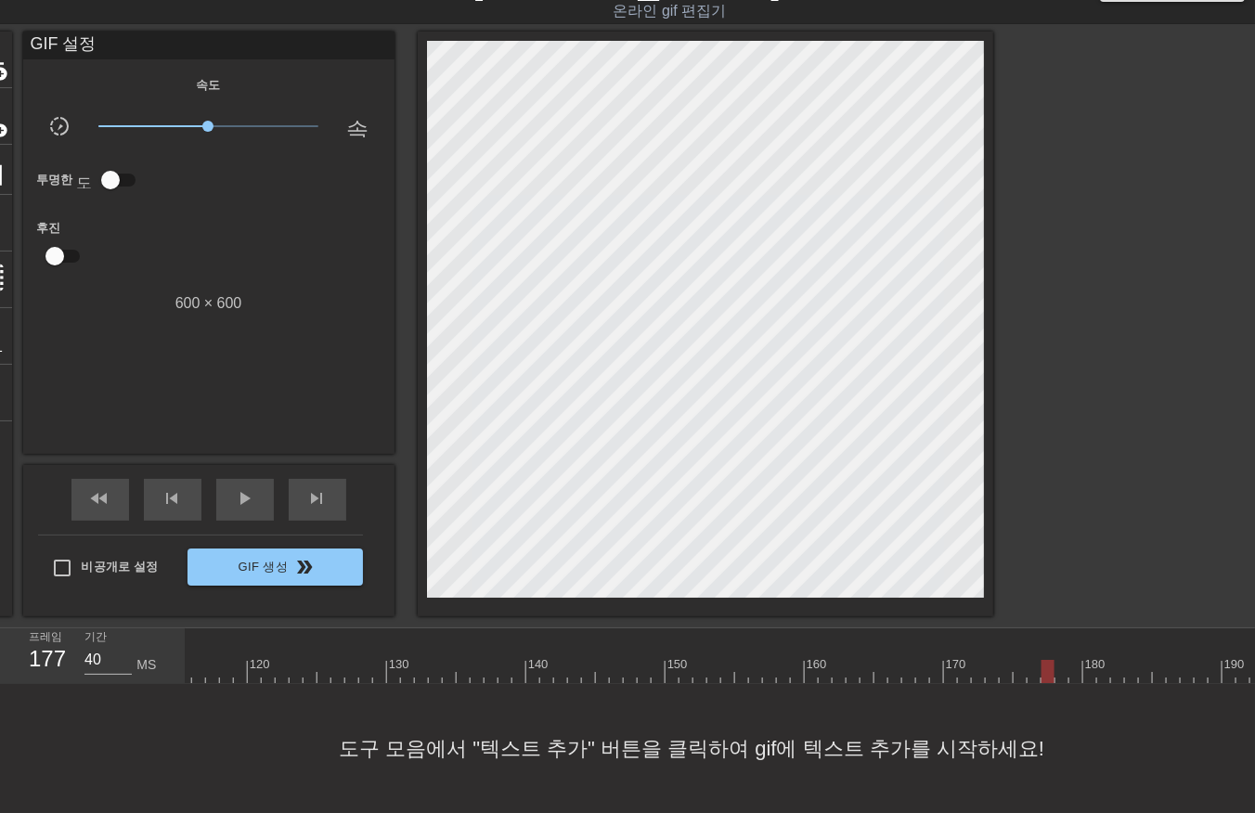
click at [1058, 673] on div at bounding box center [199, 671] width 3217 height 23
drag, startPoint x: 1071, startPoint y: 667, endPoint x: 1072, endPoint y: 682, distance: 15.8
click at [1072, 681] on div "10 20 30 40 50 60 70 80 90 100 110 120 130 140 150 160" at bounding box center [721, 657] width 1070 height 56
drag, startPoint x: 1088, startPoint y: 669, endPoint x: 1083, endPoint y: 681, distance: 12.1
click at [1084, 680] on div at bounding box center [199, 671] width 3217 height 23
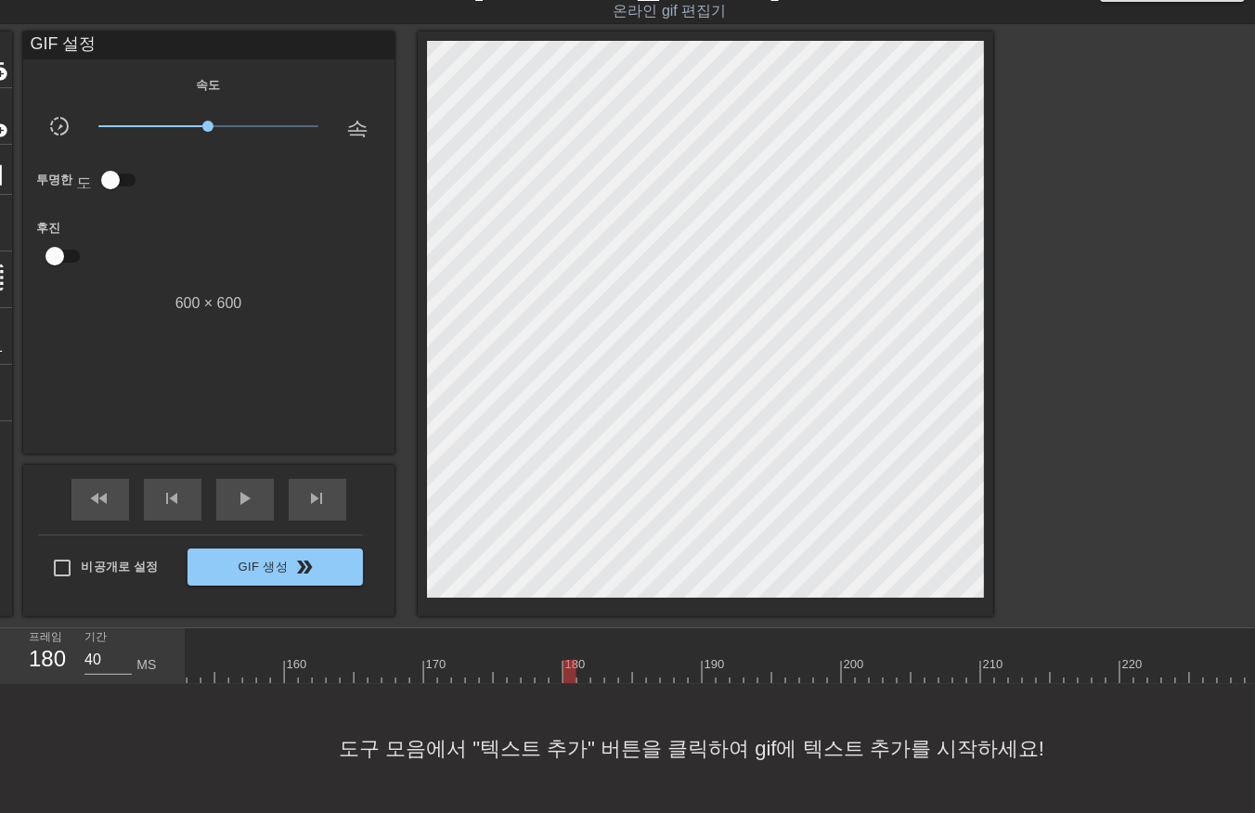
scroll to position [0, 2151]
drag, startPoint x: 558, startPoint y: 669, endPoint x: 564, endPoint y: 688, distance: 19.7
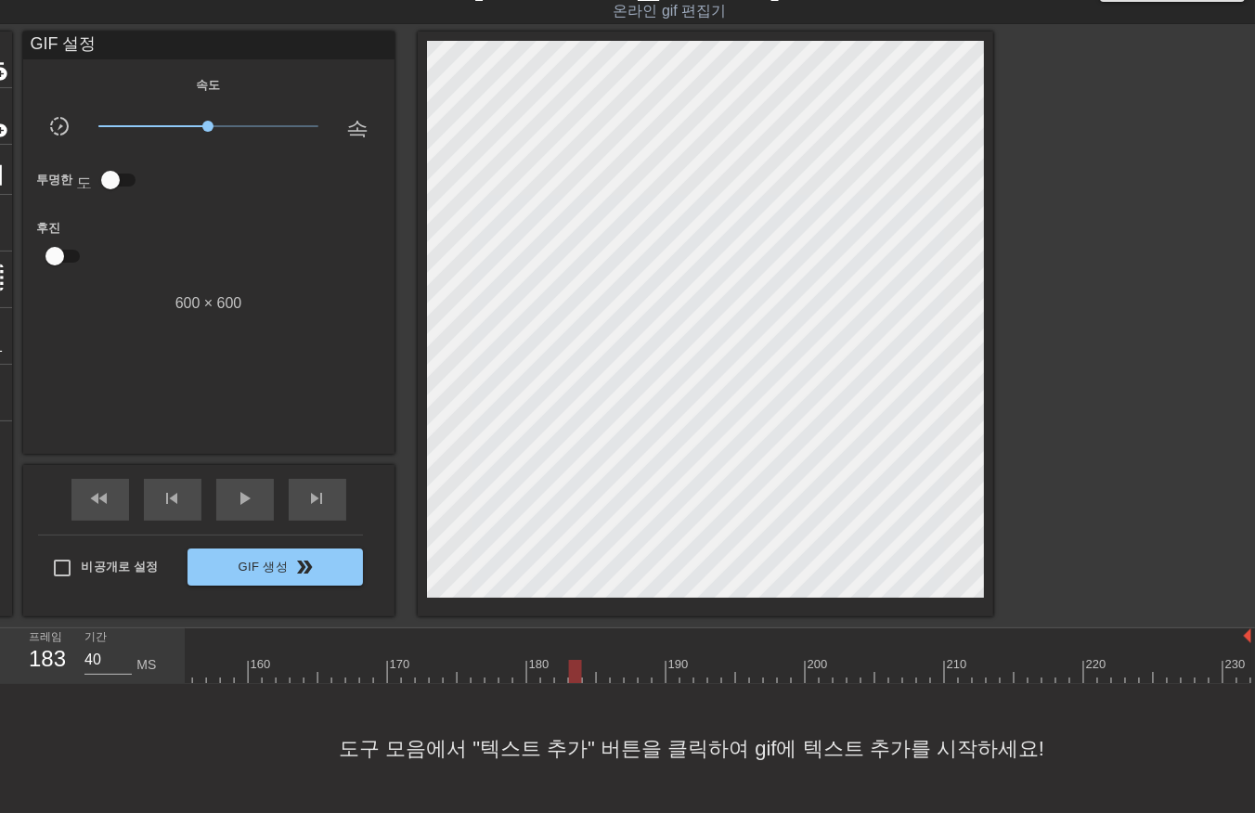
drag, startPoint x: 602, startPoint y: 673, endPoint x: 609, endPoint y: 683, distance: 12.6
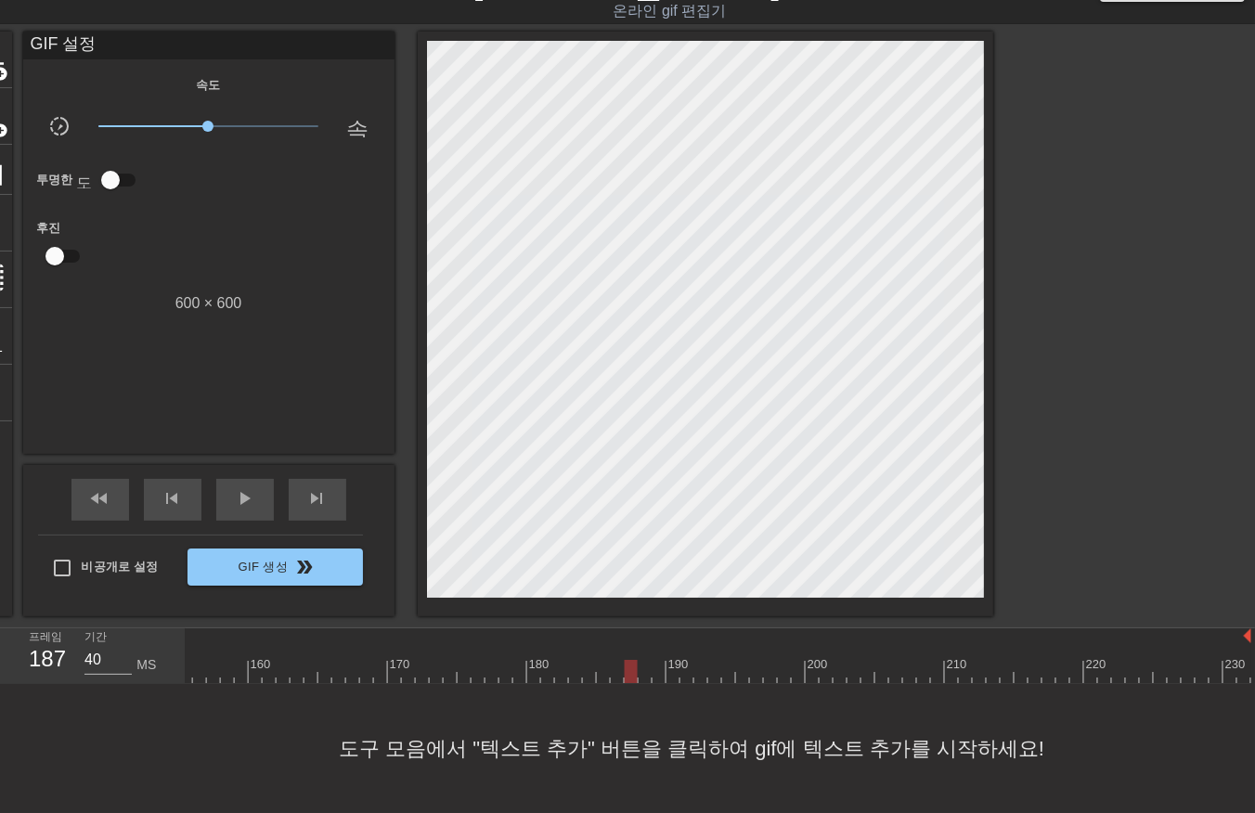
drag, startPoint x: 639, startPoint y: 669, endPoint x: 650, endPoint y: 675, distance: 12.5
drag, startPoint x: 655, startPoint y: 667, endPoint x: 664, endPoint y: 678, distance: 14.5
drag, startPoint x: 672, startPoint y: 671, endPoint x: 674, endPoint y: 681, distance: 10.4
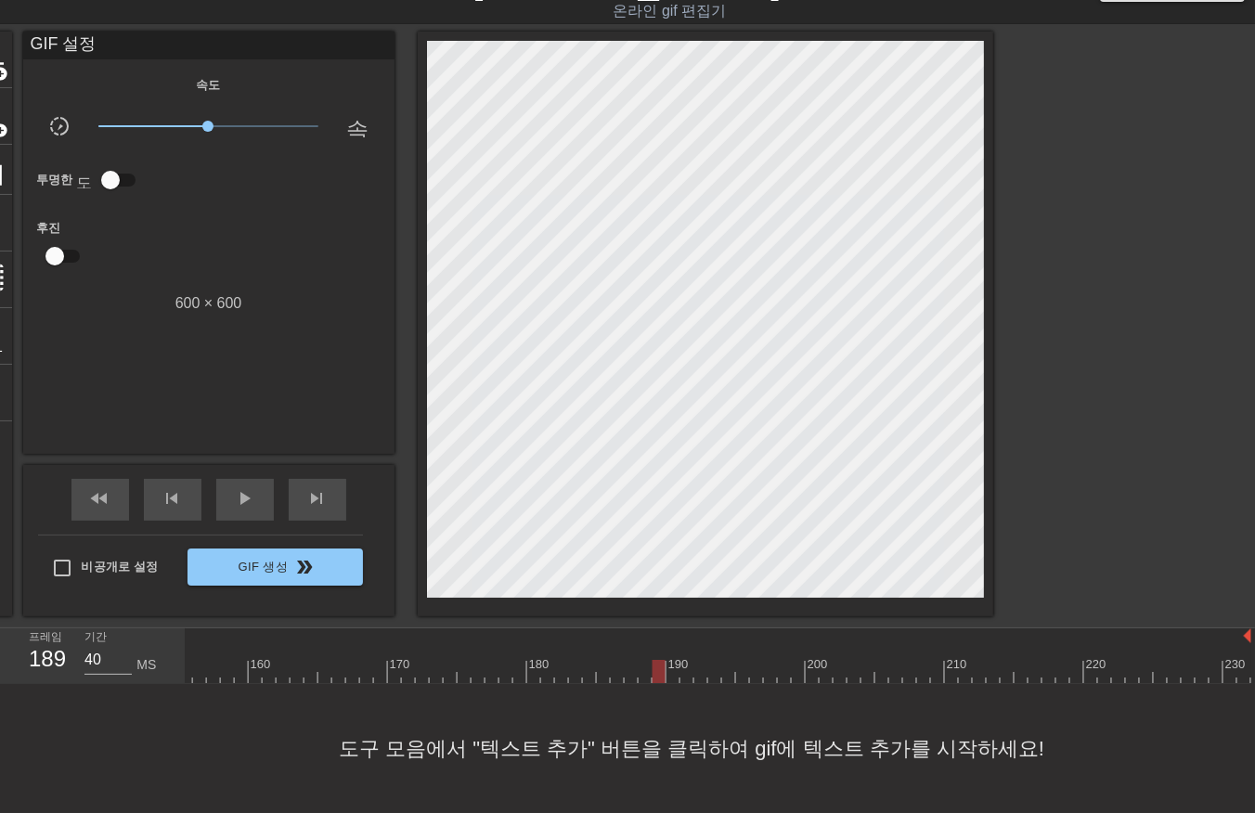
drag, startPoint x: 698, startPoint y: 670, endPoint x: 702, endPoint y: 685, distance: 15.3
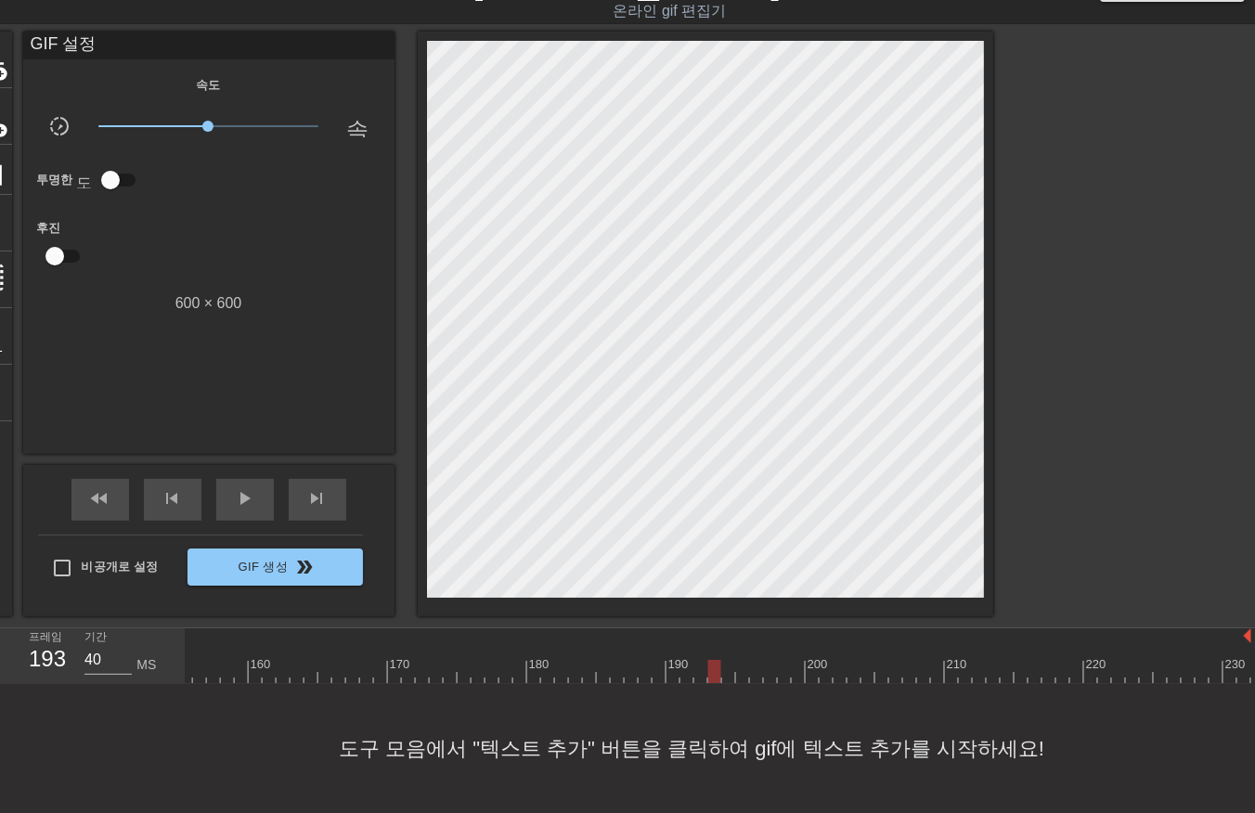
drag, startPoint x: 740, startPoint y: 667, endPoint x: 748, endPoint y: 681, distance: 16.2
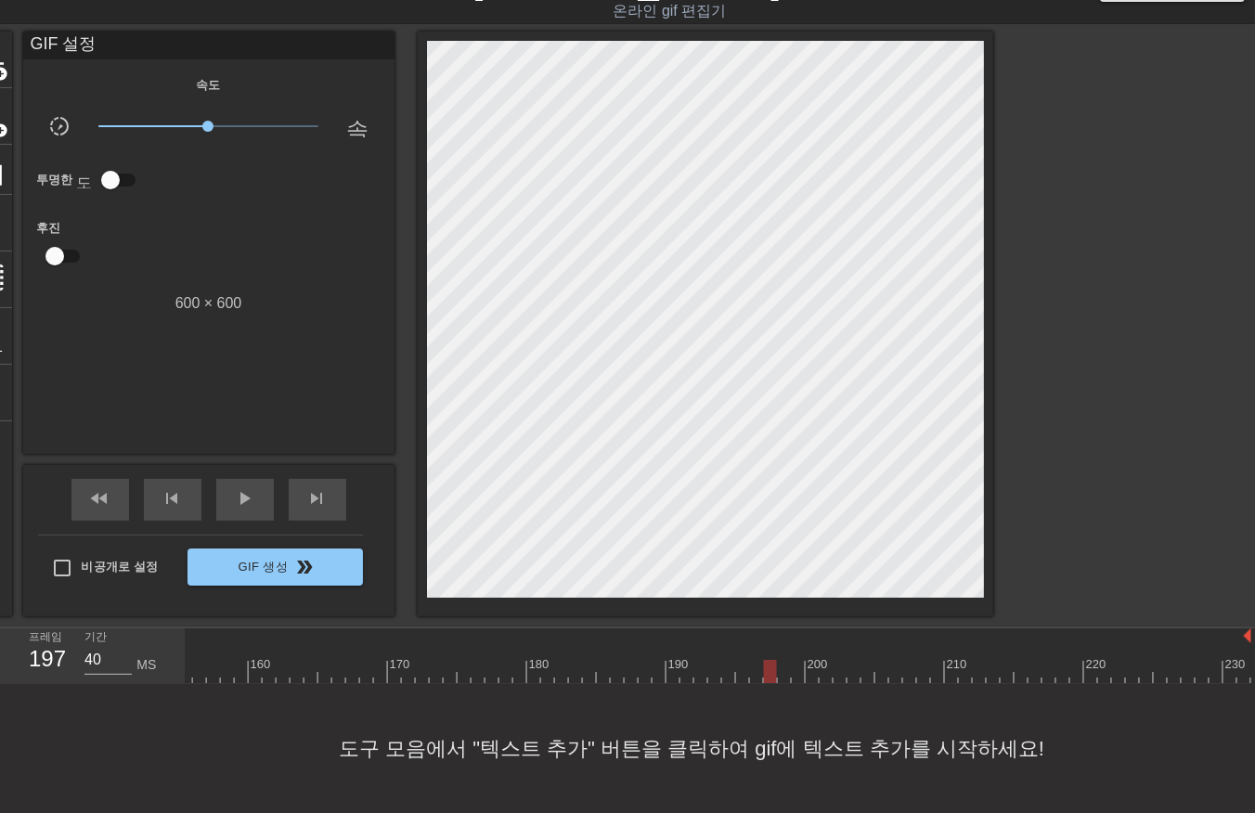
click at [823, 681] on div "10 20 30 40 50 60 70 80 90 100 110 120 130 140 150 160" at bounding box center [721, 657] width 1070 height 56
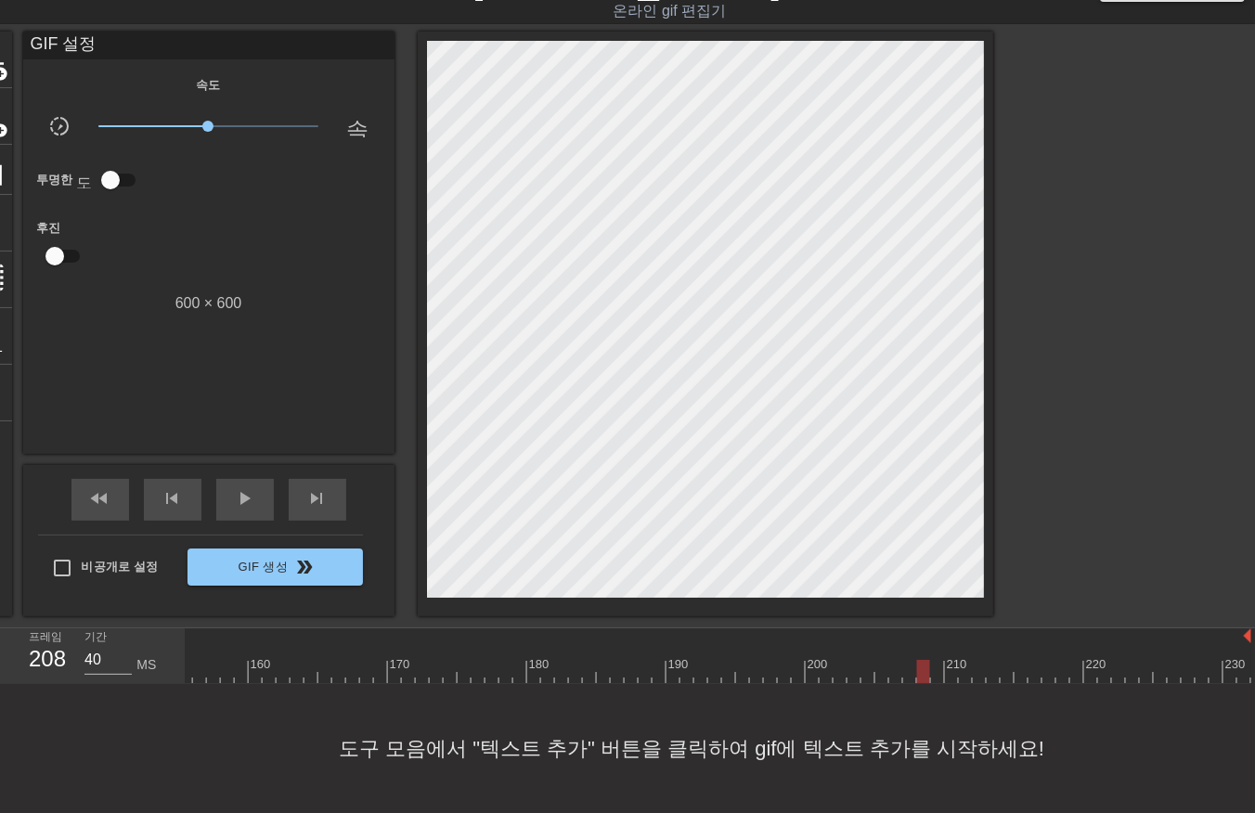
click at [936, 681] on div "10 20 30 40 50 60 70 80 90 100 110 120 130 140 150 160" at bounding box center [721, 657] width 1070 height 56
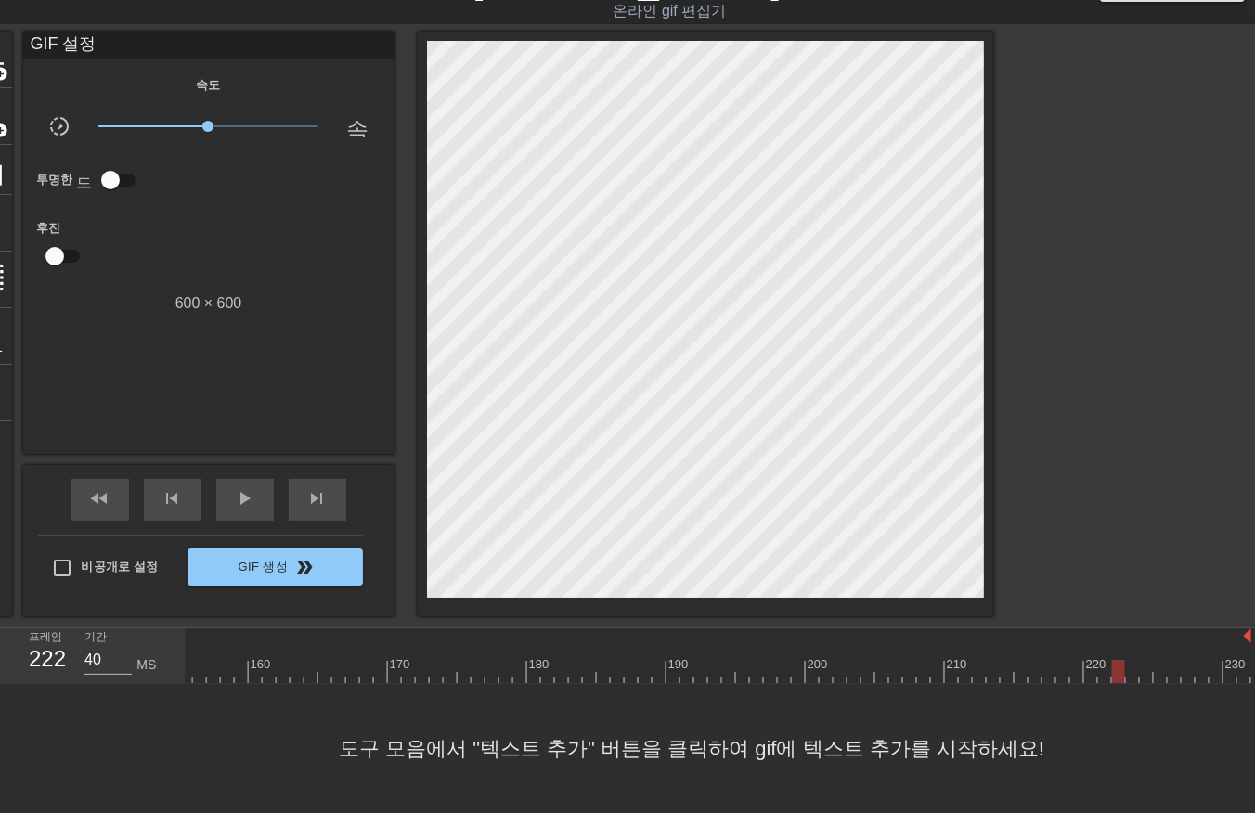
drag, startPoint x: 1156, startPoint y: 671, endPoint x: 1161, endPoint y: 684, distance: 13.8
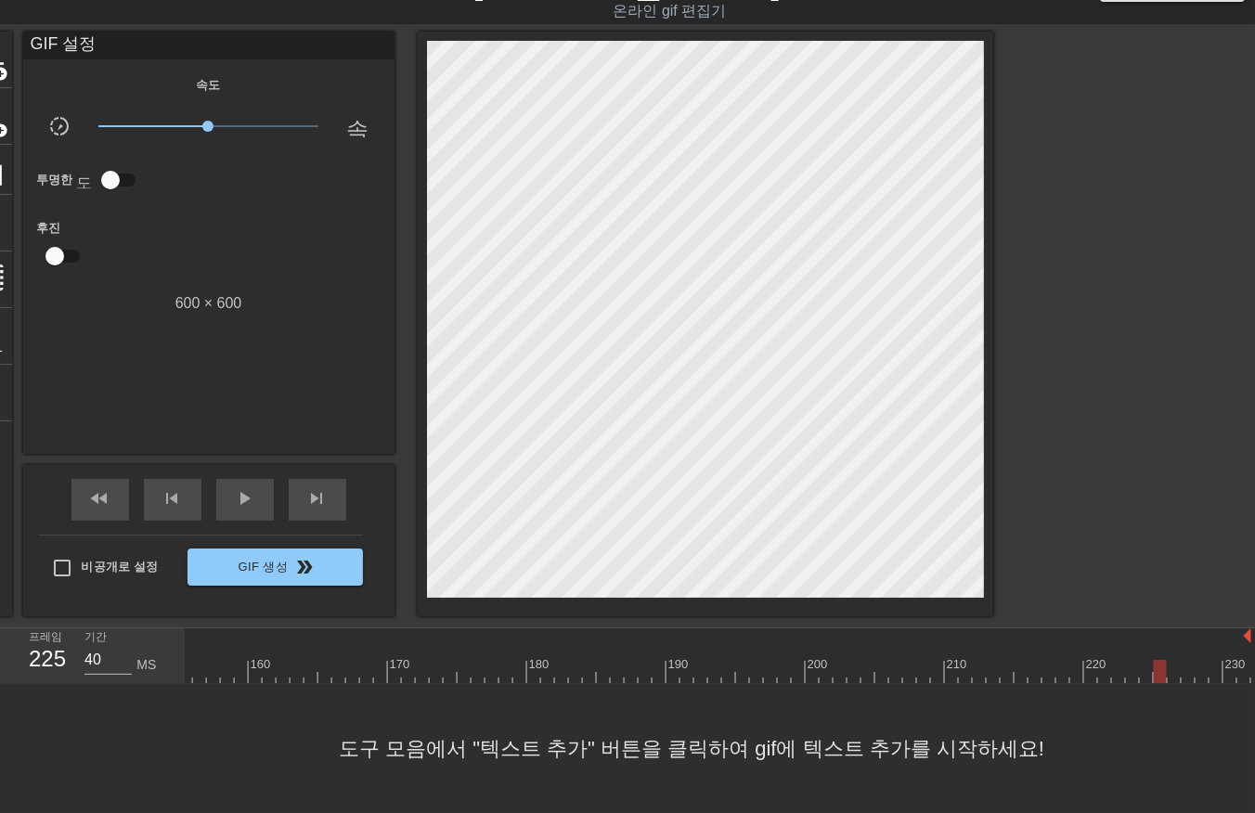
drag, startPoint x: 1230, startPoint y: 673, endPoint x: 1229, endPoint y: 688, distance: 14.9
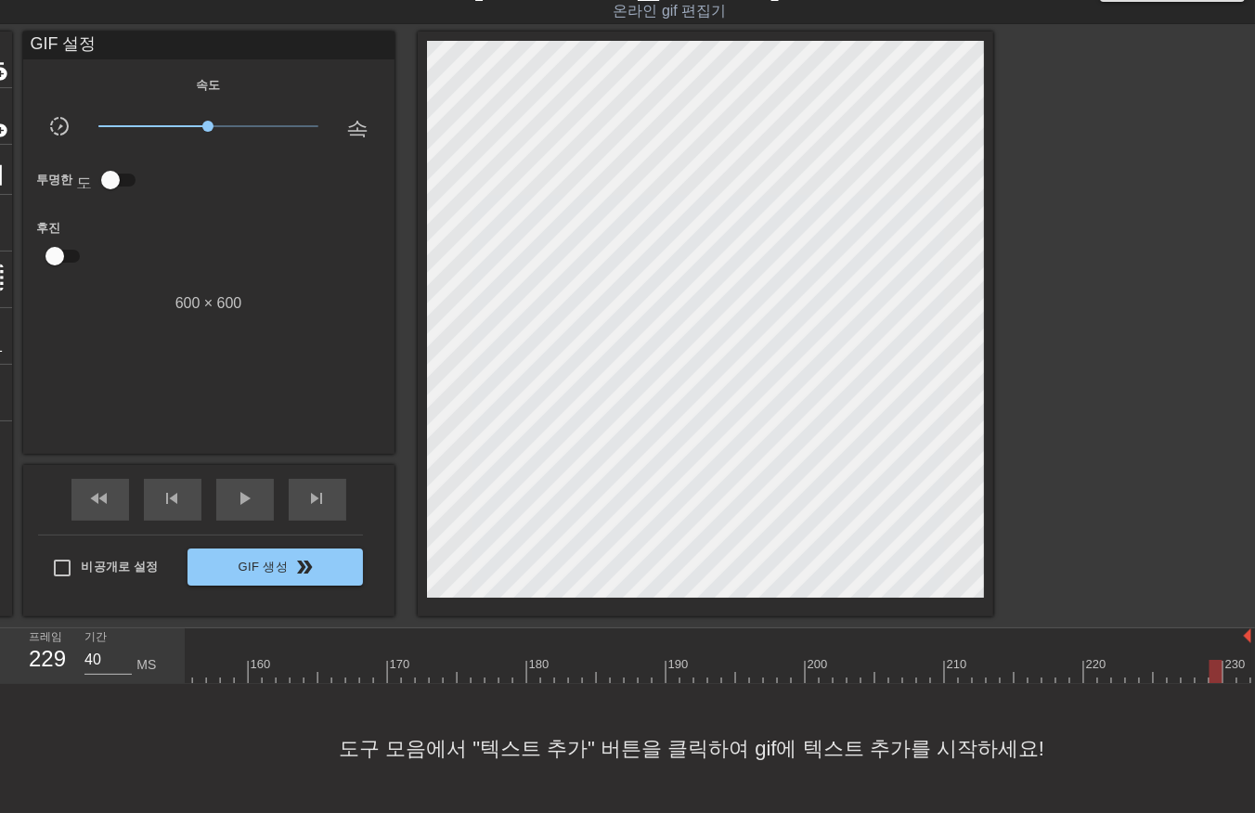
click at [1230, 682] on div "10 20 30 40 50 60 70 80 90 100 110 120 130 140 150 160" at bounding box center [721, 657] width 1070 height 56
drag, startPoint x: 1240, startPoint y: 667, endPoint x: 1240, endPoint y: 694, distance: 26.9
click at [245, 487] on span "play_arrow" at bounding box center [245, 498] width 22 height 22
click at [249, 496] on span "일시 중지" at bounding box center [245, 498] width 22 height 22
